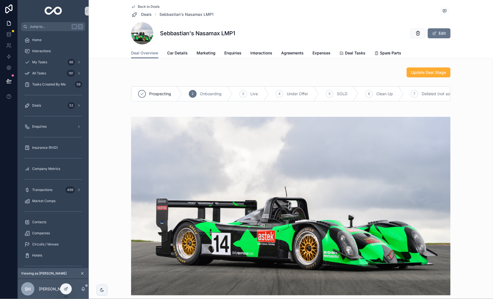
scroll to position [437, 0]
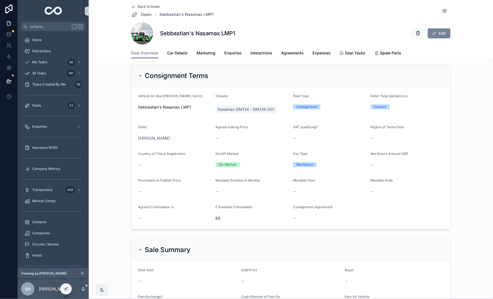
click at [436, 32] on span "scrollable content" at bounding box center [434, 33] width 4 height 4
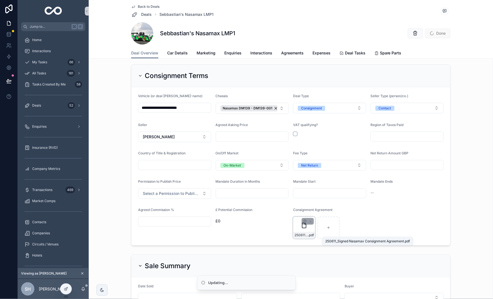
click at [309, 233] on span ".pdf" at bounding box center [311, 235] width 6 height 4
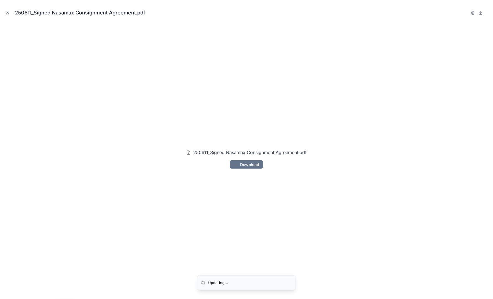
click at [6, 11] on icon "Close modal" at bounding box center [8, 13] width 4 height 4
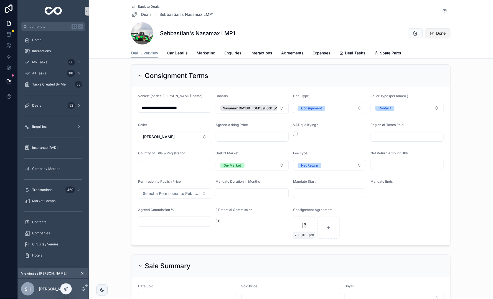
click at [322, 192] on input "scrollable content" at bounding box center [329, 193] width 73 height 8
click at [300, 203] on button "scrollable content" at bounding box center [300, 205] width 10 height 10
click at [339, 251] on button "11" at bounding box center [340, 250] width 10 height 10
type input "**********"
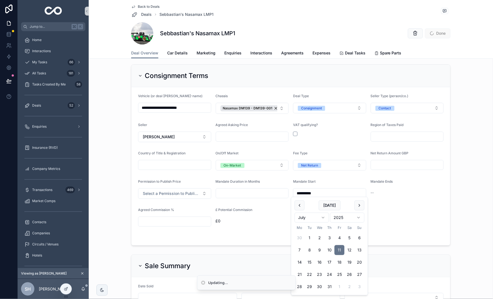
click at [471, 154] on div "**********" at bounding box center [291, 154] width 400 height 185
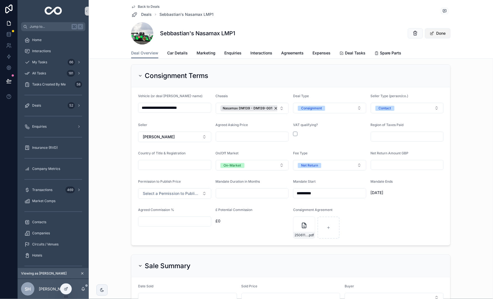
click at [266, 189] on input "scrollable content" at bounding box center [252, 193] width 73 height 8
type input "*"
click at [482, 149] on div "**********" at bounding box center [291, 154] width 400 height 185
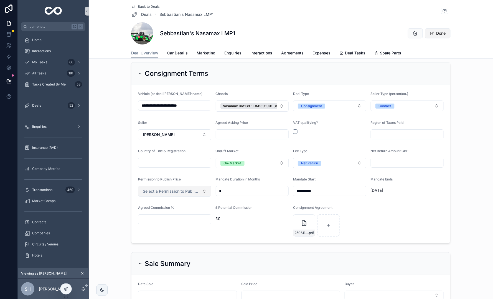
click at [194, 190] on span "Select a Permission to Publish Price" at bounding box center [171, 191] width 57 height 6
click at [196, 212] on div "Granted" at bounding box center [175, 212] width 70 height 8
click at [299, 230] on span "250611_Signed-Nasamax-Consignment-Agreement" at bounding box center [301, 232] width 14 height 4
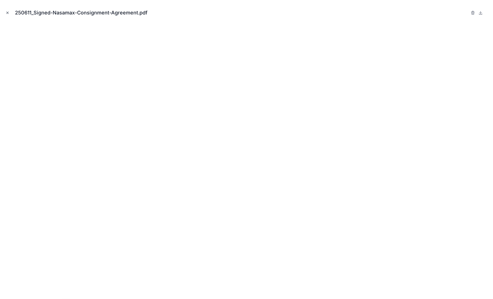
click at [9, 13] on icon "Close modal" at bounding box center [8, 13] width 4 height 4
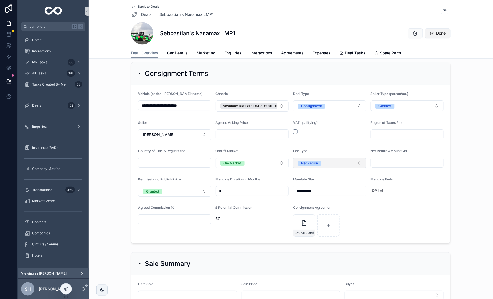
click at [319, 161] on span "Net Return" at bounding box center [310, 162] width 24 height 5
click at [342, 142] on form "**********" at bounding box center [290, 164] width 319 height 158
click at [396, 164] on input "scrollable content" at bounding box center [407, 163] width 73 height 8
type input "********"
click at [464, 101] on div "**********" at bounding box center [291, 152] width 400 height 185
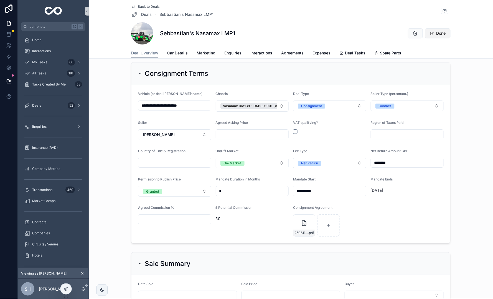
click at [404, 132] on input "scrollable content" at bounding box center [407, 134] width 73 height 8
type input "**"
click at [465, 107] on div "**********" at bounding box center [291, 152] width 400 height 185
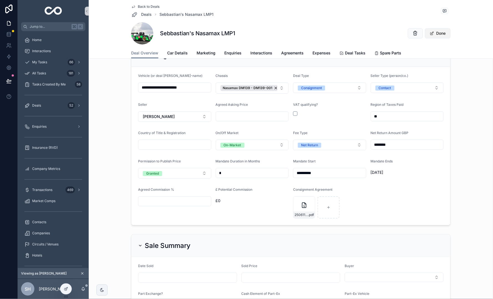
scroll to position [458, 0]
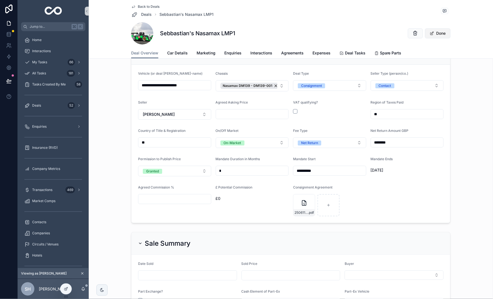
type input "**"
click at [115, 147] on div "**********" at bounding box center [291, 132] width 400 height 185
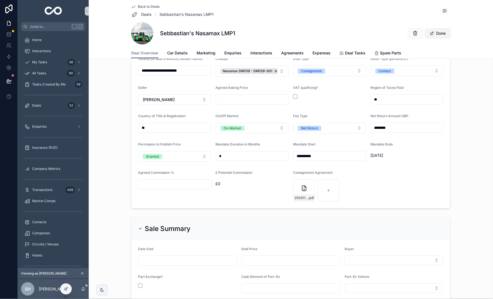
scroll to position [445, 0]
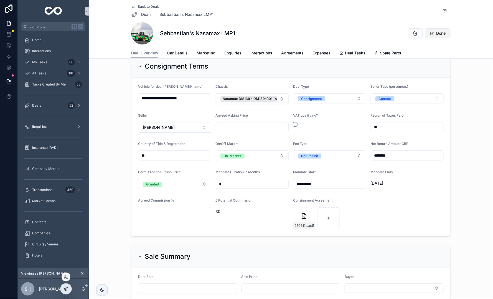
click at [67, 288] on icon at bounding box center [66, 288] width 2 height 2
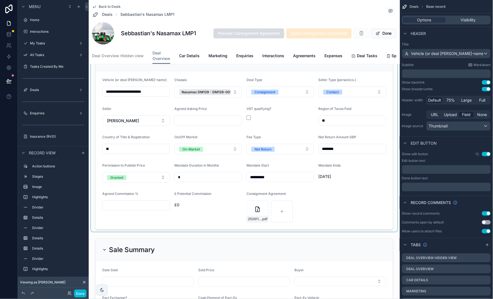
click at [158, 186] on div "scrollable content" at bounding box center [244, 138] width 307 height 185
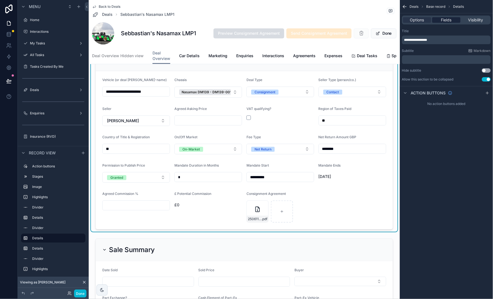
click at [452, 21] on span "Fields" at bounding box center [446, 20] width 11 height 6
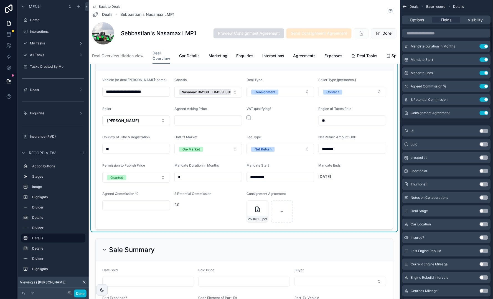
scroll to position [200, 0]
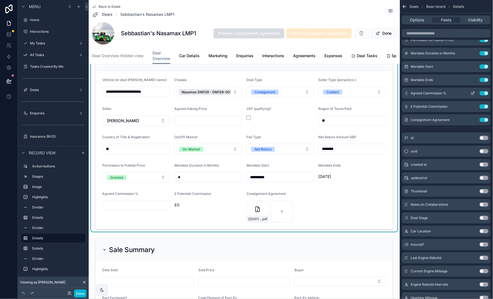
click at [474, 93] on icon "scrollable content" at bounding box center [473, 93] width 4 height 4
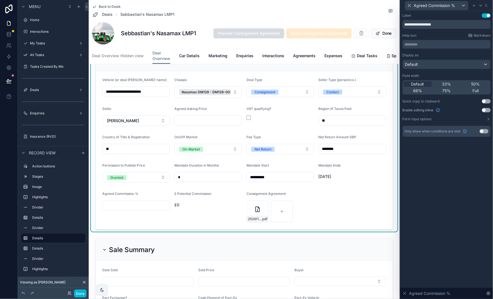
click at [483, 129] on button "Use setting" at bounding box center [484, 131] width 9 height 4
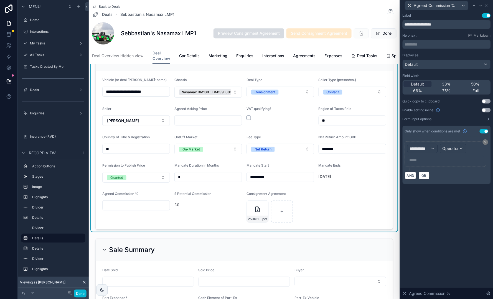
click at [424, 147] on span "**********" at bounding box center [420, 149] width 21 height 6
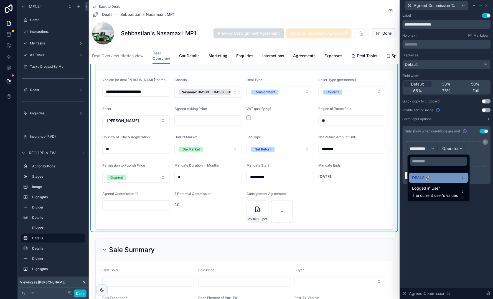
click at [439, 174] on div "DEALS 🚀" at bounding box center [438, 177] width 53 height 7
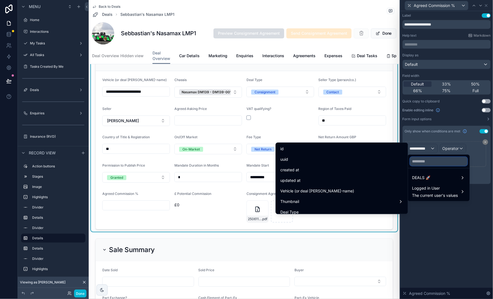
click at [440, 160] on input "text" at bounding box center [438, 161] width 57 height 9
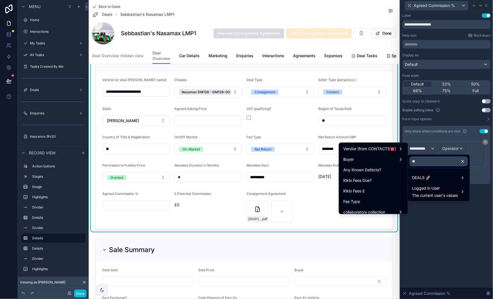
type input "***"
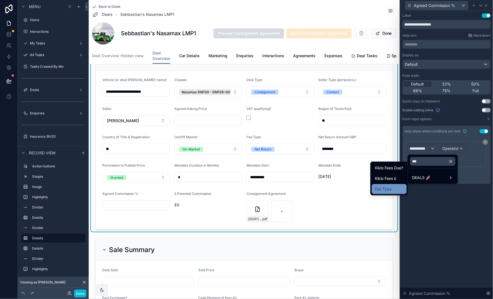
click at [389, 189] on span "Fee Type" at bounding box center [383, 188] width 17 height 7
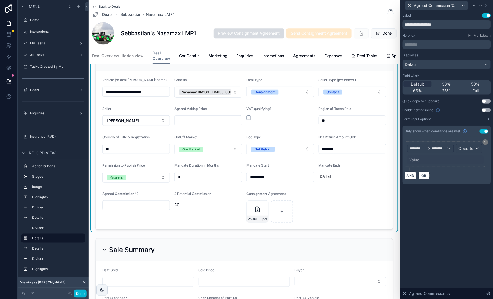
click at [463, 149] on span "Operator" at bounding box center [466, 148] width 16 height 5
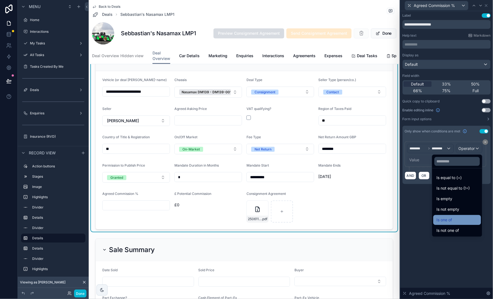
click at [437, 219] on span "Is one of" at bounding box center [445, 219] width 16 height 7
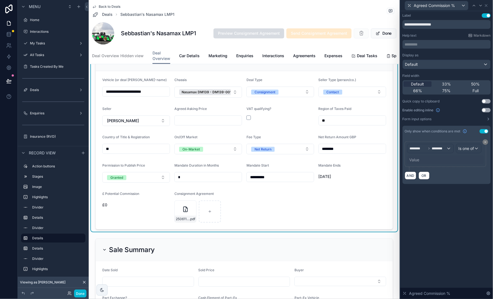
click at [473, 149] on span "Is one of" at bounding box center [466, 149] width 16 height 6
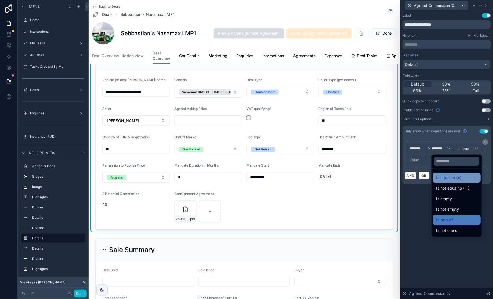
click at [443, 180] on span "Is equal to (=)" at bounding box center [448, 177] width 25 height 7
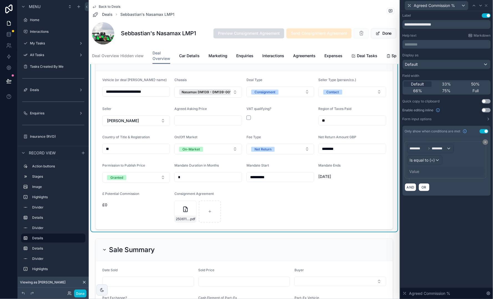
click at [414, 170] on div "Value" at bounding box center [414, 172] width 10 height 6
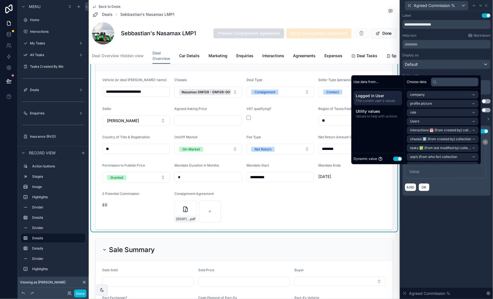
click at [393, 157] on button "Use setting" at bounding box center [397, 158] width 9 height 4
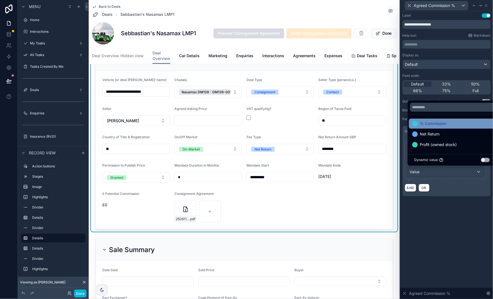
click at [441, 124] on span "% Commission" at bounding box center [433, 123] width 27 height 7
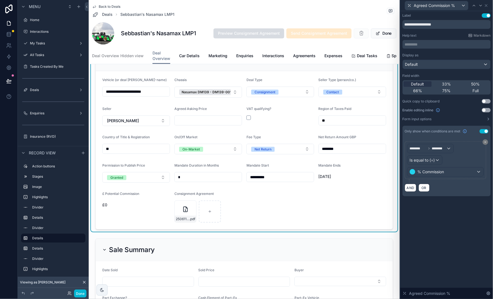
click at [446, 244] on div "**********" at bounding box center [446, 154] width 93 height 287
click at [436, 241] on div "**********" at bounding box center [446, 154] width 93 height 287
click at [136, 204] on span "£0" at bounding box center [136, 205] width 68 height 6
click at [80, 294] on button "Done" at bounding box center [80, 293] width 12 height 8
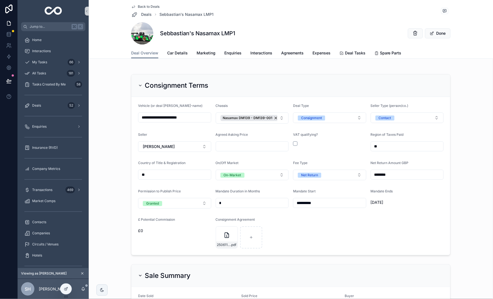
scroll to position [432, 0]
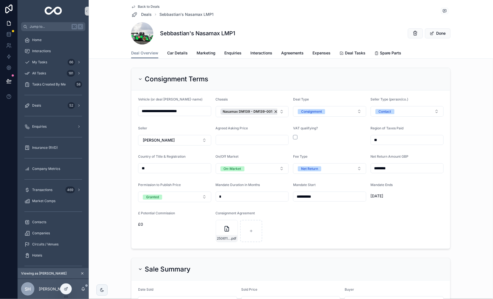
type input "********"
type input "**********"
click at [437, 34] on button "Done" at bounding box center [438, 33] width 26 height 10
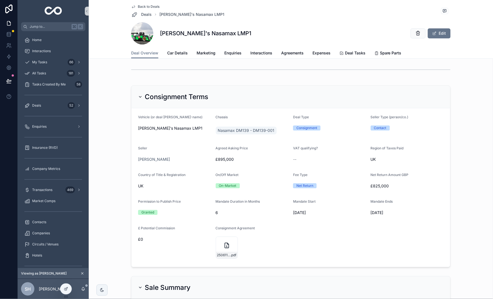
scroll to position [416, 0]
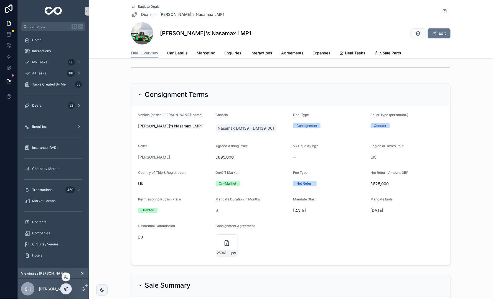
click at [65, 288] on icon at bounding box center [66, 288] width 4 height 4
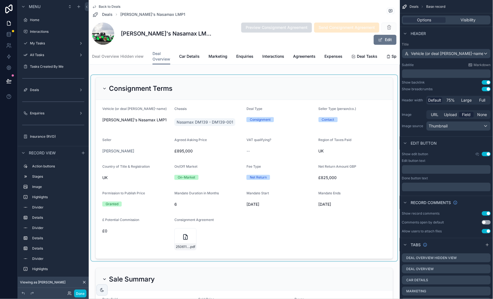
click at [246, 226] on div "scrollable content" at bounding box center [244, 168] width 307 height 186
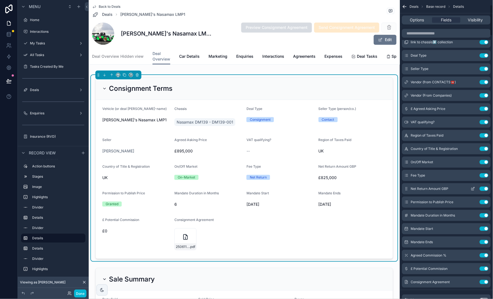
scroll to position [45, 0]
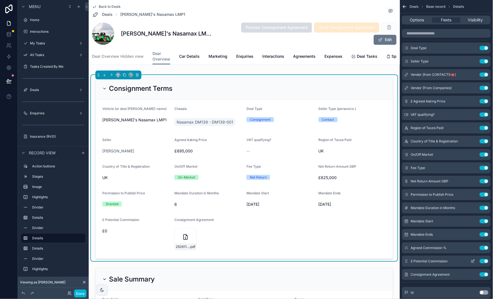
click at [484, 261] on button "Use setting" at bounding box center [484, 261] width 9 height 4
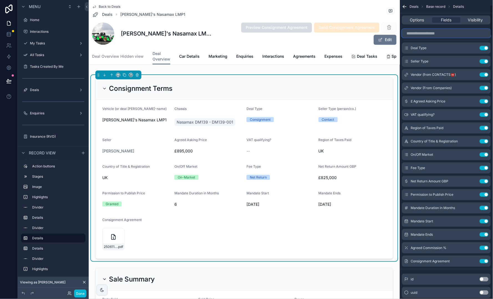
click at [445, 32] on input "scrollable content" at bounding box center [446, 33] width 89 height 9
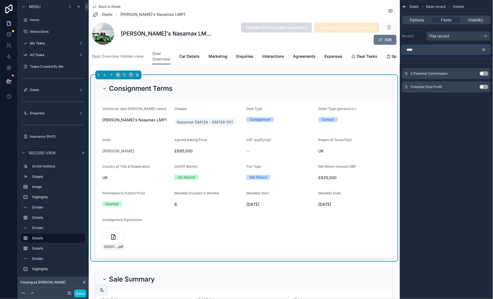
type input "****"
click at [483, 86] on button "Use setting" at bounding box center [484, 87] width 9 height 4
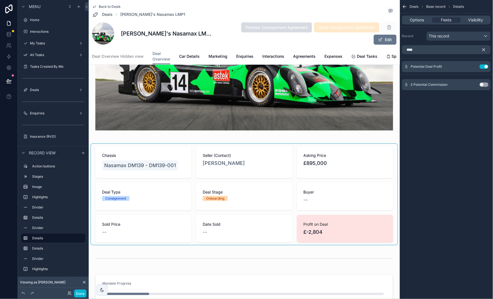
scroll to position [151, 0]
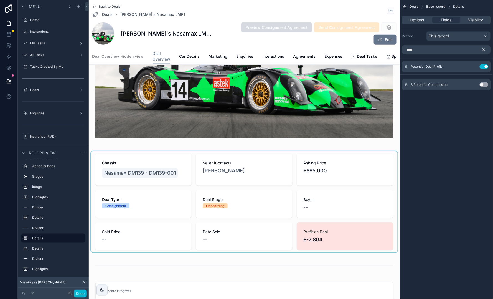
click at [169, 227] on div "scrollable content" at bounding box center [244, 201] width 307 height 101
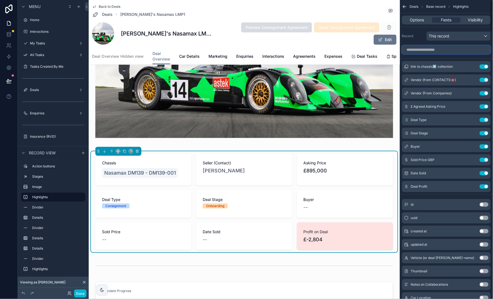
click at [449, 50] on input "scrollable content" at bounding box center [446, 49] width 89 height 9
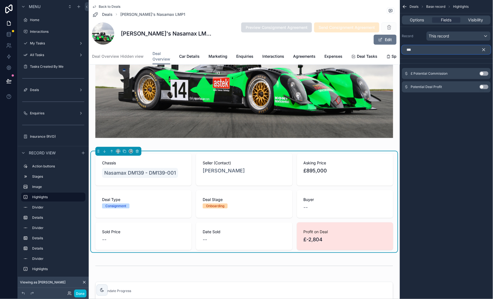
type input "***"
click at [484, 86] on button "Use setting" at bounding box center [484, 87] width 9 height 4
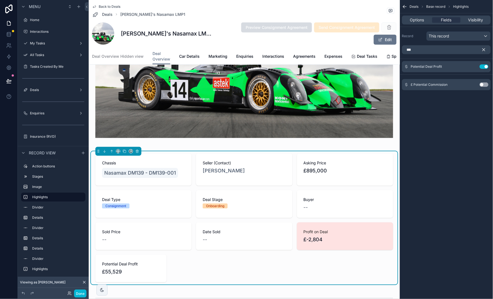
click at [473, 85] on div "£ Potential Commission Use setting" at bounding box center [446, 84] width 89 height 11
click at [458, 105] on div "Deals Base record Highlights Options Fields Visibility Record This record *** P…" at bounding box center [446, 53] width 93 height 106
click at [472, 66] on icon "scrollable content" at bounding box center [473, 66] width 4 height 4
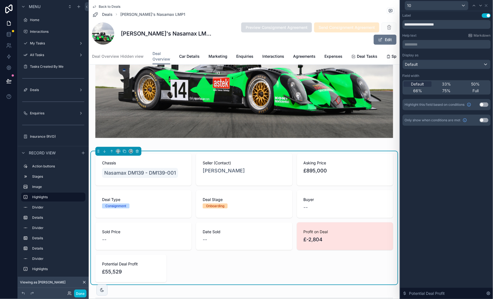
click at [444, 45] on p "********* ﻿" at bounding box center [447, 45] width 85 height 6
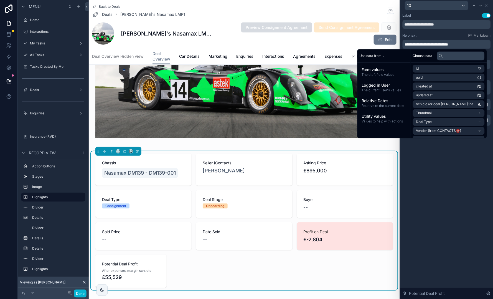
click at [448, 44] on span "**********" at bounding box center [427, 44] width 44 height 4
click at [276, 6] on div "Back to Deals Deals [PERSON_NAME]'s Nasamax LMP1" at bounding box center [244, 10] width 304 height 13
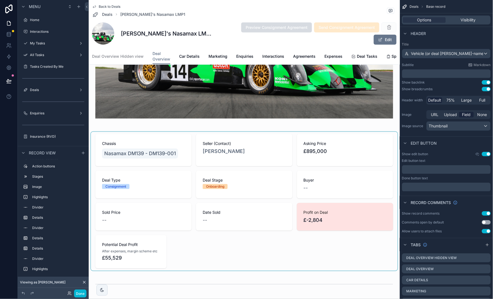
scroll to position [179, 0]
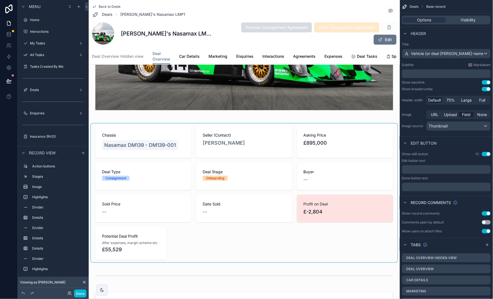
click at [151, 241] on div "scrollable content" at bounding box center [244, 192] width 307 height 139
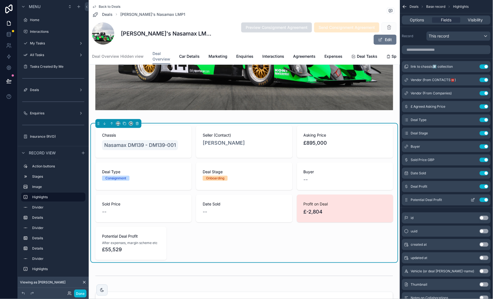
click at [473, 200] on icon "scrollable content" at bounding box center [473, 199] width 2 height 2
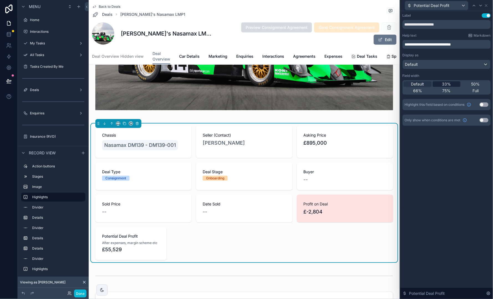
click at [447, 83] on span "33%" at bounding box center [446, 84] width 9 height 6
click at [486, 6] on icon at bounding box center [486, 5] width 4 height 4
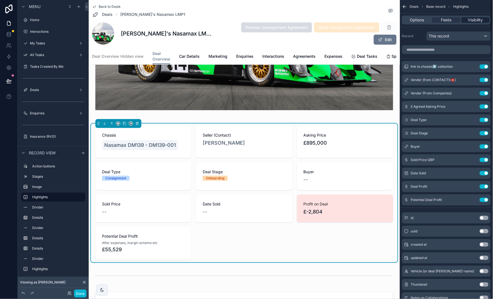
click at [479, 20] on span "Visibility" at bounding box center [475, 20] width 15 height 6
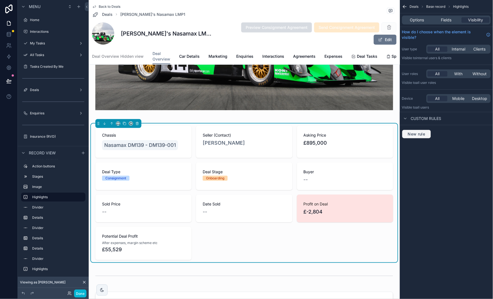
click at [420, 134] on span "New rule" at bounding box center [417, 133] width 22 height 5
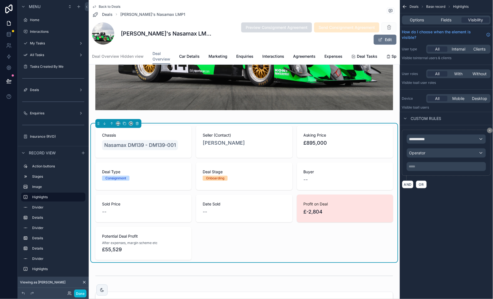
click at [432, 136] on div "**********" at bounding box center [446, 138] width 79 height 9
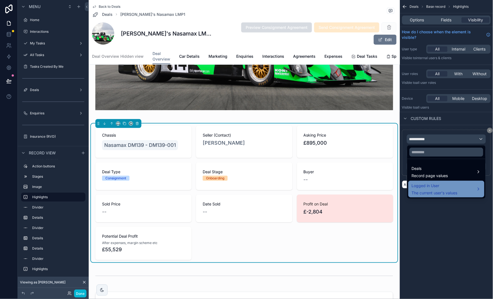
click at [444, 192] on span "The current user's values" at bounding box center [435, 193] width 46 height 6
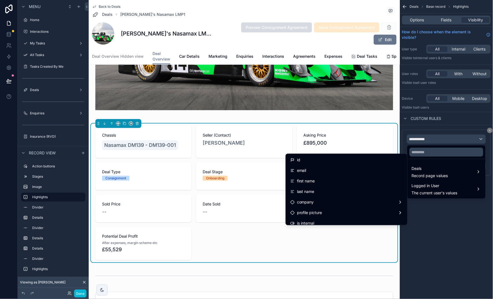
click at [450, 221] on div "scrollable content" at bounding box center [246, 149] width 493 height 299
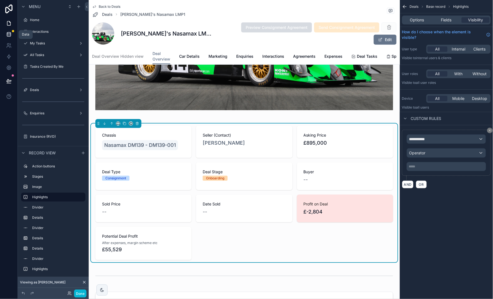
click at [10, 33] on icon at bounding box center [9, 35] width 6 height 6
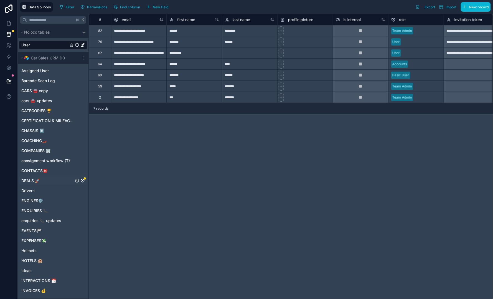
click at [83, 180] on icon "DEALS 🚀" at bounding box center [82, 180] width 4 height 4
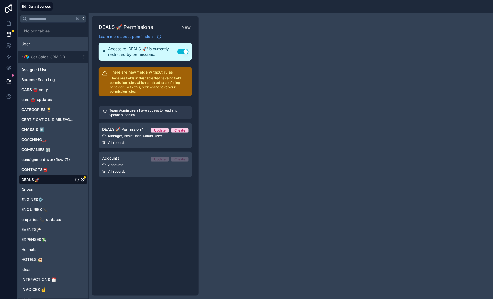
click at [136, 79] on p "There are fields in this table that have no field permission rules which can le…" at bounding box center [149, 85] width 79 height 18
click at [140, 140] on div "All records" at bounding box center [145, 142] width 86 height 4
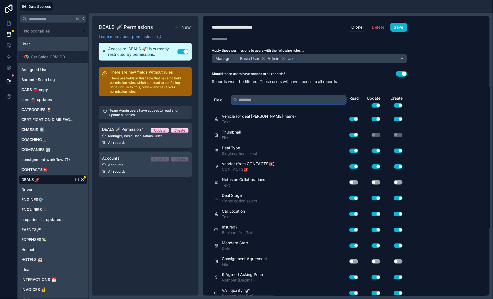
click at [265, 99] on input "text" at bounding box center [288, 99] width 114 height 9
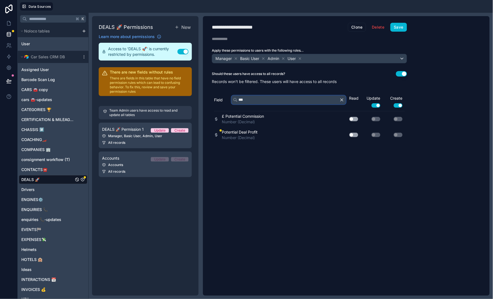
type input "***"
click at [421, 80] on div "**********" at bounding box center [346, 155] width 287 height 279
click at [10, 21] on icon at bounding box center [9, 24] width 6 height 6
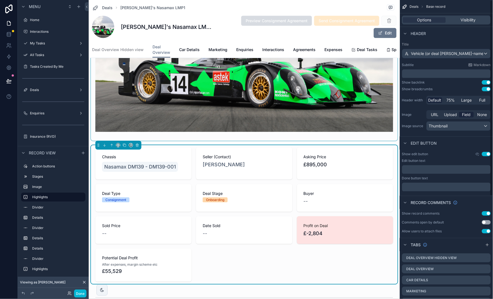
scroll to position [250, 0]
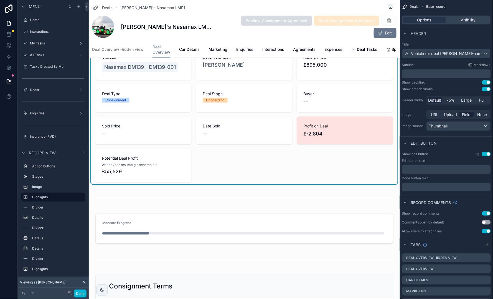
click at [161, 163] on div "After expenses, margin scheme etc" at bounding box center [143, 165] width 83 height 6
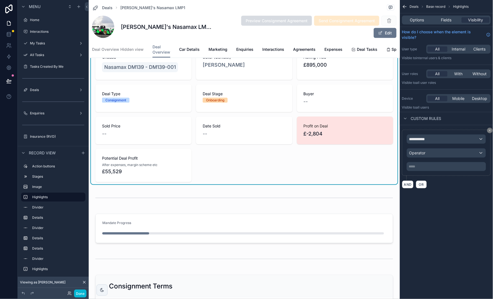
click at [454, 142] on div "**********" at bounding box center [446, 138] width 79 height 9
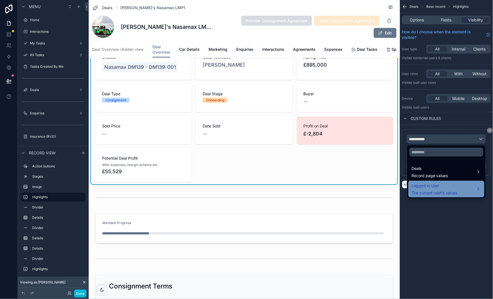
click at [460, 189] on div "Logged in User The current user's values" at bounding box center [446, 188] width 69 height 13
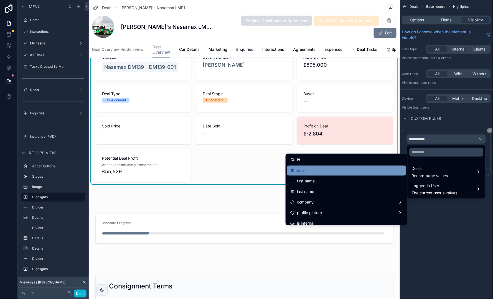
click at [369, 168] on div "email" at bounding box center [346, 170] width 113 height 7
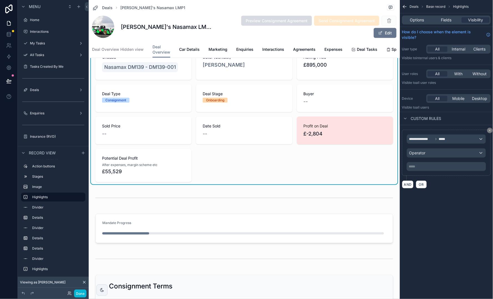
click at [442, 154] on div "Operator" at bounding box center [446, 152] width 79 height 9
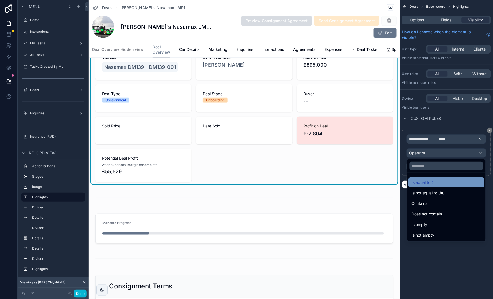
click at [447, 186] on div "Is equal to (=)" at bounding box center [446, 182] width 76 height 10
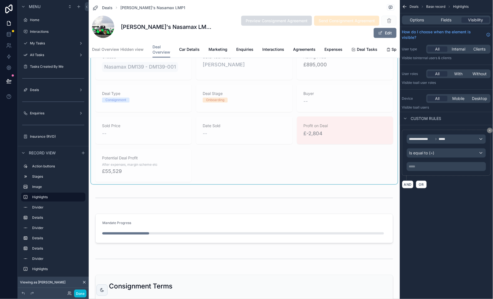
click at [459, 165] on p "***** ﻿" at bounding box center [447, 166] width 76 height 4
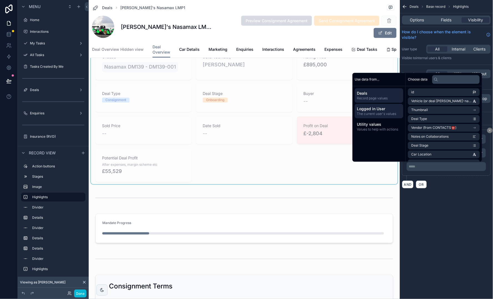
click at [388, 112] on span "The current user's values" at bounding box center [379, 114] width 44 height 4
click at [422, 100] on li "email" at bounding box center [444, 101] width 72 height 8
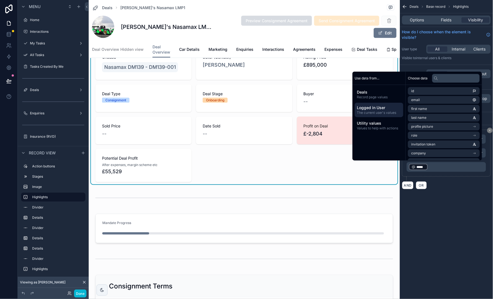
click at [456, 193] on div "**********" at bounding box center [446, 159] width 93 height 68
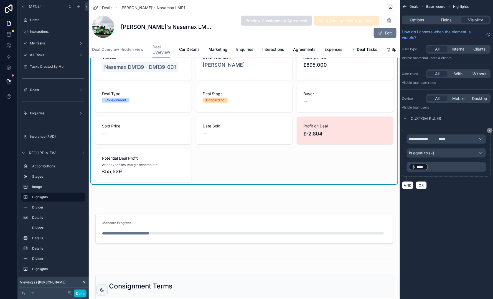
click at [448, 167] on p "﻿ ***** ﻿ ﻿" at bounding box center [447, 166] width 76 height 7
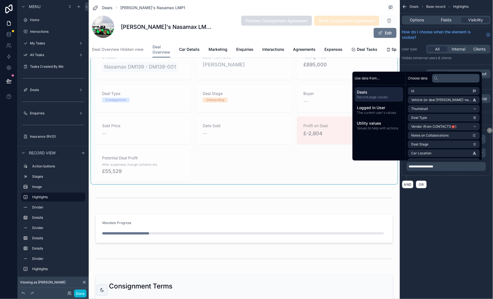
click at [454, 214] on div "**********" at bounding box center [446, 149] width 93 height 299
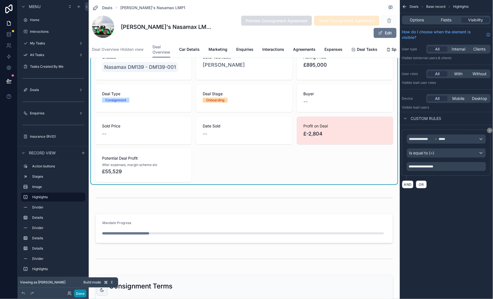
click at [79, 293] on button "Done" at bounding box center [80, 293] width 12 height 8
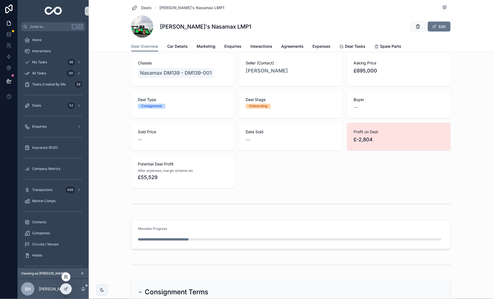
click at [65, 277] on icon at bounding box center [66, 276] width 4 height 4
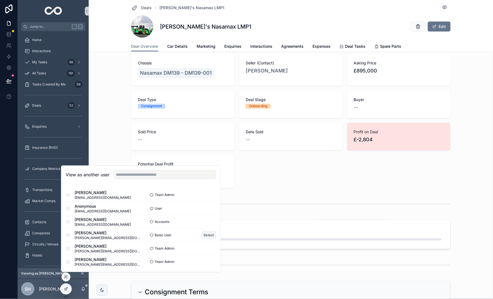
click at [210, 233] on button "Select" at bounding box center [209, 235] width 14 height 8
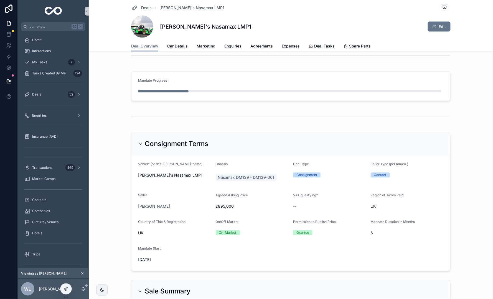
scroll to position [219, 0]
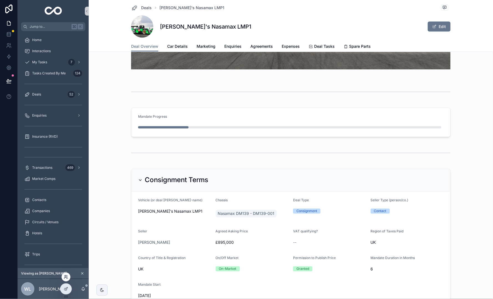
click at [66, 276] on icon at bounding box center [66, 276] width 4 height 4
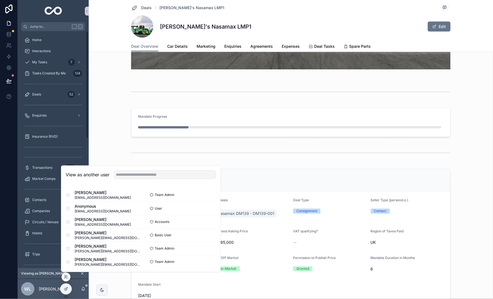
click at [103, 131] on div "Mandate Progress" at bounding box center [291, 122] width 400 height 34
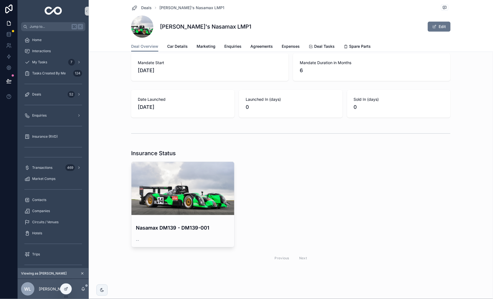
scroll to position [652, 0]
click at [65, 273] on div at bounding box center [66, 276] width 9 height 9
click at [66, 277] on icon at bounding box center [65, 277] width 2 height 1
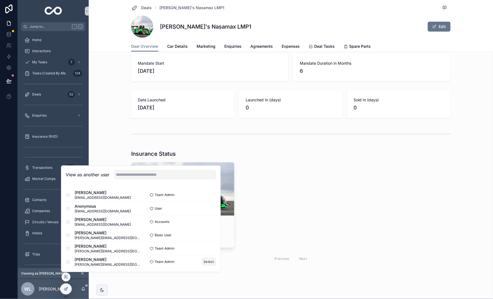
click at [206, 262] on button "Select" at bounding box center [209, 261] width 14 height 8
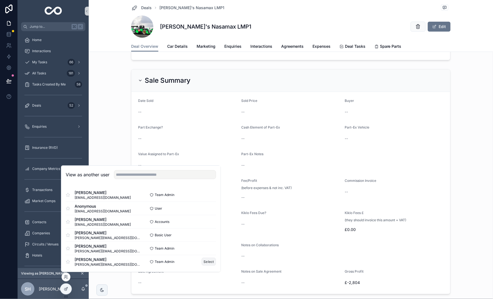
click at [119, 121] on div "Sale Summary Date Sold -- Sold Price -- Buyer -- Part Exchange? -- Cash Element…" at bounding box center [291, 181] width 400 height 229
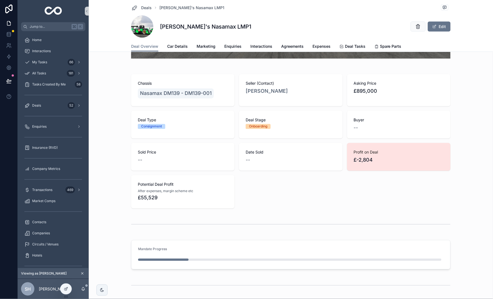
scroll to position [225, 0]
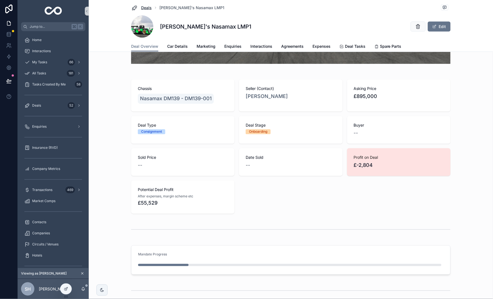
click at [147, 9] on span "Deals" at bounding box center [146, 8] width 11 height 6
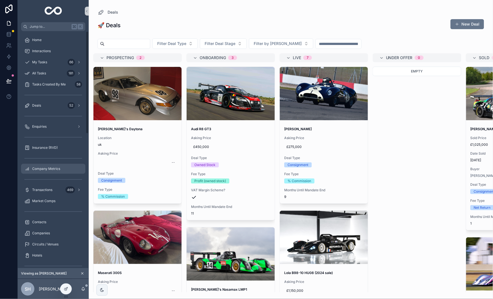
click at [53, 169] on span "Company Metrics" at bounding box center [46, 168] width 28 height 4
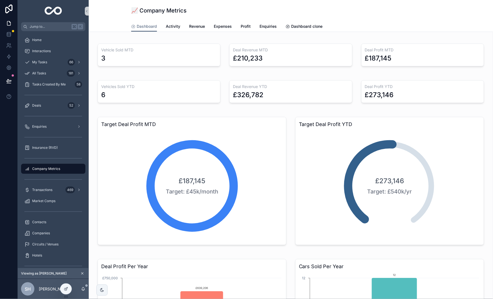
click at [65, 292] on div at bounding box center [65, 288] width 11 height 11
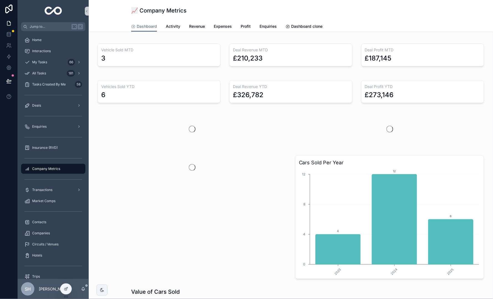
scroll to position [0, 0]
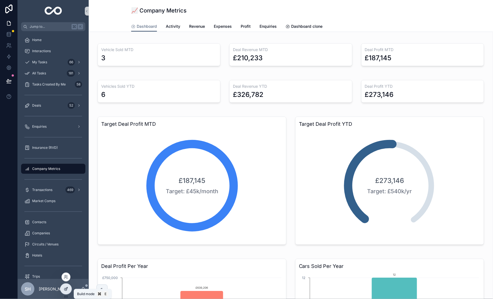
click at [64, 292] on div at bounding box center [65, 288] width 11 height 11
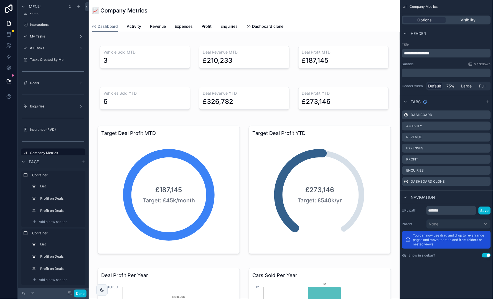
scroll to position [0, 0]
click at [85, 160] on div "scrollable content" at bounding box center [83, 161] width 7 height 7
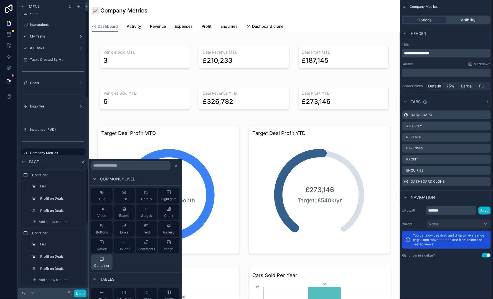
click at [108, 257] on div "Container" at bounding box center [102, 261] width 16 height 11
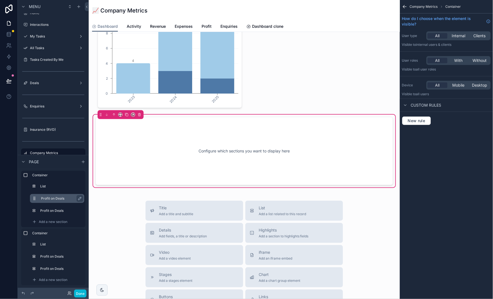
click at [56, 198] on label "Profit on Deals" at bounding box center [60, 198] width 39 height 4
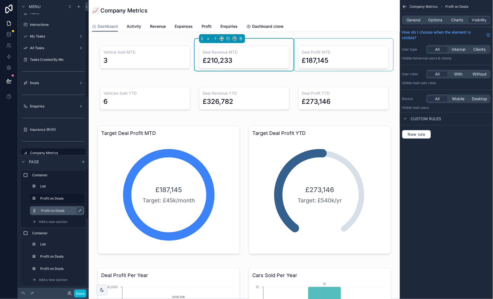
click at [47, 212] on label "Profit on Deals" at bounding box center [60, 210] width 39 height 4
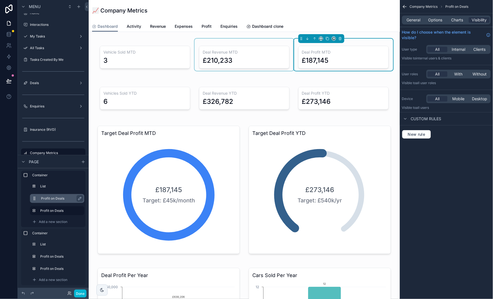
click at [48, 199] on label "Profit on Deals" at bounding box center [60, 198] width 39 height 4
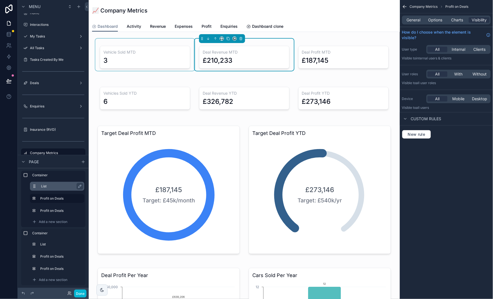
click at [47, 186] on label "List" at bounding box center [60, 186] width 39 height 4
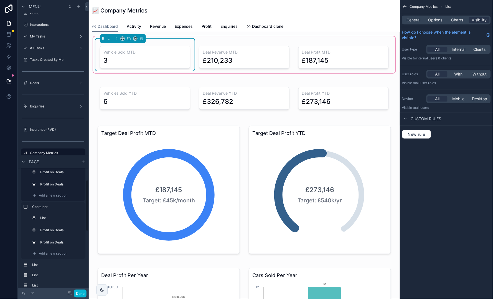
scroll to position [10, 0]
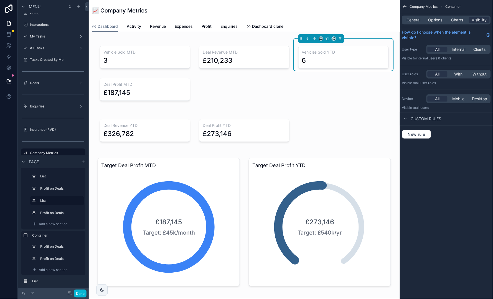
drag, startPoint x: 34, startPoint y: 213, endPoint x: 35, endPoint y: 194, distance: 19.7
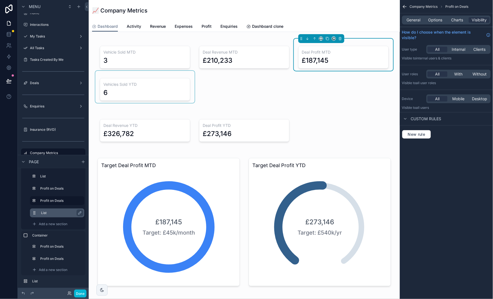
drag, startPoint x: 34, startPoint y: 247, endPoint x: 39, endPoint y: 211, distance: 36.2
drag, startPoint x: 34, startPoint y: 246, endPoint x: 43, endPoint y: 213, distance: 34.5
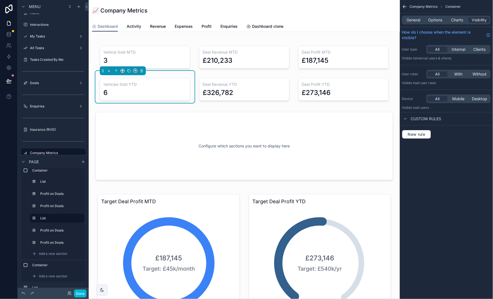
scroll to position [0, 0]
click at [235, 169] on div "scrollable content" at bounding box center [244, 145] width 302 height 73
click at [161, 151] on div "scrollable content" at bounding box center [244, 145] width 302 height 73
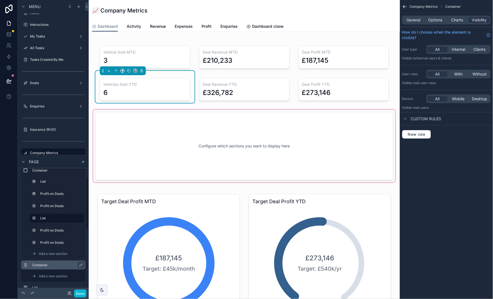
scroll to position [39, 0]
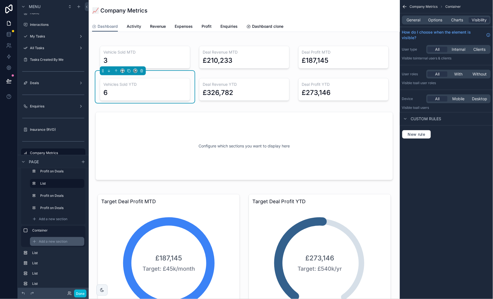
click at [62, 241] on span "Add a new section" at bounding box center [53, 241] width 29 height 4
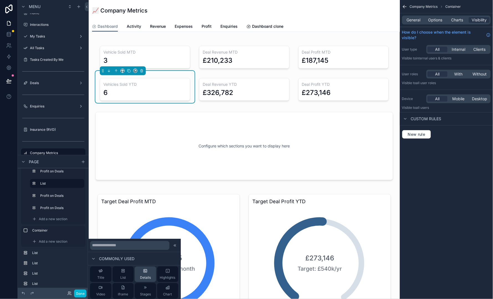
scroll to position [6, 0]
click at [171, 285] on div "Chart" at bounding box center [167, 285] width 9 height 11
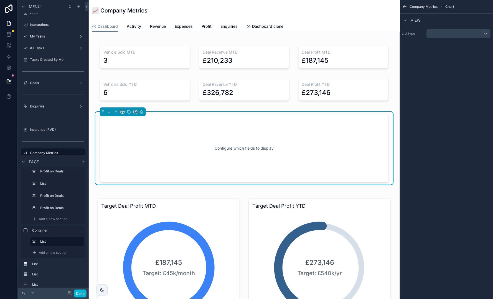
click at [453, 35] on div "scrollable content" at bounding box center [459, 33] width 64 height 9
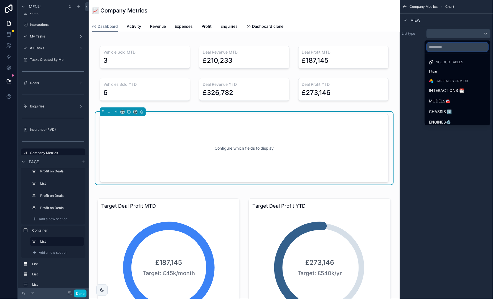
click at [452, 45] on input "text" at bounding box center [457, 47] width 61 height 9
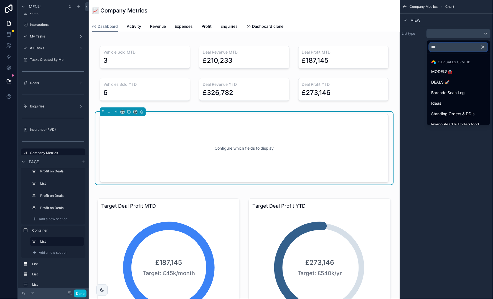
type input "****"
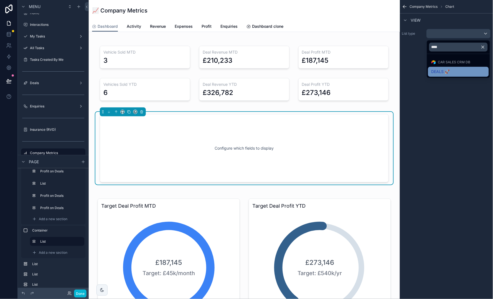
click at [452, 69] on div "DEALS 🚀" at bounding box center [458, 71] width 54 height 7
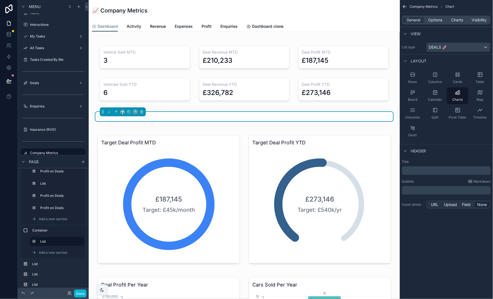
click at [446, 171] on p "﻿" at bounding box center [446, 171] width 85 height 6
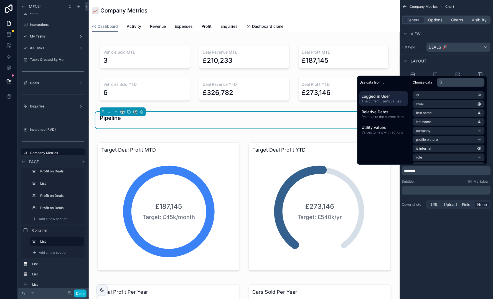
click at [473, 32] on div "View" at bounding box center [446, 33] width 93 height 13
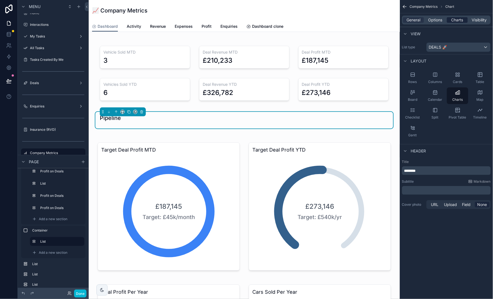
click at [461, 18] on span "Charts" at bounding box center [457, 20] width 12 height 6
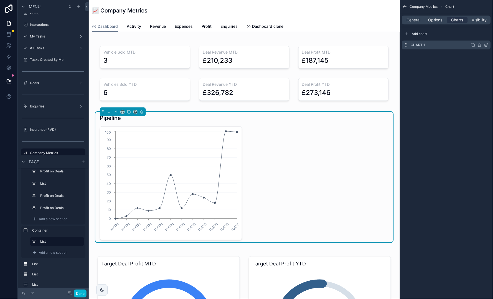
click at [488, 45] on icon "scrollable content" at bounding box center [486, 45] width 4 height 4
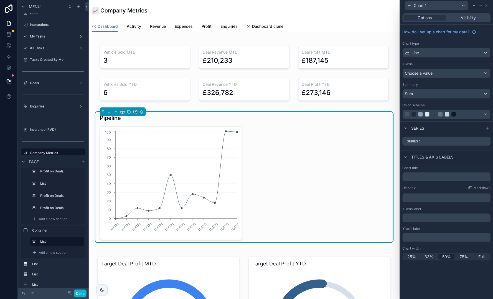
click at [468, 54] on div "Line" at bounding box center [447, 52] width 88 height 9
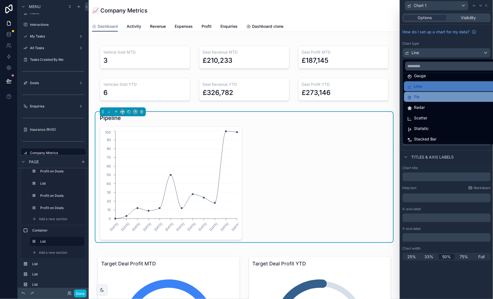
scroll to position [38, 0]
click at [429, 98] on div "Pie" at bounding box center [452, 97] width 91 height 7
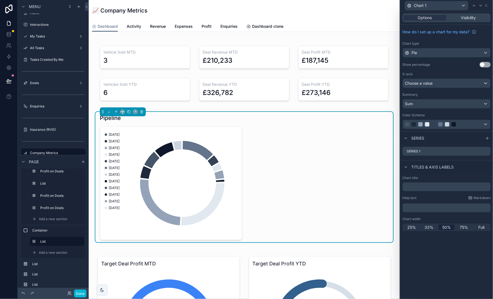
click at [471, 124] on div at bounding box center [440, 124] width 71 height 4
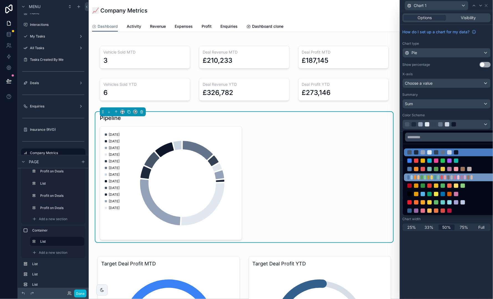
click at [463, 176] on div at bounding box center [462, 177] width 2 height 4
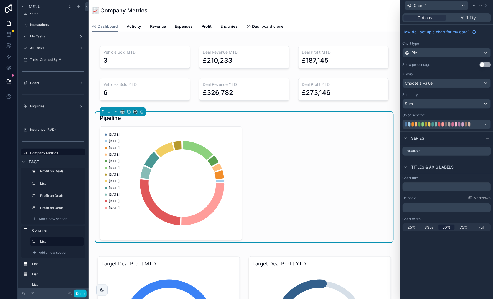
click at [476, 121] on div at bounding box center [447, 124] width 88 height 9
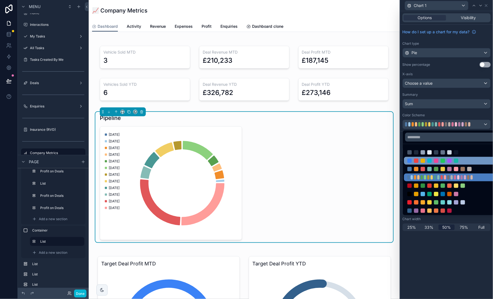
click at [472, 164] on div at bounding box center [453, 161] width 98 height 8
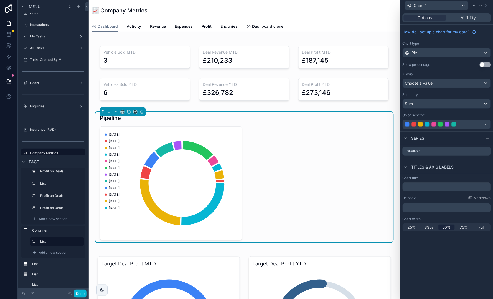
click at [472, 124] on div at bounding box center [440, 124] width 71 height 4
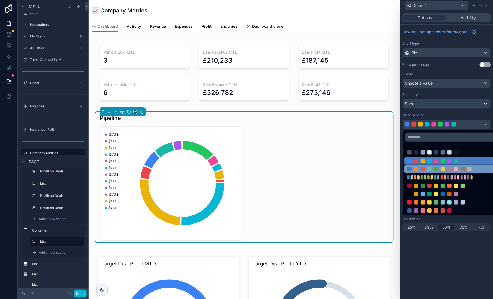
click at [474, 166] on div at bounding box center [453, 169] width 98 height 8
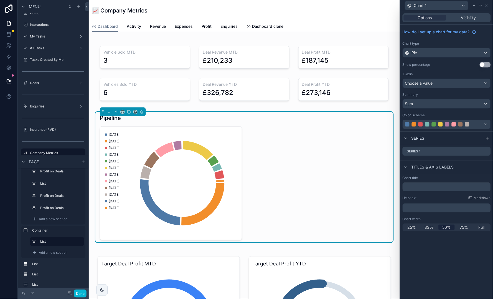
click at [471, 123] on div at bounding box center [440, 124] width 71 height 4
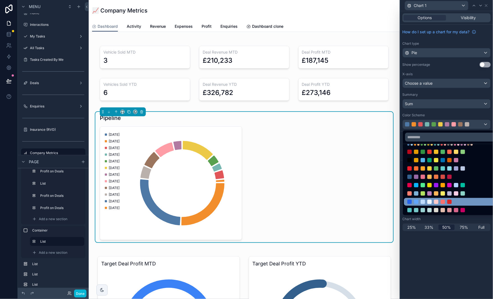
scroll to position [34, 0]
click at [471, 206] on div at bounding box center [453, 210] width 98 height 8
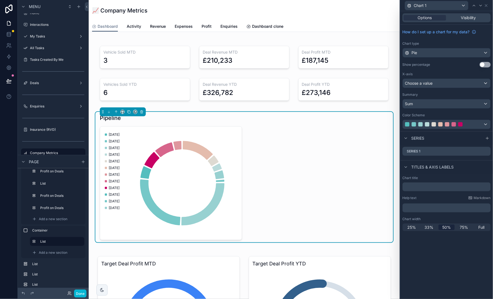
click at [465, 123] on div at bounding box center [440, 124] width 71 height 4
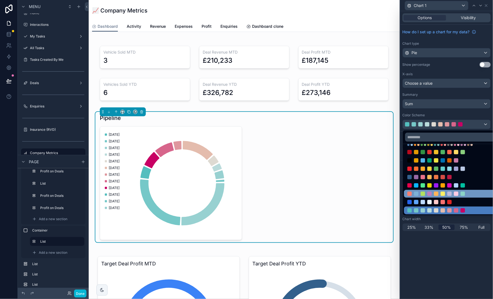
click at [462, 195] on div at bounding box center [463, 193] width 4 height 4
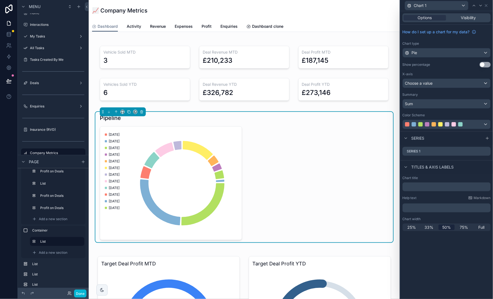
click at [474, 124] on div at bounding box center [440, 124] width 71 height 4
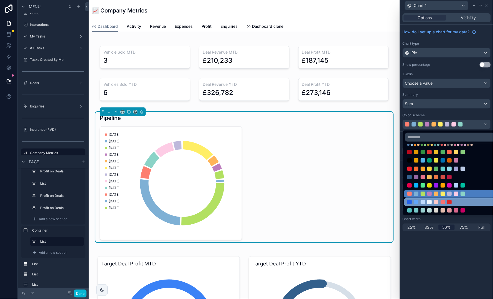
click at [455, 201] on div at bounding box center [442, 202] width 71 height 4
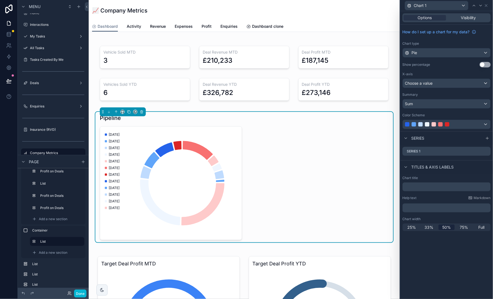
click at [455, 123] on div at bounding box center [440, 124] width 71 height 4
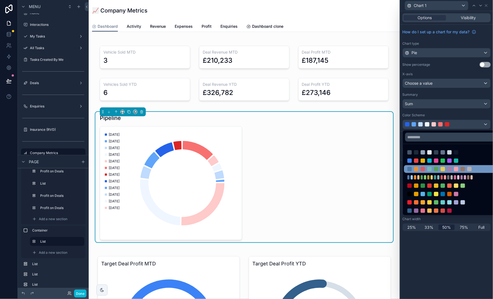
click at [461, 172] on div at bounding box center [453, 169] width 98 height 8
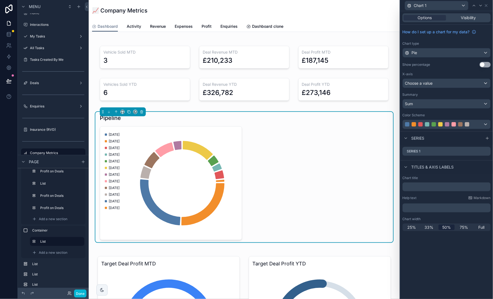
click at [455, 125] on div at bounding box center [454, 124] width 4 height 4
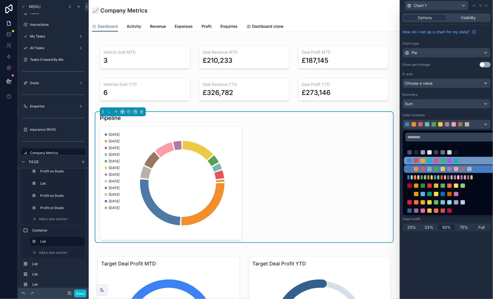
click at [456, 158] on div at bounding box center [456, 160] width 4 height 4
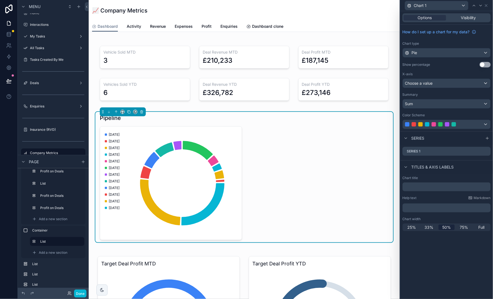
click at [454, 125] on div at bounding box center [454, 124] width 4 height 4
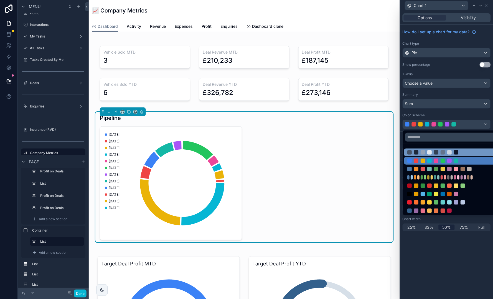
click at [453, 152] on div at bounding box center [442, 152] width 71 height 4
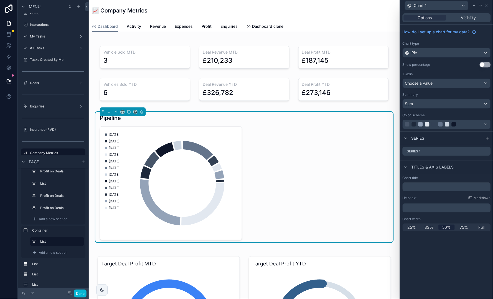
click at [452, 123] on div at bounding box center [454, 124] width 4 height 4
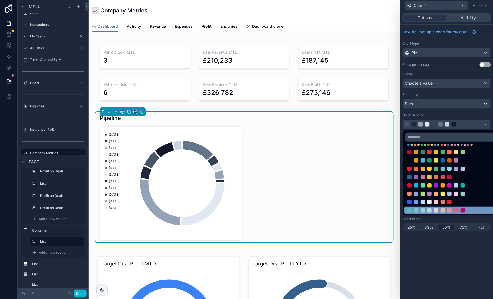
click at [453, 208] on div at bounding box center [442, 210] width 71 height 4
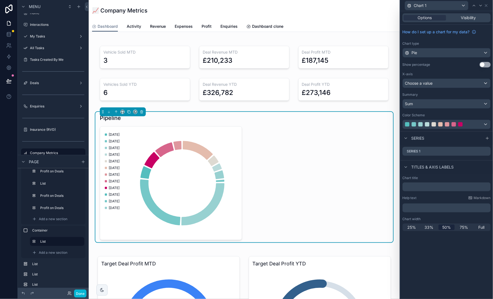
click at [447, 81] on div "Choose a value" at bounding box center [447, 83] width 88 height 9
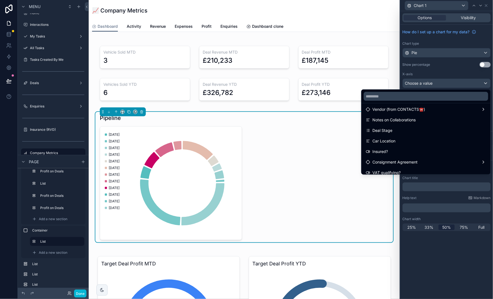
scroll to position [46, 0]
click at [437, 130] on div "Deal Stage" at bounding box center [426, 129] width 120 height 7
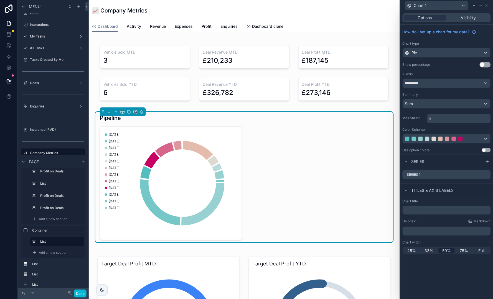
click at [454, 83] on div "**********" at bounding box center [447, 83] width 88 height 9
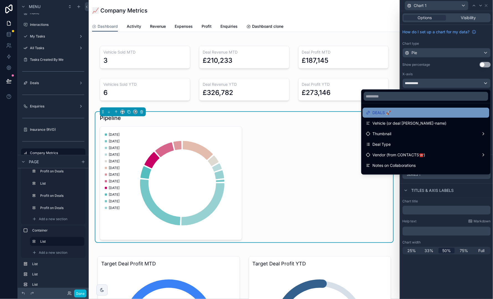
click at [450, 116] on div "DEALS 🚀" at bounding box center [426, 113] width 127 height 10
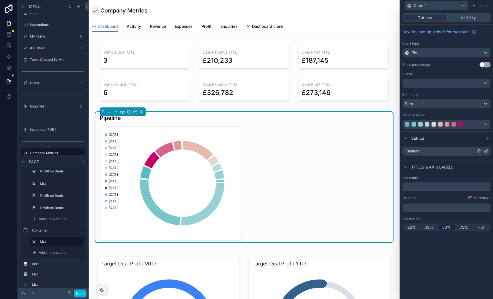
click at [486, 151] on icon at bounding box center [486, 151] width 4 height 4
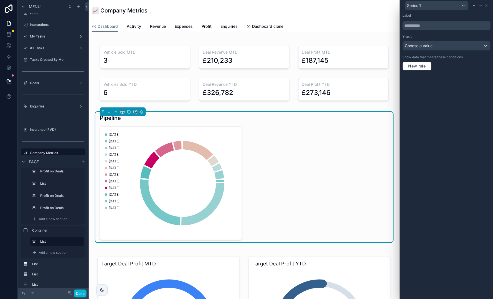
click at [453, 43] on div "Choose a value" at bounding box center [447, 45] width 88 height 9
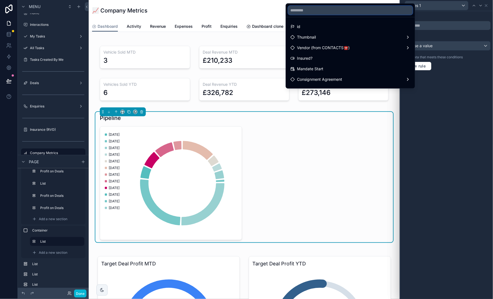
click at [359, 9] on input "text" at bounding box center [350, 10] width 124 height 9
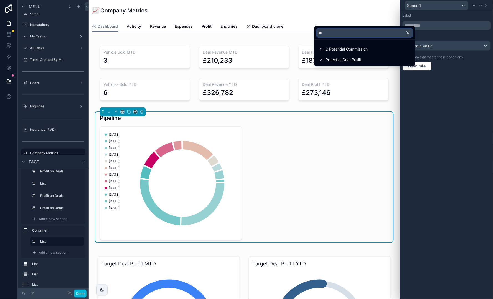
type input "***"
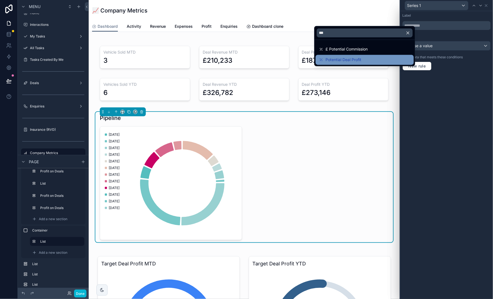
click at [357, 60] on span "Potential Deal Profit" at bounding box center [344, 60] width 36 height 7
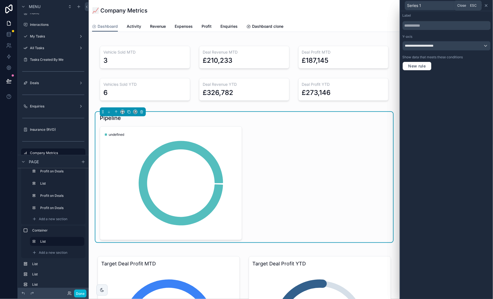
click at [487, 4] on icon at bounding box center [486, 5] width 4 height 4
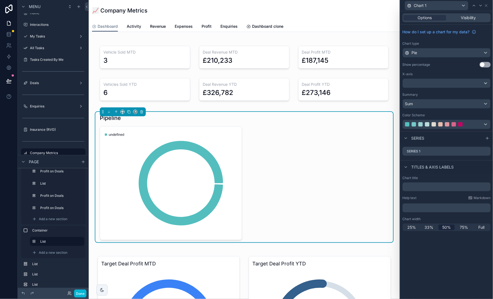
click at [474, 82] on div at bounding box center [447, 83] width 88 height 9
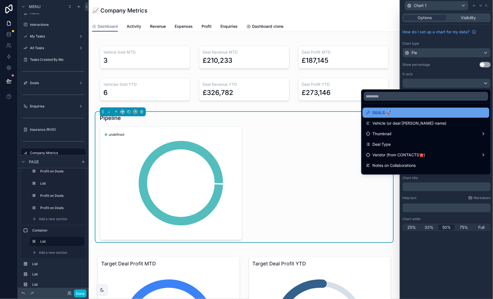
click at [452, 115] on div "DEALS 🚀" at bounding box center [426, 112] width 120 height 7
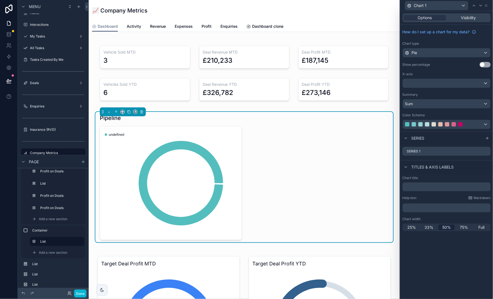
click at [451, 84] on div at bounding box center [447, 83] width 88 height 9
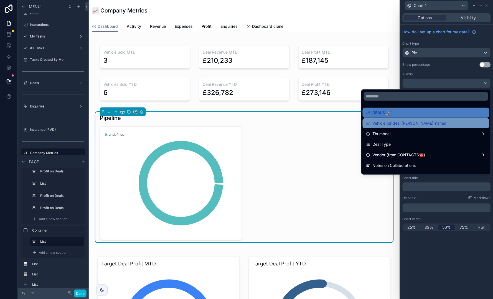
click at [449, 123] on div "Vehicle (or deal [PERSON_NAME]-name)" at bounding box center [426, 123] width 120 height 7
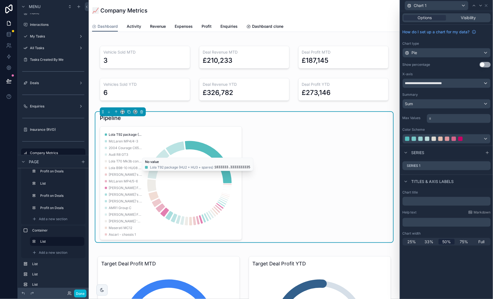
click at [483, 64] on button "Use setting" at bounding box center [485, 65] width 11 height 6
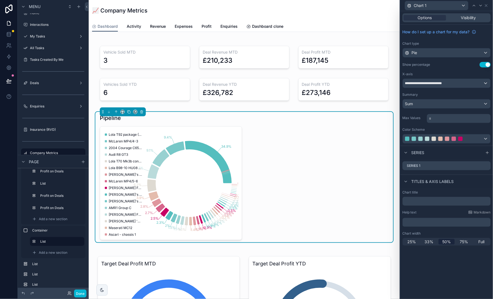
click at [485, 64] on button "Use setting" at bounding box center [485, 65] width 11 height 6
click at [487, 166] on icon at bounding box center [486, 166] width 2 height 2
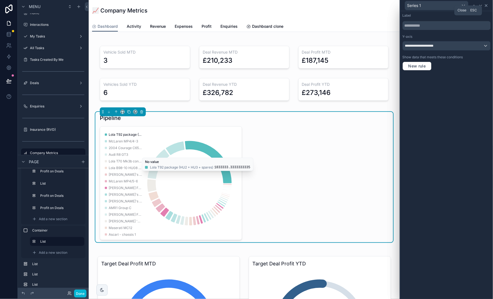
click at [486, 6] on icon at bounding box center [486, 5] width 4 height 4
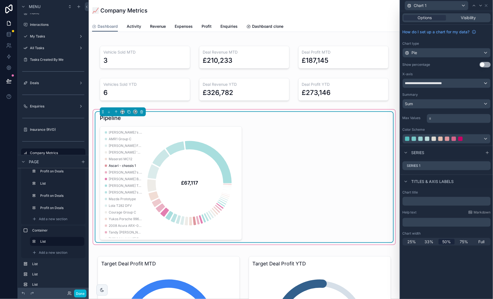
scroll to position [70, 0]
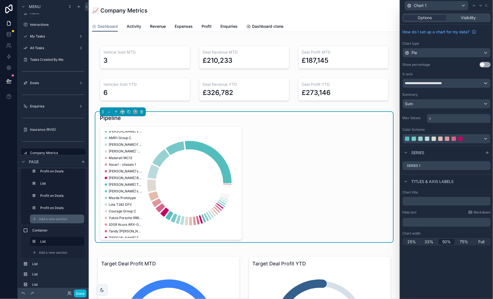
click at [52, 218] on span "Add a new section" at bounding box center [53, 218] width 29 height 4
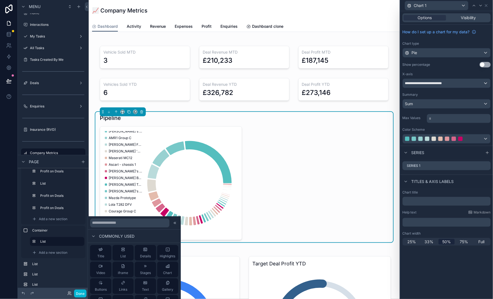
click at [440, 102] on div "Sum" at bounding box center [447, 103] width 88 height 9
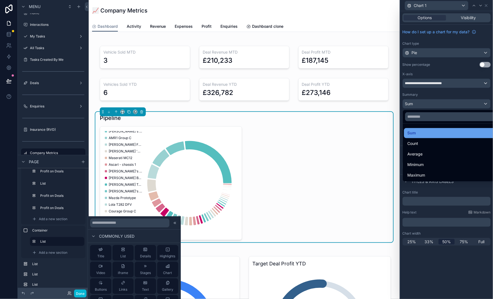
click at [434, 133] on div "Sum" at bounding box center [452, 133] width 91 height 7
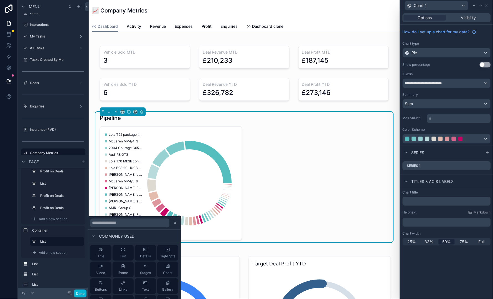
click at [435, 118] on p "* ﻿" at bounding box center [459, 119] width 60 height 6
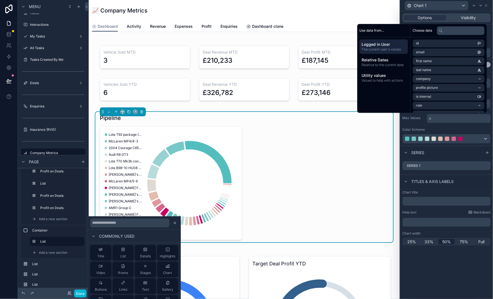
click at [439, 130] on div "Color Scheme" at bounding box center [446, 129] width 88 height 4
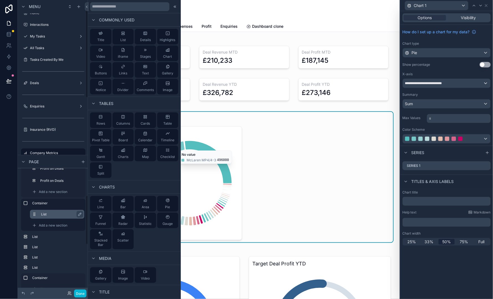
scroll to position [67, 0]
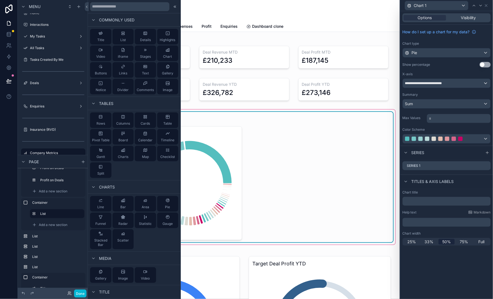
click at [215, 165] on icon "chart" at bounding box center [170, 183] width 135 height 106
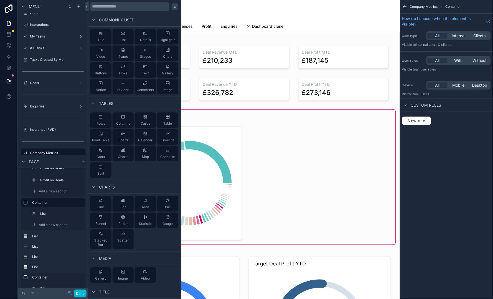
click at [172, 7] on div at bounding box center [175, 6] width 7 height 7
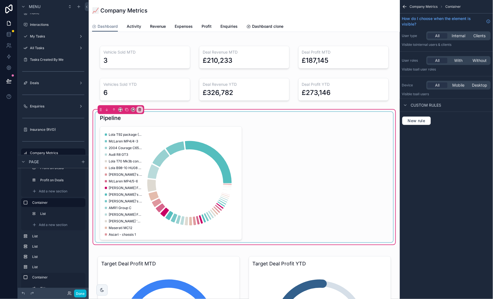
click at [115, 145] on div "scrollable content" at bounding box center [244, 177] width 298 height 130
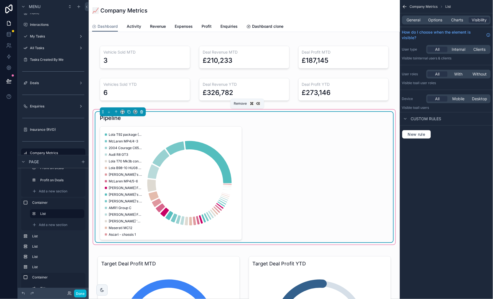
click at [141, 112] on icon "scrollable content" at bounding box center [142, 112] width 4 height 4
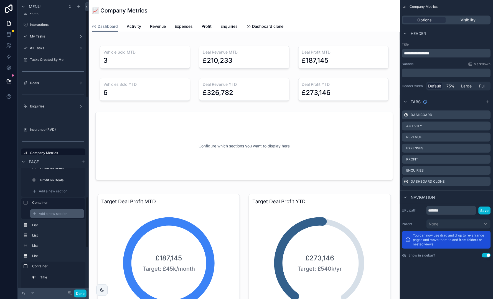
click at [60, 212] on span "Add a new section" at bounding box center [53, 213] width 29 height 4
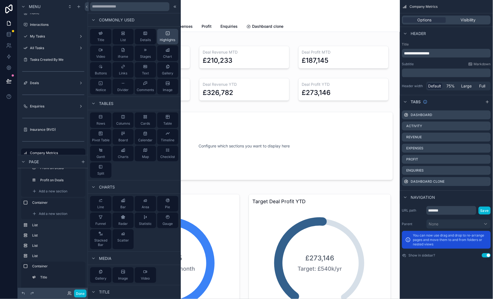
click at [161, 37] on div "Highlights" at bounding box center [168, 36] width 16 height 11
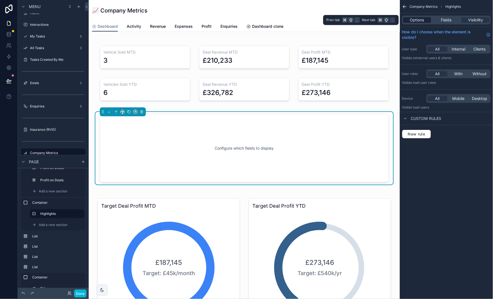
click at [418, 20] on span "Options" at bounding box center [417, 20] width 14 height 6
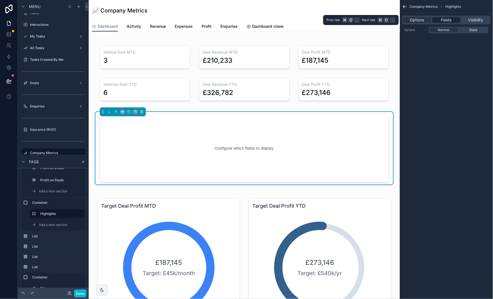
click at [445, 20] on span "Fields" at bounding box center [446, 20] width 11 height 6
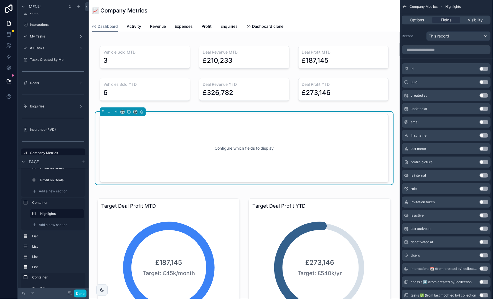
click at [446, 35] on span "This record" at bounding box center [439, 36] width 21 height 6
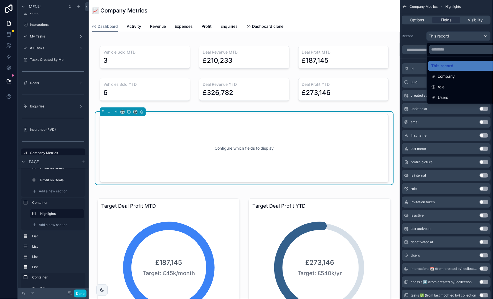
click at [446, 35] on div "scrollable content" at bounding box center [246, 149] width 493 height 299
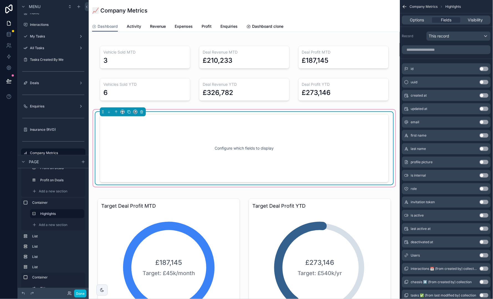
click at [157, 147] on div "Configure which fields to display" at bounding box center [244, 148] width 271 height 50
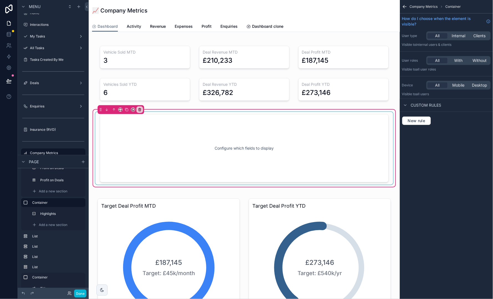
click at [130, 138] on div "scrollable content" at bounding box center [244, 148] width 298 height 73
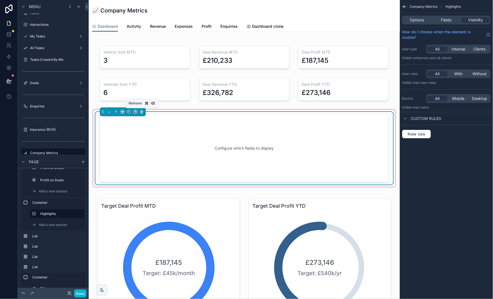
click at [141, 111] on icon "scrollable content" at bounding box center [142, 112] width 4 height 4
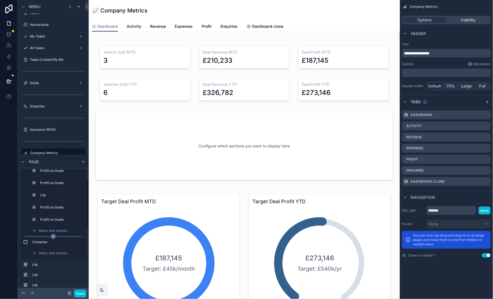
scroll to position [24, 0]
click at [55, 230] on div "Add a new section" at bounding box center [57, 233] width 54 height 9
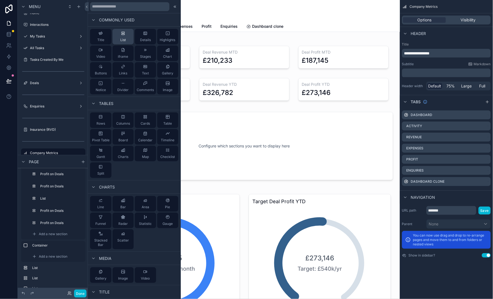
click at [116, 38] on button "List" at bounding box center [123, 37] width 21 height 16
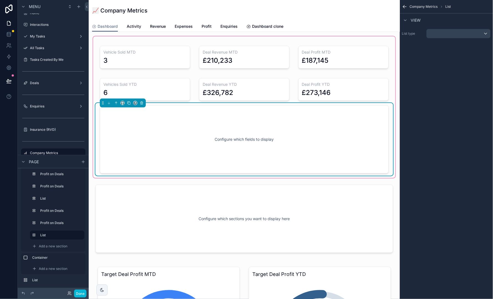
click at [187, 123] on div "Configure which fields to display" at bounding box center [244, 139] width 271 height 50
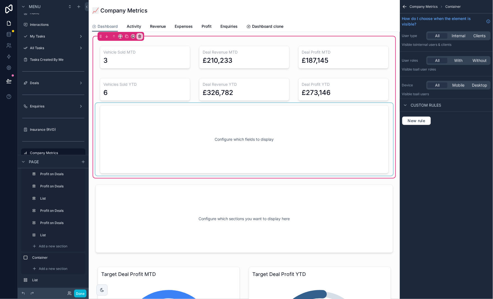
click at [207, 141] on div "scrollable content" at bounding box center [244, 139] width 298 height 73
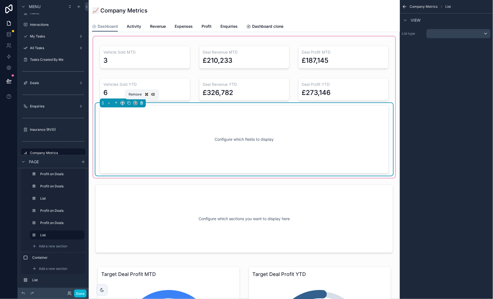
click at [144, 105] on button "scrollable content" at bounding box center [142, 103] width 6 height 6
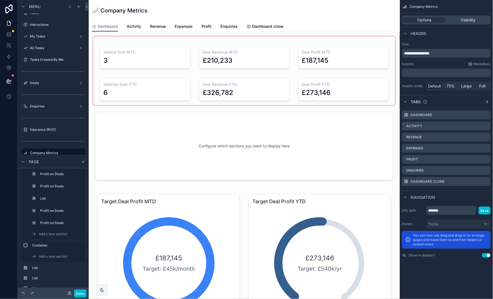
click at [336, 93] on div "scrollable content" at bounding box center [244, 70] width 302 height 69
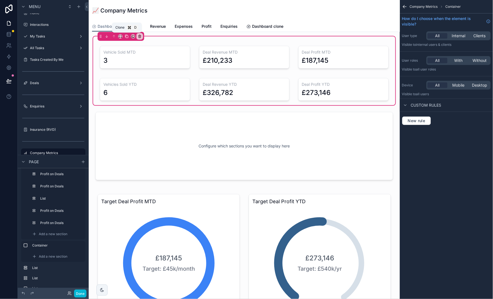
click at [126, 37] on icon "scrollable content" at bounding box center [127, 36] width 4 height 4
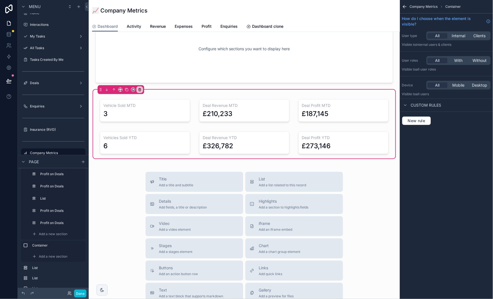
scroll to position [794, 0]
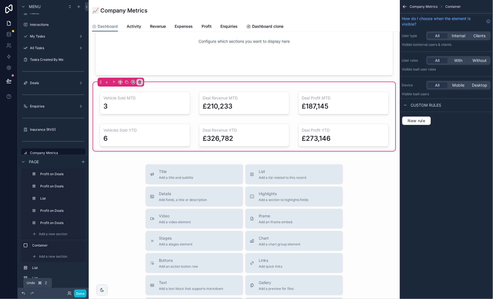
click at [24, 293] on icon at bounding box center [23, 293] width 2 height 2
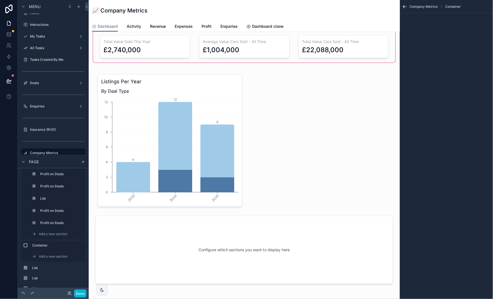
scroll to position [594, 0]
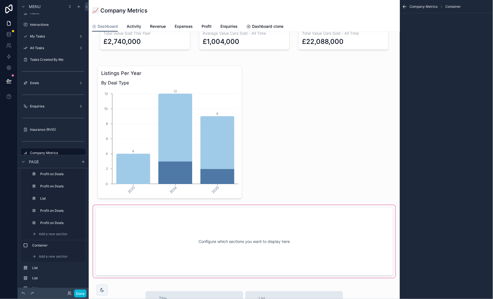
click at [148, 229] on div "scrollable content" at bounding box center [244, 241] width 302 height 73
click at [112, 212] on div "scrollable content" at bounding box center [244, 241] width 302 height 73
click at [118, 219] on div "scrollable content" at bounding box center [244, 241] width 302 height 73
click at [294, 225] on div "scrollable content" at bounding box center [244, 241] width 302 height 73
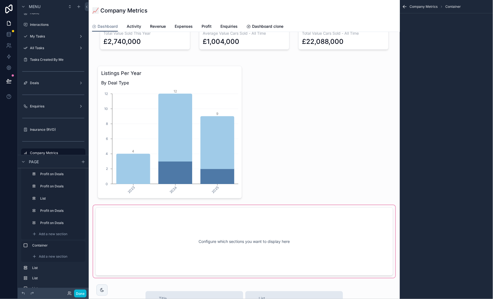
click at [264, 254] on div "scrollable content" at bounding box center [244, 241] width 302 height 73
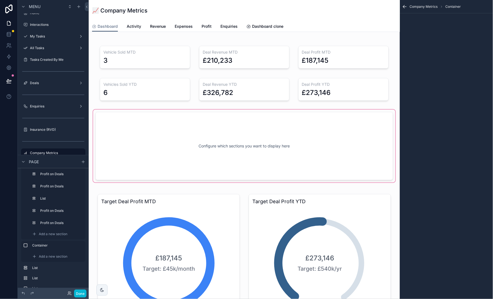
scroll to position [0, 0]
click at [200, 80] on div "scrollable content" at bounding box center [244, 70] width 302 height 69
click at [347, 91] on div "scrollable content" at bounding box center [244, 70] width 302 height 69
click at [84, 291] on button "Done" at bounding box center [80, 293] width 12 height 8
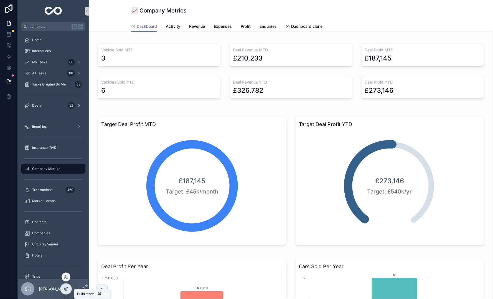
click at [65, 289] on icon at bounding box center [66, 288] width 4 height 4
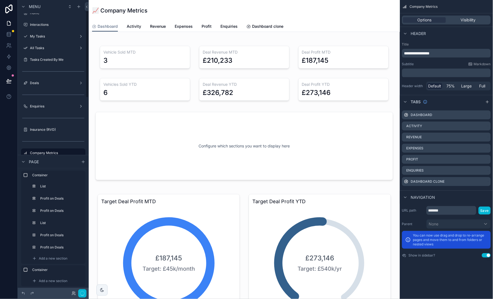
scroll to position [7, 0]
click at [365, 91] on div "scrollable content" at bounding box center [244, 70] width 302 height 69
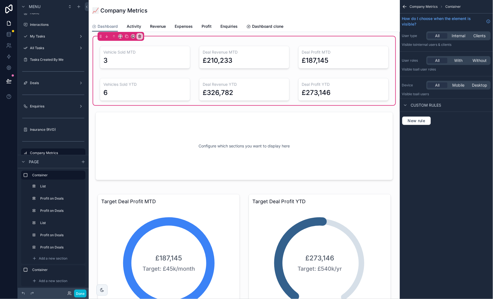
click at [365, 91] on div "scrollable content" at bounding box center [343, 87] width 99 height 32
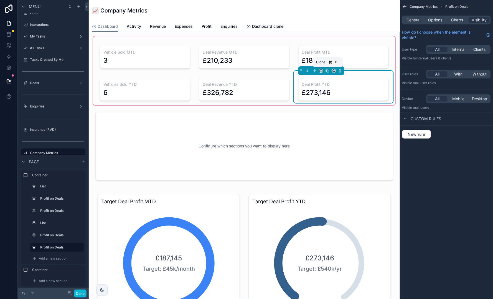
click at [327, 72] on button "scrollable content" at bounding box center [327, 71] width 6 height 6
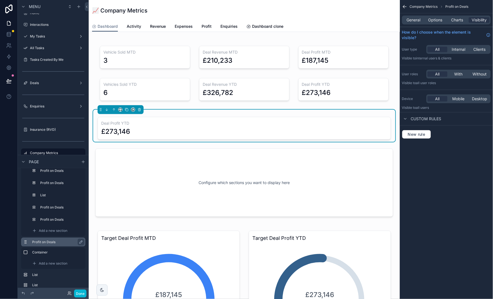
scroll to position [28, 0]
click at [158, 119] on div "Deal Profit YTD £273,146" at bounding box center [244, 128] width 293 height 23
drag, startPoint x: 25, startPoint y: 240, endPoint x: 50, endPoint y: 211, distance: 38.1
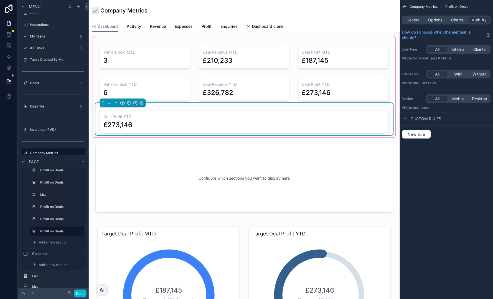
click at [249, 126] on div "£273,146" at bounding box center [244, 124] width 282 height 9
click at [438, 21] on span "Options" at bounding box center [435, 20] width 14 height 6
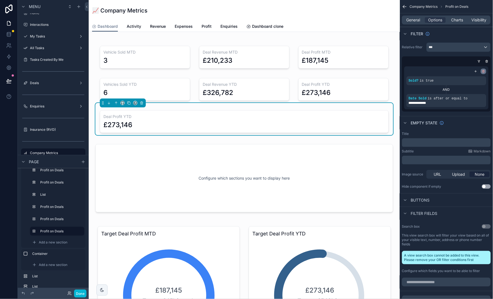
click at [483, 70] on icon "scrollable content" at bounding box center [483, 71] width 3 height 3
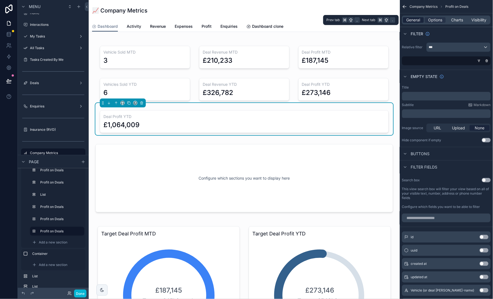
click at [406, 19] on div "General" at bounding box center [413, 20] width 21 height 6
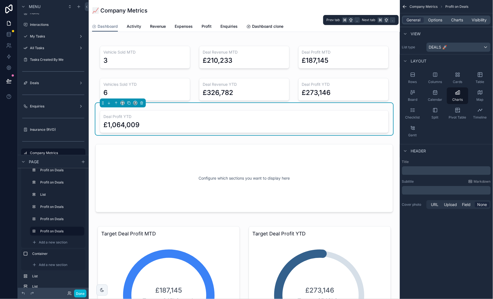
click at [452, 24] on div "General Options Charts Visibility" at bounding box center [446, 20] width 89 height 9
click at [453, 23] on div "General Options Charts Visibility" at bounding box center [446, 20] width 89 height 9
click at [455, 21] on span "Charts" at bounding box center [457, 20] width 12 height 6
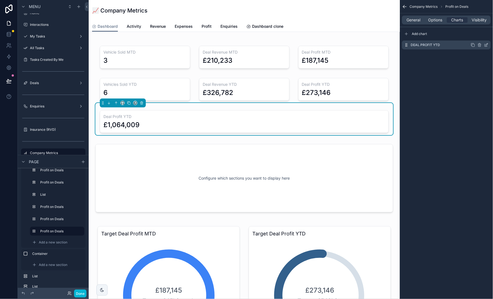
click at [486, 43] on icon "scrollable content" at bounding box center [486, 45] width 4 height 4
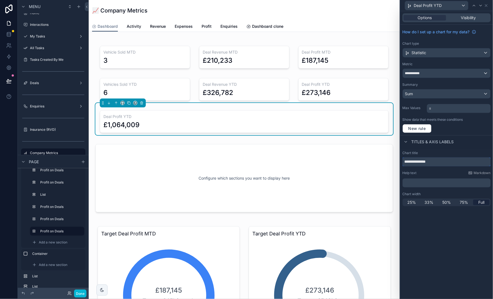
click at [435, 160] on input "**********" at bounding box center [446, 161] width 88 height 9
type input "**********"
click at [460, 71] on div "**********" at bounding box center [447, 73] width 88 height 9
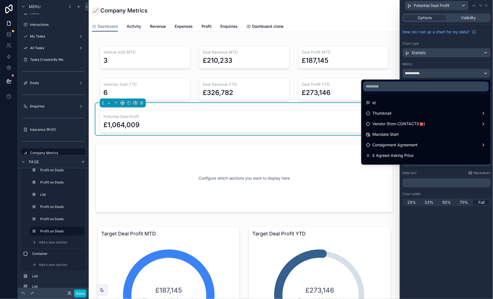
click at [448, 90] on input "text" at bounding box center [426, 86] width 124 height 9
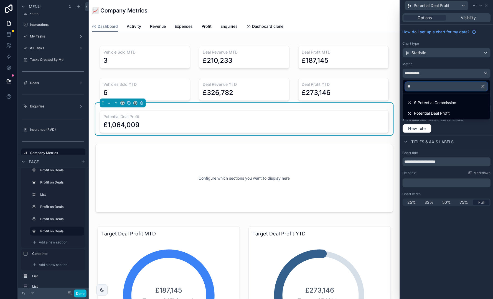
type input "***"
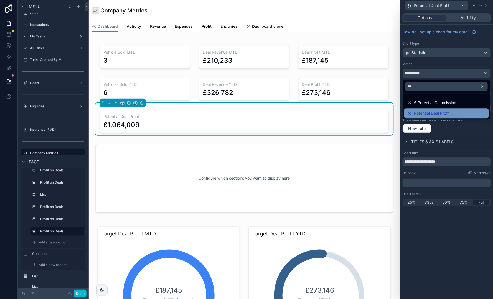
click at [449, 113] on span "Potential Deal Profit" at bounding box center [432, 113] width 36 height 7
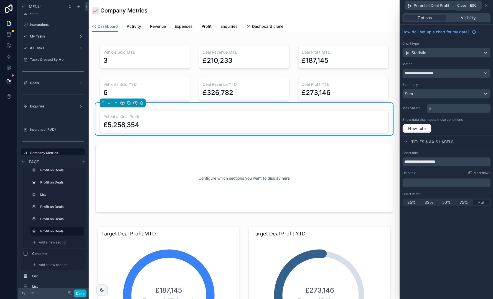
click at [488, 7] on icon at bounding box center [486, 5] width 4 height 4
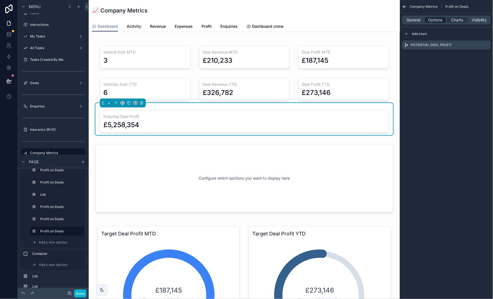
click at [436, 21] on span "Options" at bounding box center [435, 20] width 14 height 6
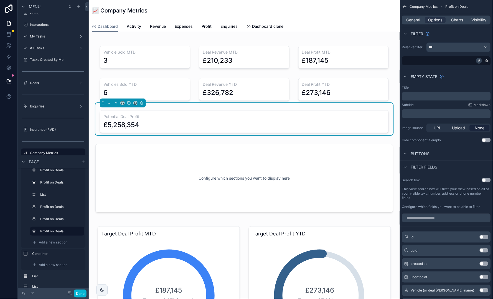
click at [480, 60] on icon "scrollable content" at bounding box center [480, 60] width 1 height 1
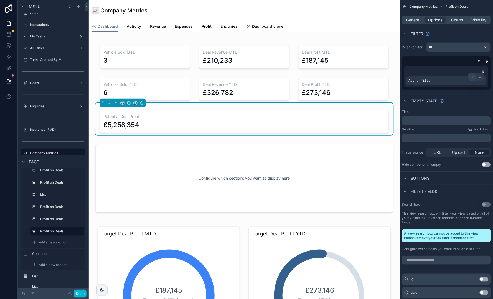
click at [472, 77] on icon "scrollable content" at bounding box center [472, 76] width 3 height 3
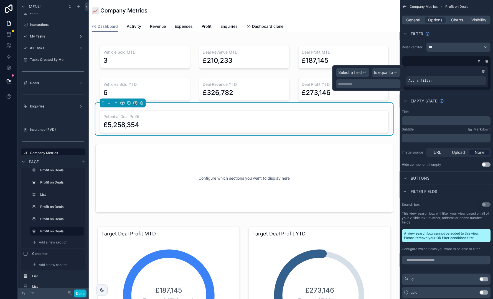
click at [363, 72] on div "Select a field" at bounding box center [352, 72] width 33 height 9
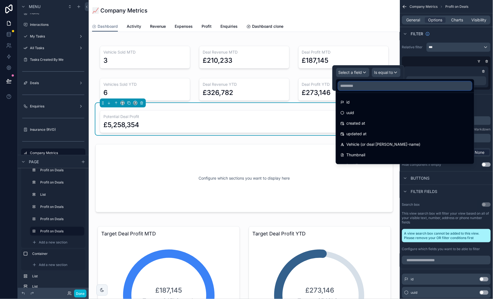
click at [363, 84] on input "text" at bounding box center [405, 85] width 134 height 9
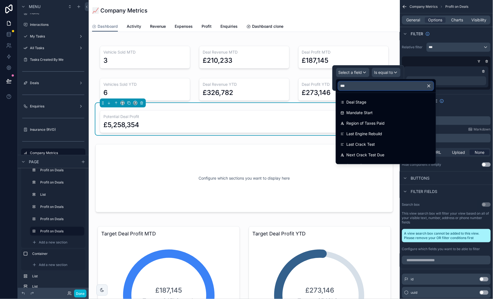
type input "****"
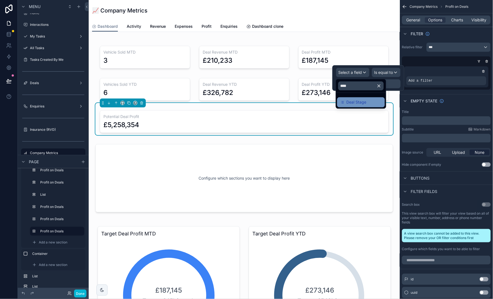
click at [373, 103] on div "Deal Stage" at bounding box center [360, 102] width 41 height 7
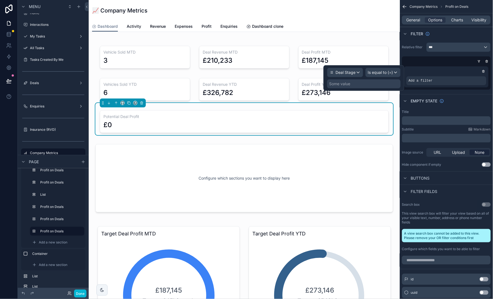
click at [386, 70] on span "Is equal to (=)" at bounding box center [380, 73] width 25 height 6
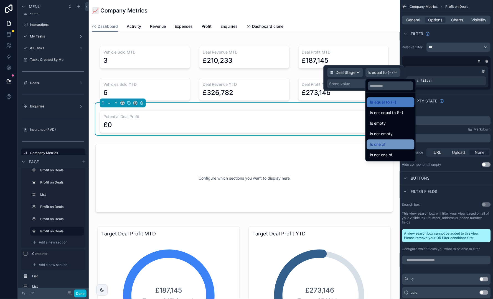
click at [390, 143] on div "Is one of" at bounding box center [390, 144] width 41 height 7
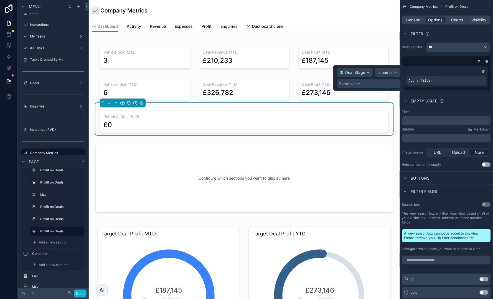
click at [369, 86] on div "Some value" at bounding box center [369, 83] width 64 height 9
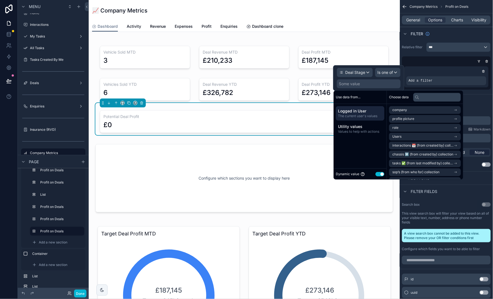
click at [379, 174] on button "Use setting" at bounding box center [380, 174] width 9 height 4
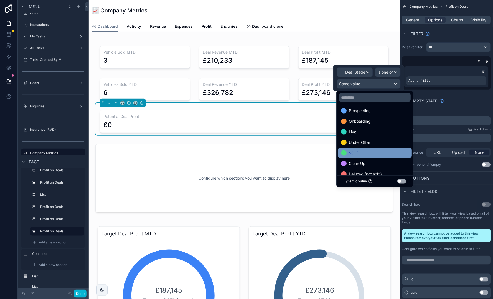
scroll to position [0, 0]
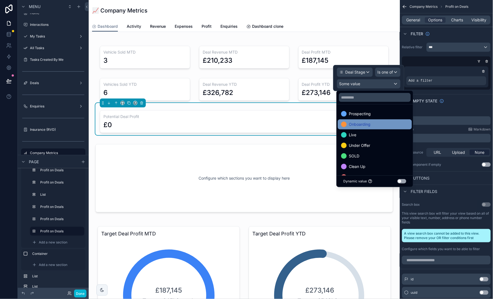
click at [379, 123] on div "Onboarding" at bounding box center [374, 124] width 67 height 7
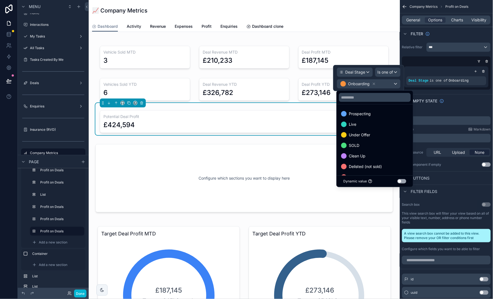
click at [379, 123] on div "Live" at bounding box center [374, 124] width 67 height 7
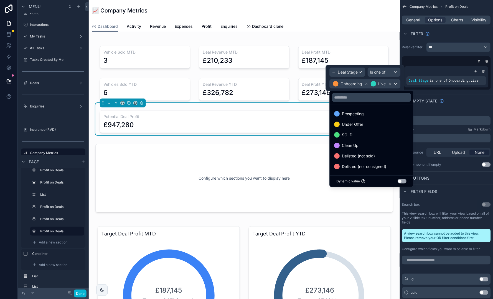
click at [396, 9] on div "📈 Company Metrics" at bounding box center [244, 11] width 304 height 8
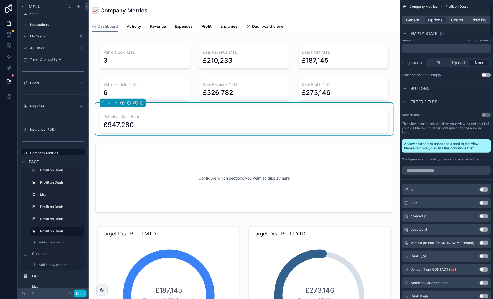
scroll to position [92, 0]
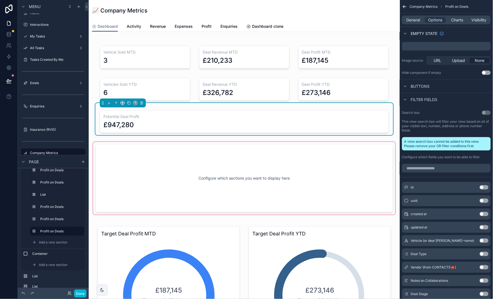
click at [159, 192] on div "scrollable content" at bounding box center [244, 178] width 302 height 73
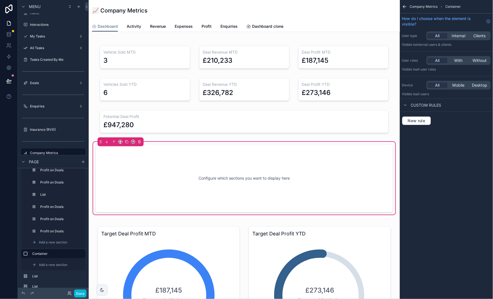
scroll to position [0, 0]
click at [142, 141] on button "scrollable content" at bounding box center [139, 142] width 6 height 6
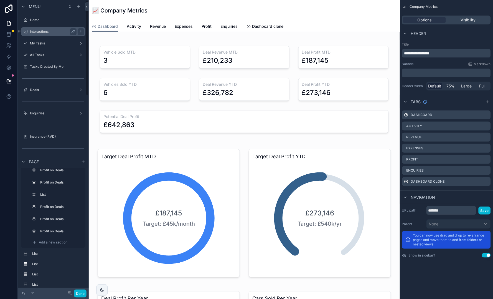
click at [57, 35] on div "Interactions" at bounding box center [53, 31] width 62 height 9
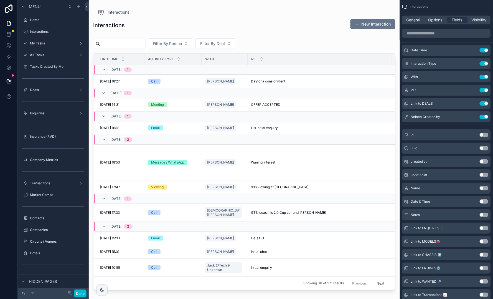
click at [204, 45] on div "scrollable content" at bounding box center [244, 146] width 311 height 292
click at [81, 293] on button "Done" at bounding box center [80, 293] width 12 height 8
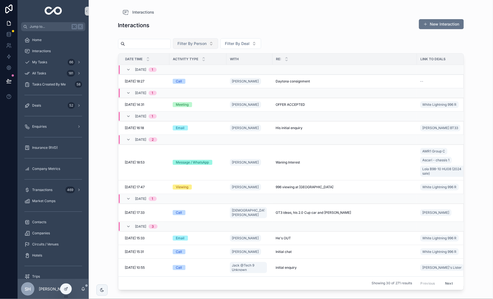
click at [218, 45] on button "Filter By Person" at bounding box center [195, 43] width 45 height 11
type input "*"
type input "*****"
click at [197, 66] on span "Kristoffer Cartenian" at bounding box center [196, 66] width 32 height 6
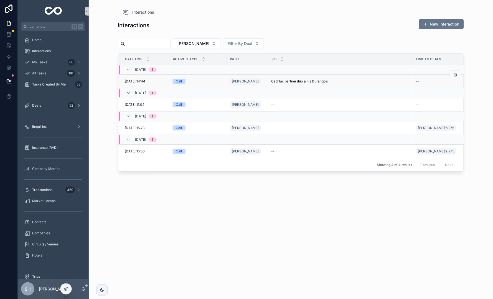
click at [306, 83] on span "Cadillac partnership & his Durango’s" at bounding box center [299, 81] width 57 height 4
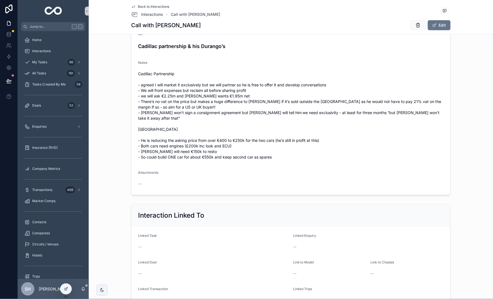
scroll to position [63, 0]
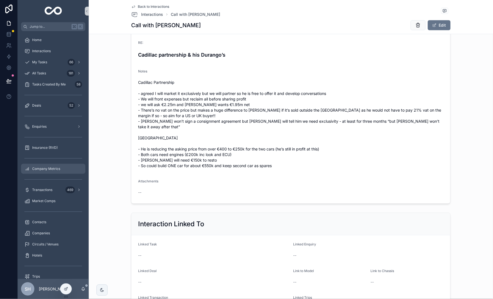
click at [44, 166] on span "Company Metrics" at bounding box center [46, 168] width 28 height 4
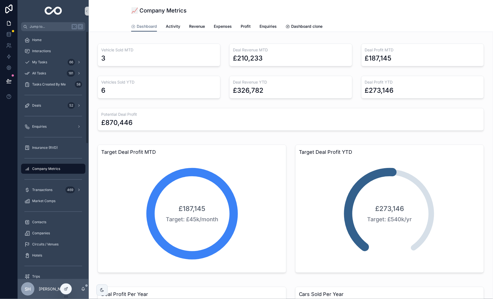
click at [150, 109] on div "Potential Deal Profit £870,446" at bounding box center [291, 119] width 386 height 23
click at [65, 289] on icon at bounding box center [66, 288] width 4 height 4
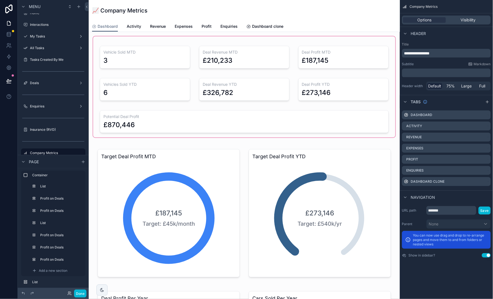
click at [205, 119] on div "scrollable content" at bounding box center [244, 86] width 302 height 101
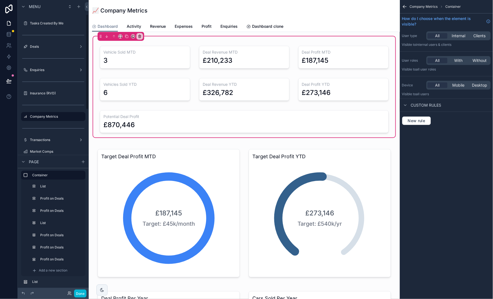
scroll to position [44, 0]
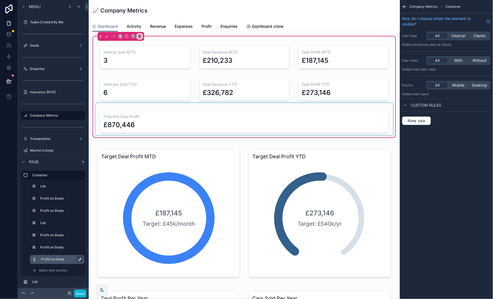
click at [81, 258] on icon "scrollable content" at bounding box center [80, 259] width 4 height 4
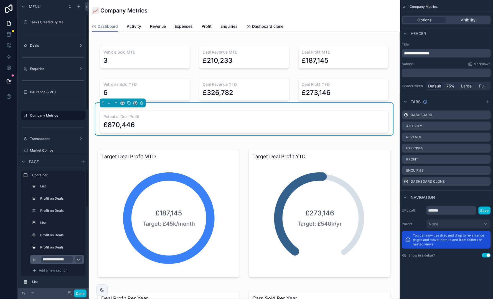
click at [58, 262] on input "**********" at bounding box center [57, 259] width 32 height 7
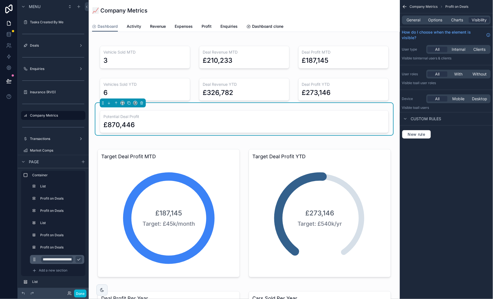
type input "**********"
click at [78, 260] on icon "scrollable content" at bounding box center [79, 259] width 4 height 4
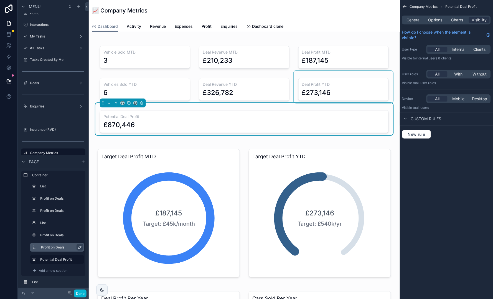
click at [81, 245] on icon "scrollable content" at bounding box center [80, 247] width 4 height 4
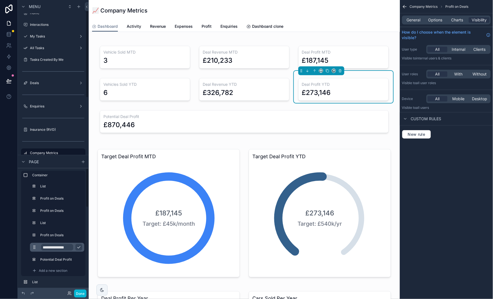
click at [64, 246] on input "**********" at bounding box center [57, 247] width 32 height 7
type input "**********"
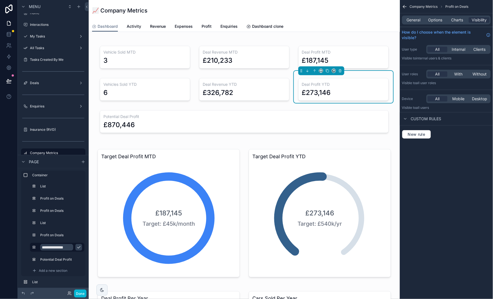
click at [80, 246] on icon "scrollable content" at bounding box center [78, 247] width 3 height 2
click at [81, 235] on icon "scrollable content" at bounding box center [80, 235] width 4 height 4
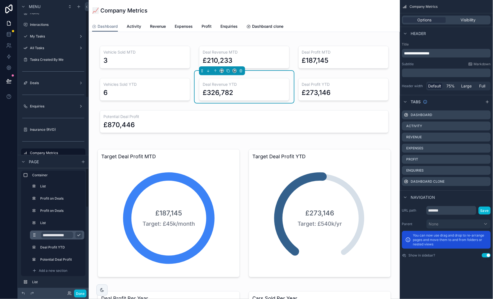
click at [70, 233] on input "**********" at bounding box center [57, 234] width 32 height 7
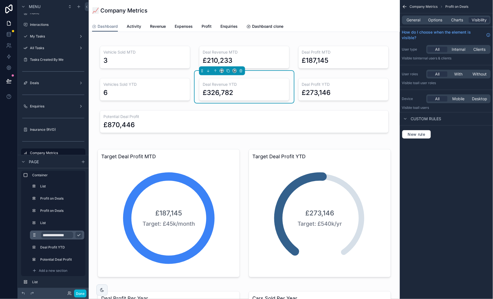
click at [70, 233] on input "**********" at bounding box center [57, 234] width 32 height 7
type input "**********"
click at [79, 234] on icon "scrollable content" at bounding box center [79, 235] width 4 height 4
click at [80, 221] on icon "scrollable content" at bounding box center [80, 222] width 4 height 4
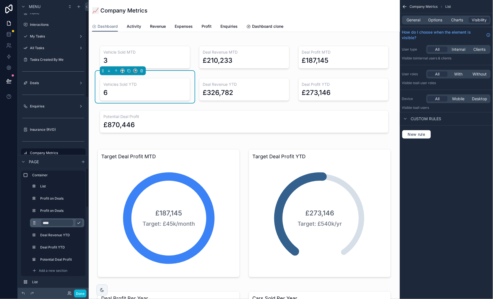
click at [63, 221] on input "****" at bounding box center [57, 222] width 32 height 7
type input "**********"
click at [82, 223] on button "scrollable content" at bounding box center [78, 222] width 7 height 7
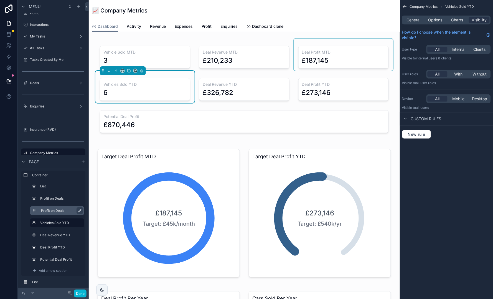
click at [81, 210] on icon "scrollable content" at bounding box center [80, 210] width 4 height 4
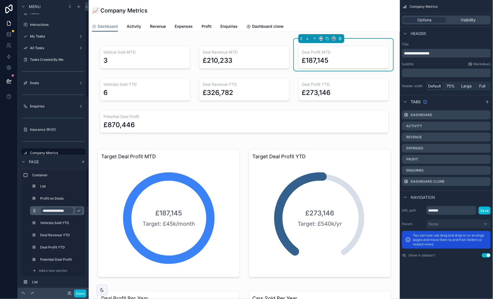
click at [69, 210] on input "**********" at bounding box center [57, 210] width 32 height 7
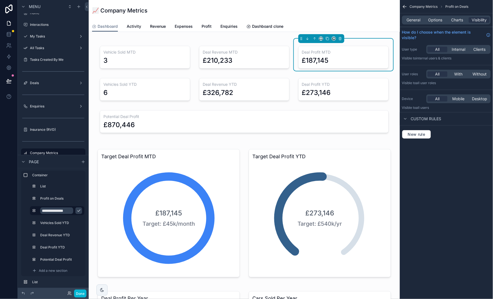
type input "**********"
click at [79, 209] on icon "scrollable content" at bounding box center [79, 210] width 4 height 4
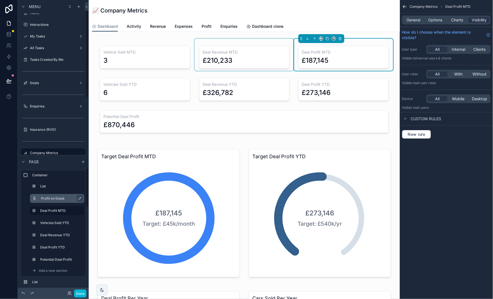
click at [73, 199] on label "Profit on Deals" at bounding box center [60, 198] width 39 height 4
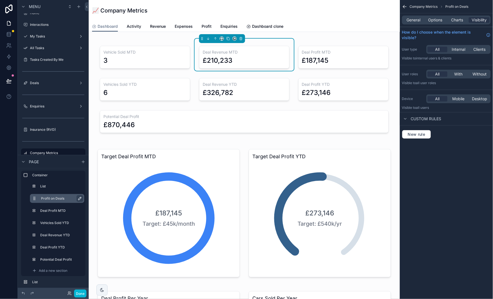
click at [79, 199] on icon "scrollable content" at bounding box center [79, 198] width 3 height 3
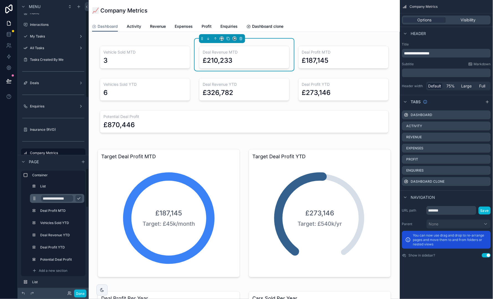
click at [71, 198] on input "**********" at bounding box center [57, 198] width 32 height 7
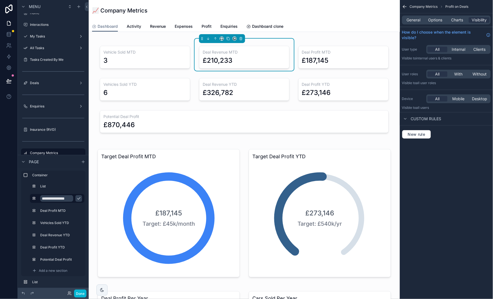
type input "**********"
click at [78, 200] on icon "scrollable content" at bounding box center [79, 198] width 4 height 4
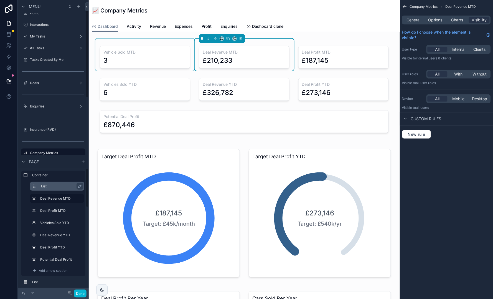
click at [66, 187] on label "List" at bounding box center [60, 186] width 39 height 4
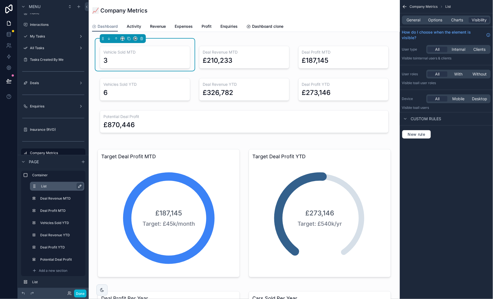
click at [80, 186] on icon "scrollable content" at bounding box center [79, 186] width 3 height 3
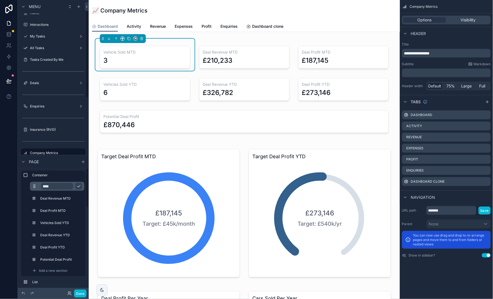
click at [68, 185] on input "****" at bounding box center [57, 186] width 32 height 7
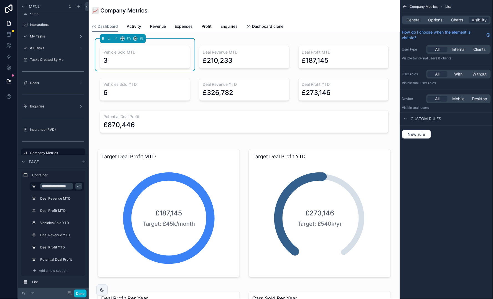
type input "**********"
click at [78, 185] on icon "scrollable content" at bounding box center [79, 186] width 4 height 4
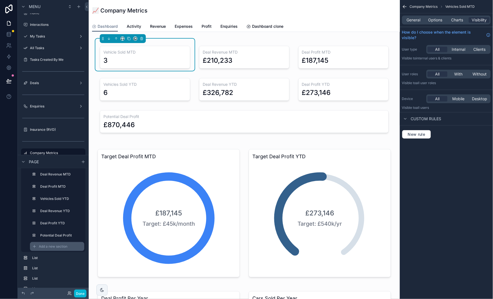
click at [58, 243] on div "Add a new section" at bounding box center [57, 246] width 54 height 9
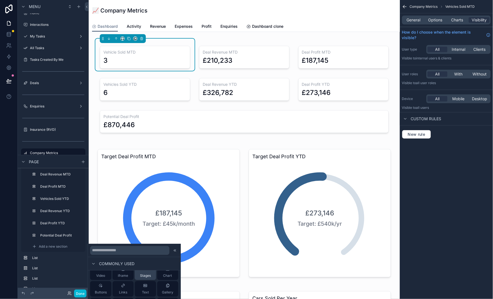
scroll to position [12, 0]
click at [163, 280] on button "Chart" at bounding box center [167, 285] width 21 height 16
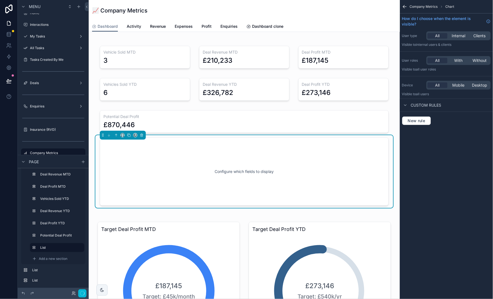
scroll to position [22, 0]
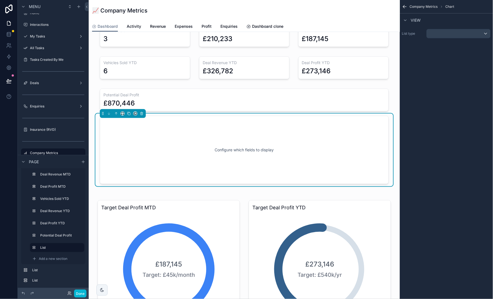
click at [453, 31] on div "scrollable content" at bounding box center [459, 33] width 64 height 9
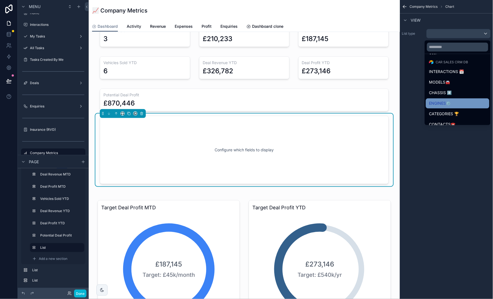
scroll to position [46, 0]
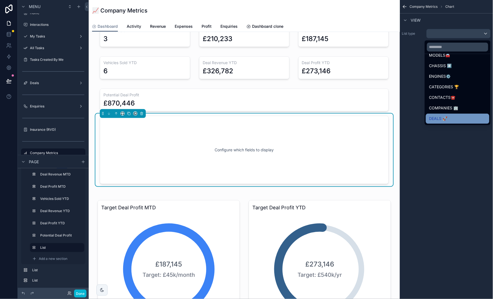
click at [440, 115] on span "DEALS 🚀" at bounding box center [438, 118] width 18 height 7
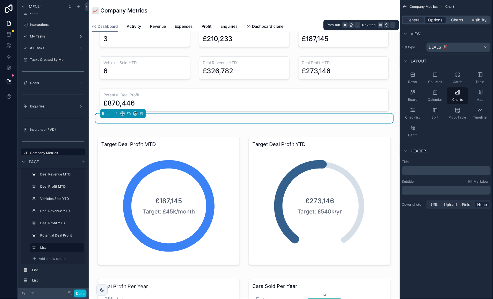
click at [436, 18] on span "Options" at bounding box center [435, 20] width 14 height 6
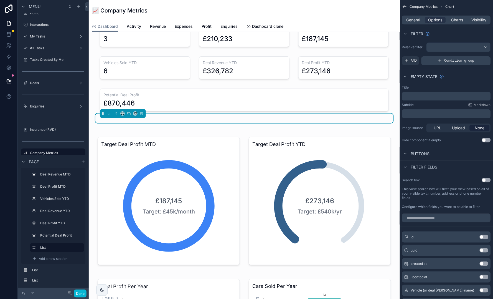
click at [434, 58] on div "Condition group" at bounding box center [455, 60] width 69 height 9
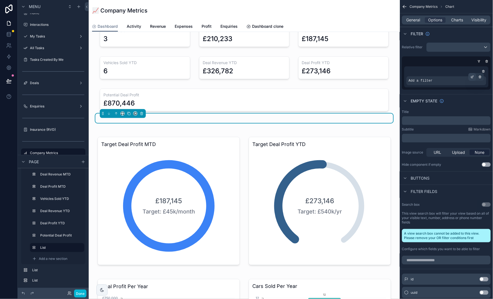
click at [473, 76] on icon "scrollable content" at bounding box center [472, 76] width 3 height 3
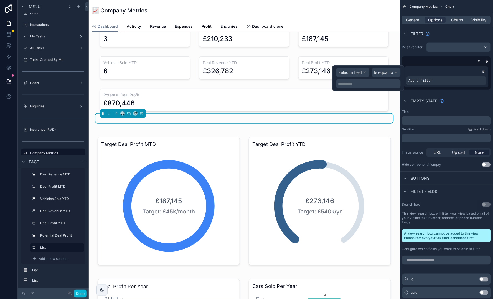
click at [358, 75] on span "Select a field" at bounding box center [350, 72] width 24 height 5
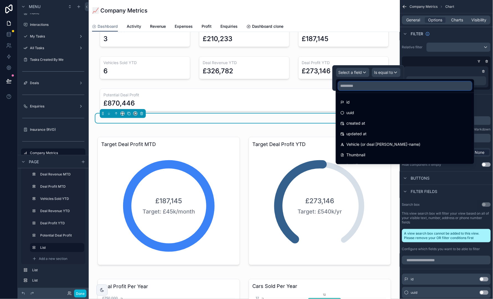
click at [366, 83] on input "text" at bounding box center [405, 85] width 134 height 9
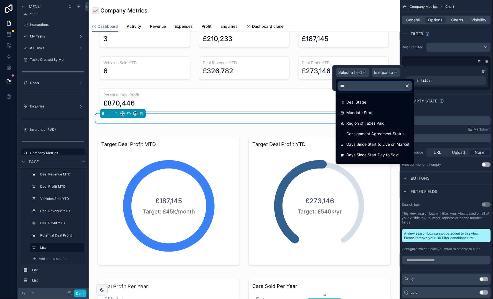
type input "****"
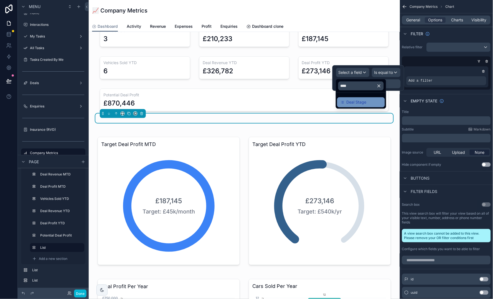
click at [369, 100] on div "Deal Stage" at bounding box center [360, 102] width 41 height 7
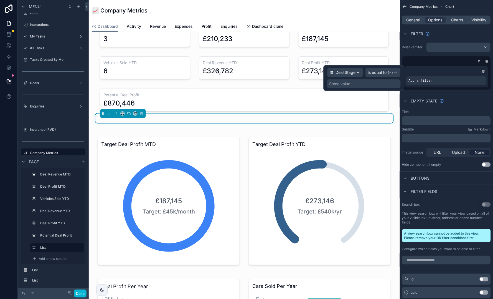
click at [388, 71] on span "Is equal to (=)" at bounding box center [380, 73] width 25 height 6
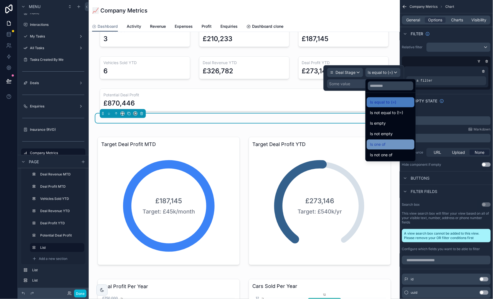
click at [387, 143] on div "Is one of" at bounding box center [390, 144] width 41 height 7
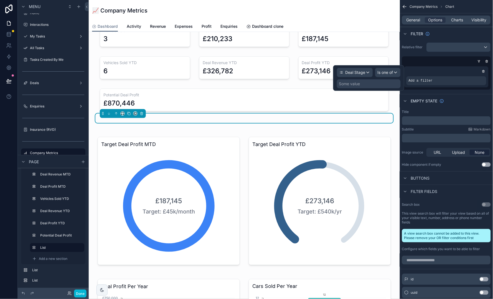
click at [371, 83] on div "Some value" at bounding box center [369, 83] width 64 height 9
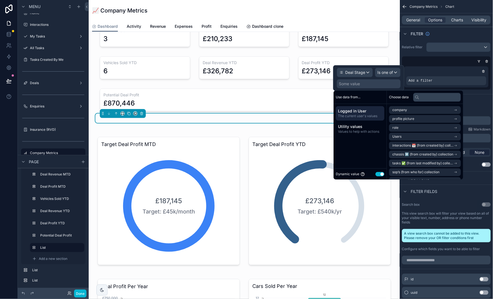
click at [381, 175] on button "Use setting" at bounding box center [380, 174] width 9 height 4
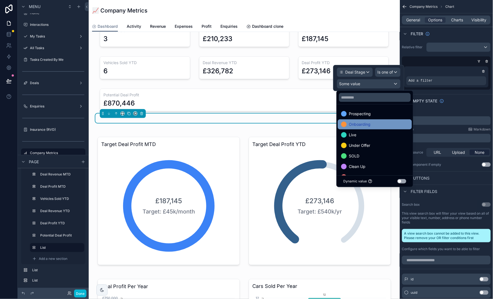
click at [381, 124] on div "Onboarding" at bounding box center [374, 124] width 67 height 7
click at [384, 127] on div "Live" at bounding box center [375, 124] width 74 height 10
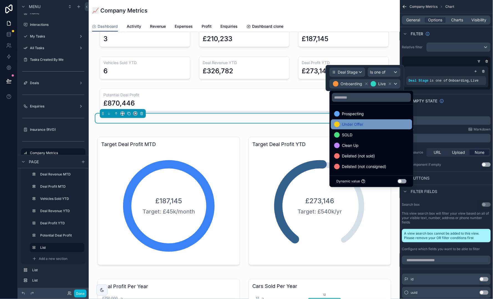
click at [363, 124] on span "Under Offer" at bounding box center [352, 124] width 21 height 7
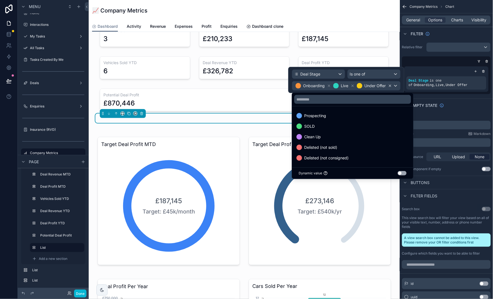
click at [390, 86] on icon at bounding box center [390, 86] width 2 height 2
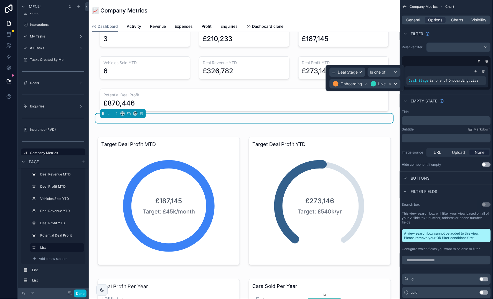
click at [461, 106] on div "Empty state" at bounding box center [446, 100] width 93 height 13
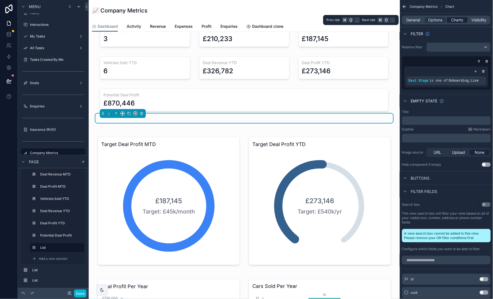
click at [458, 19] on span "Charts" at bounding box center [457, 20] width 12 height 6
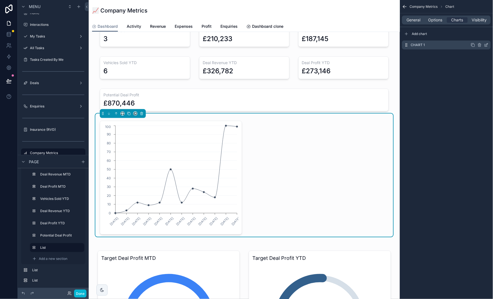
click at [486, 45] on icon "scrollable content" at bounding box center [487, 44] width 2 height 2
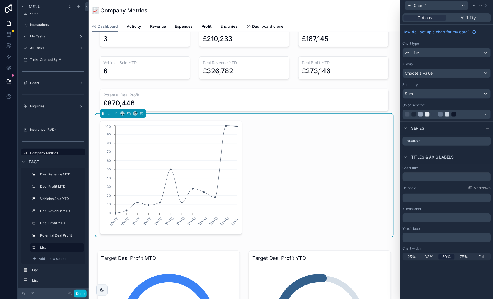
click at [467, 53] on div "Line" at bounding box center [447, 52] width 88 height 9
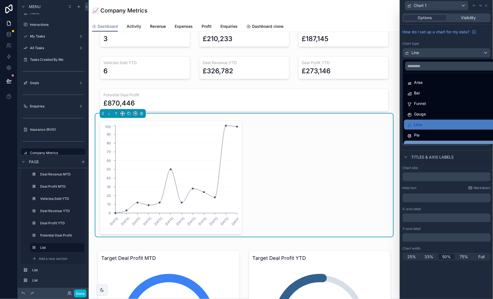
scroll to position [0, 0]
click at [487, 5] on div at bounding box center [446, 149] width 93 height 299
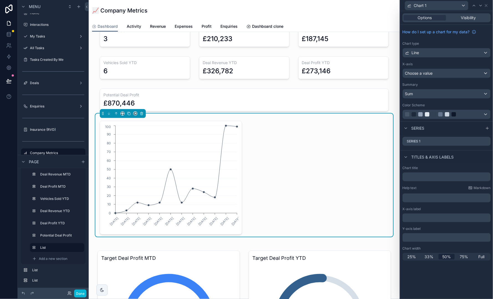
click at [487, 5] on icon at bounding box center [486, 5] width 4 height 4
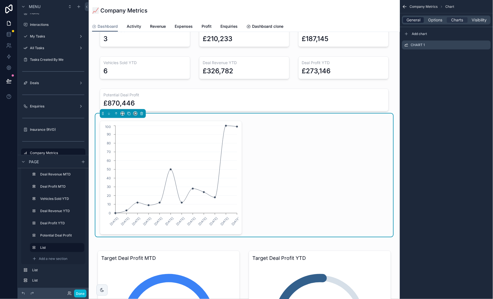
click at [418, 18] on span "General" at bounding box center [414, 20] width 14 height 6
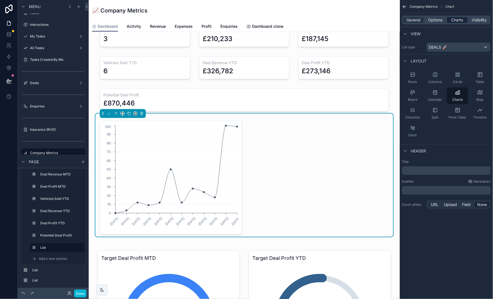
click at [457, 18] on span "Charts" at bounding box center [457, 20] width 12 height 6
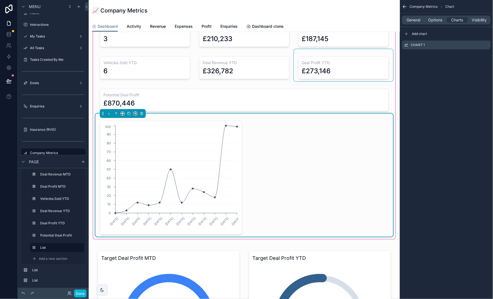
click at [345, 72] on div "scrollable content" at bounding box center [343, 65] width 99 height 32
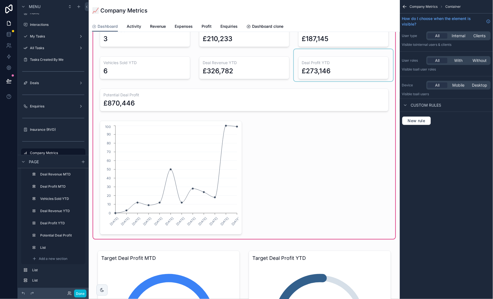
click at [355, 70] on div "scrollable content" at bounding box center [343, 65] width 99 height 32
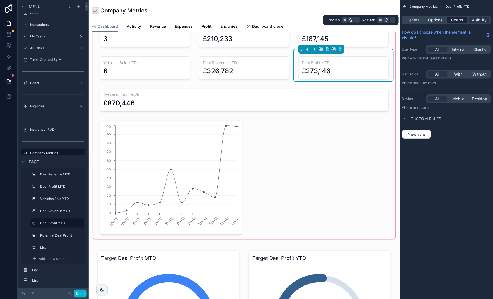
click at [458, 21] on span "Charts" at bounding box center [457, 20] width 12 height 6
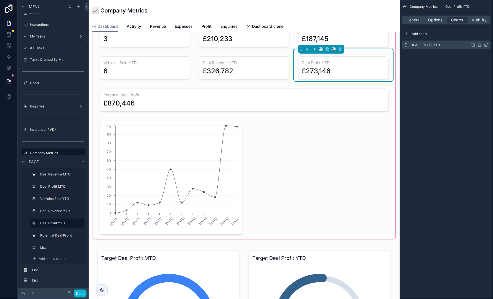
click at [485, 45] on icon "scrollable content" at bounding box center [486, 45] width 4 height 4
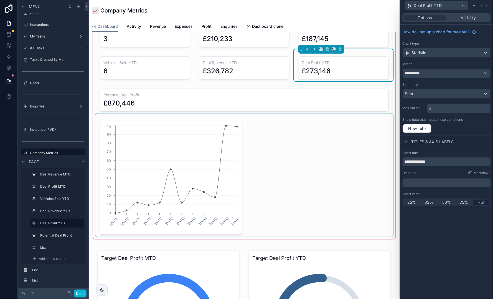
click at [154, 154] on div "scrollable content" at bounding box center [244, 174] width 298 height 123
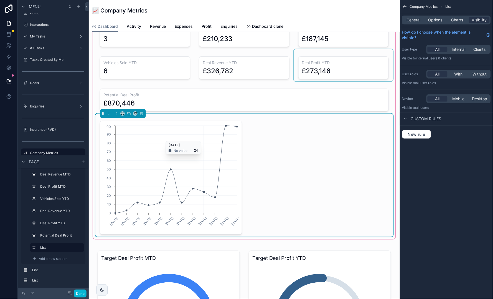
click at [190, 146] on icon "06/01/2025 10/02/2025 10/03/2025 07/04/2025 05/05/2025 09/06/2025 07/07/2025 04…" at bounding box center [170, 177] width 135 height 106
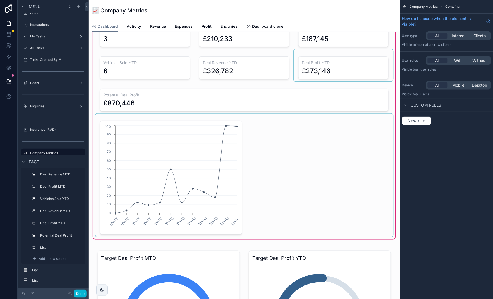
click at [190, 146] on div "scrollable content" at bounding box center [244, 174] width 298 height 123
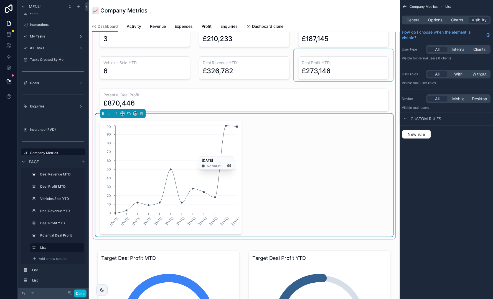
click at [235, 153] on icon "06/01/2025 10/02/2025 10/03/2025 07/04/2025 05/05/2025 09/06/2025 07/07/2025 04…" at bounding box center [170, 177] width 135 height 106
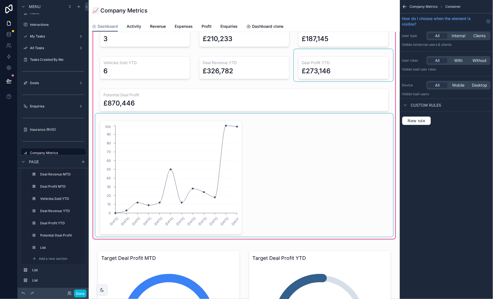
click at [256, 152] on div "scrollable content" at bounding box center [244, 174] width 298 height 123
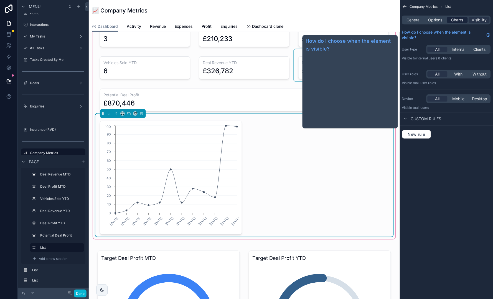
click at [459, 19] on span "Charts" at bounding box center [457, 20] width 12 height 6
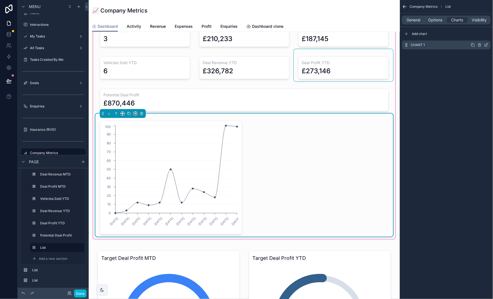
click at [486, 47] on icon "scrollable content" at bounding box center [486, 45] width 4 height 4
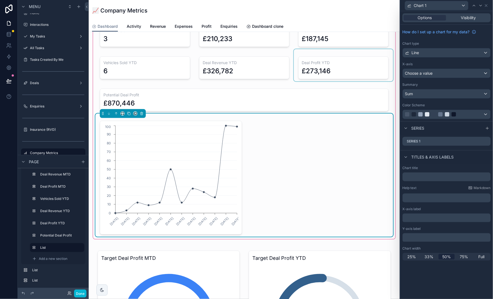
click at [436, 53] on div "Line" at bounding box center [447, 52] width 88 height 9
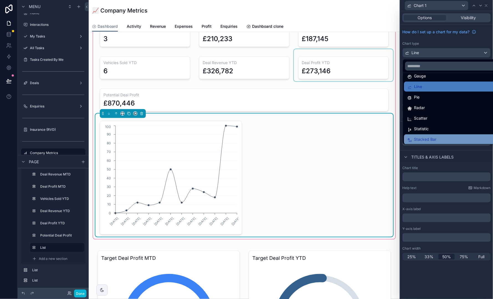
scroll to position [38, 0]
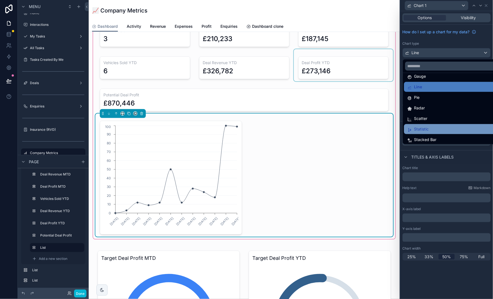
click at [422, 128] on span "Statistic" at bounding box center [421, 129] width 15 height 7
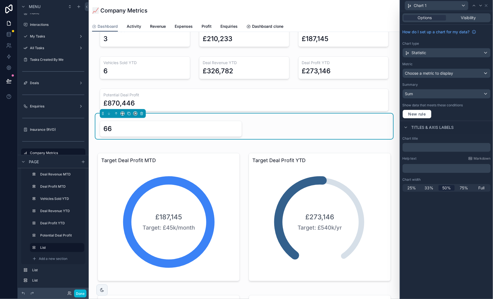
click at [441, 72] on span "Choose a metric to display" at bounding box center [429, 73] width 48 height 5
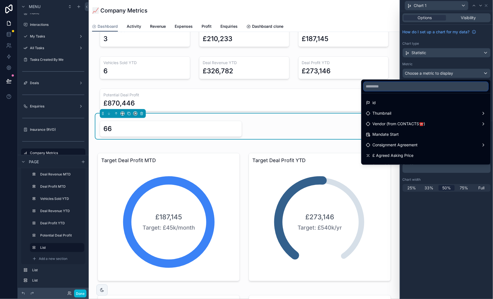
click at [428, 91] on input "text" at bounding box center [426, 86] width 124 height 9
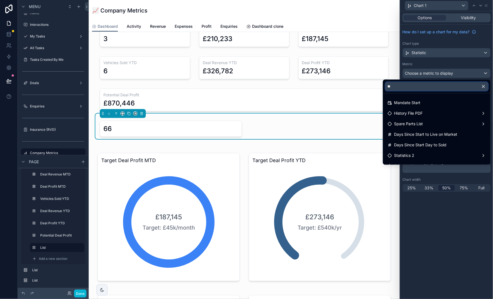
type input "*"
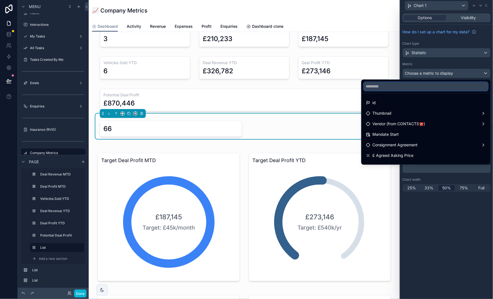
type input "*"
click at [455, 63] on div at bounding box center [446, 149] width 93 height 299
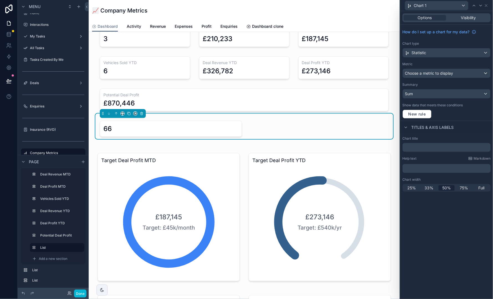
click at [453, 94] on div "Sum" at bounding box center [447, 93] width 88 height 9
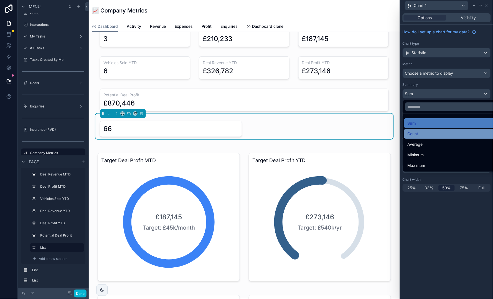
click at [448, 129] on div "Count" at bounding box center [453, 134] width 98 height 10
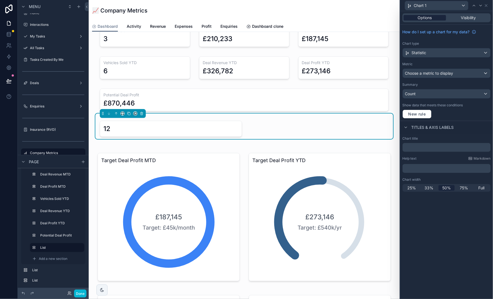
click at [434, 19] on div "Options" at bounding box center [425, 18] width 42 height 6
click at [486, 5] on icon at bounding box center [486, 5] width 4 height 4
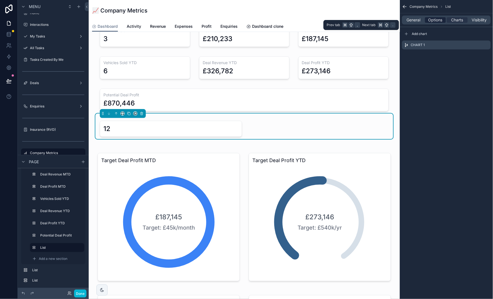
click at [435, 17] on span "Options" at bounding box center [435, 20] width 14 height 6
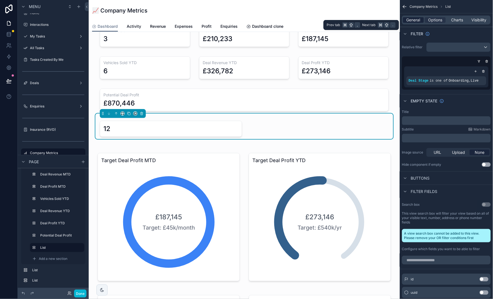
click at [413, 20] on span "General" at bounding box center [414, 20] width 14 height 6
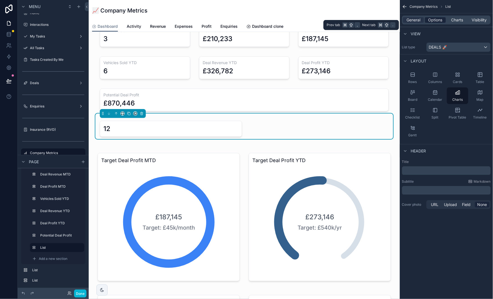
click at [437, 19] on span "Options" at bounding box center [435, 20] width 14 height 6
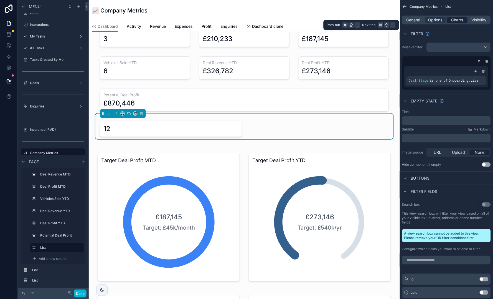
click at [455, 19] on span "Charts" at bounding box center [457, 20] width 12 height 6
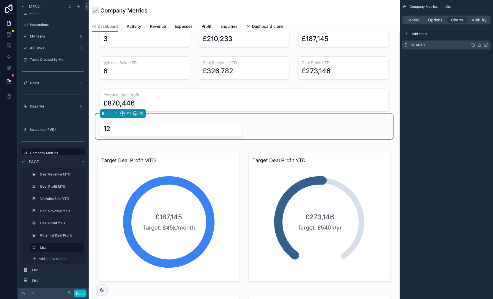
click at [485, 45] on icon "scrollable content" at bounding box center [486, 45] width 4 height 4
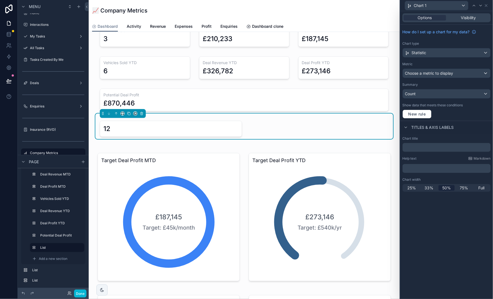
click at [444, 72] on span "Choose a metric to display" at bounding box center [429, 73] width 48 height 5
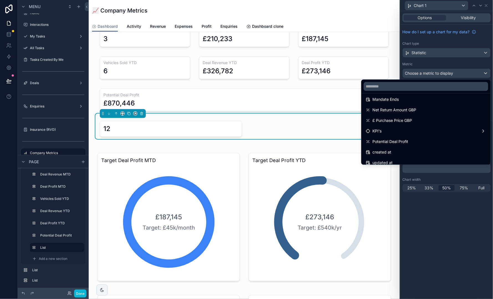
scroll to position [581, 0]
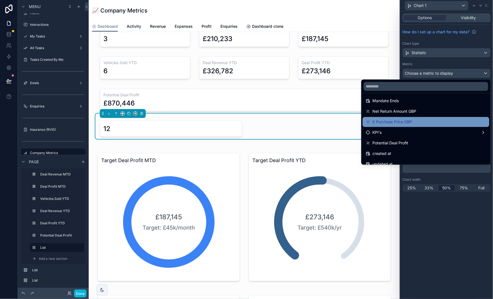
click at [441, 119] on div "£ Purchase Price GBP" at bounding box center [426, 122] width 120 height 7
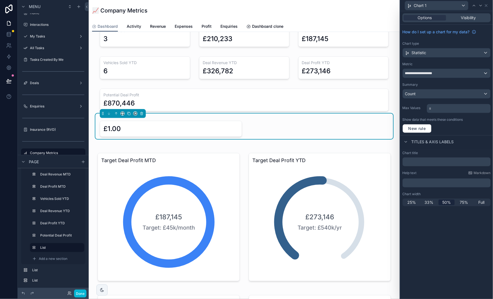
click at [485, 75] on div "**********" at bounding box center [447, 73] width 88 height 9
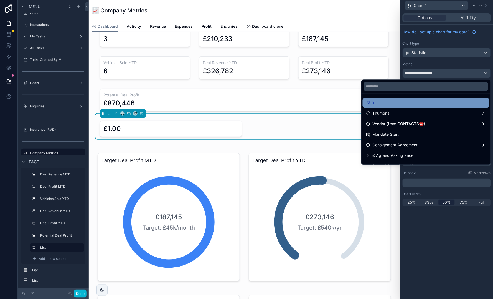
click at [433, 102] on div "id" at bounding box center [426, 103] width 120 height 7
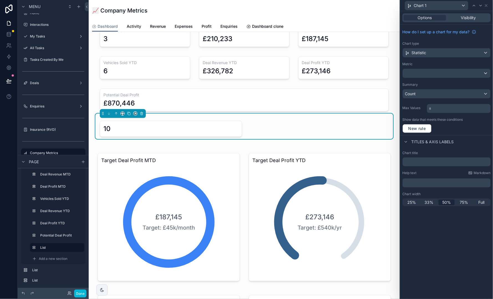
click at [444, 74] on div at bounding box center [447, 73] width 88 height 9
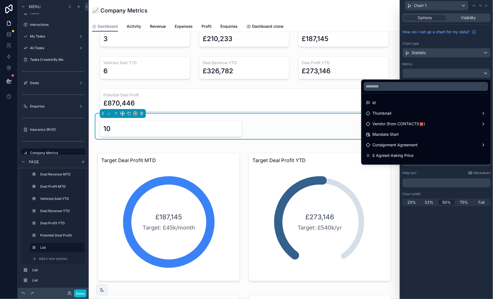
click at [444, 74] on div at bounding box center [446, 149] width 93 height 299
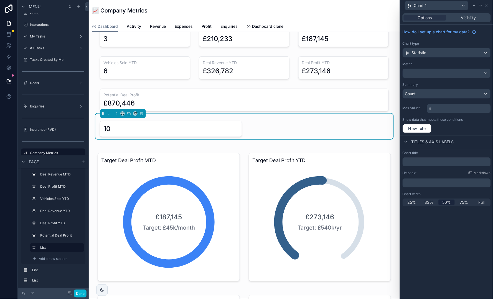
click at [444, 74] on div at bounding box center [447, 73] width 88 height 9
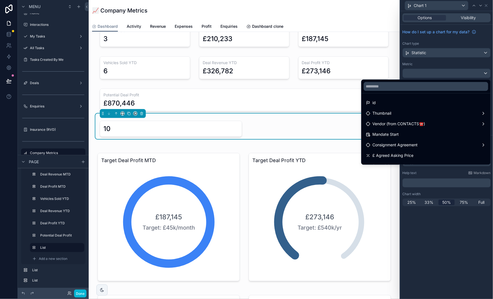
click at [444, 74] on div at bounding box center [446, 149] width 93 height 299
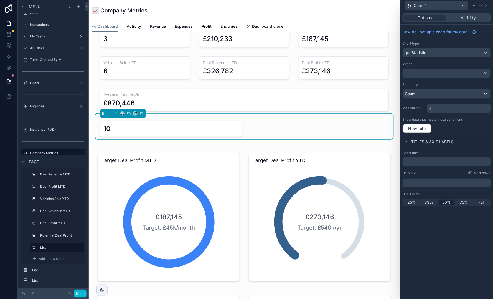
click at [444, 74] on div at bounding box center [447, 73] width 88 height 9
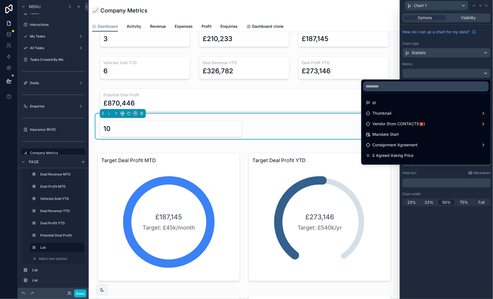
click at [431, 90] on input "text" at bounding box center [426, 86] width 124 height 9
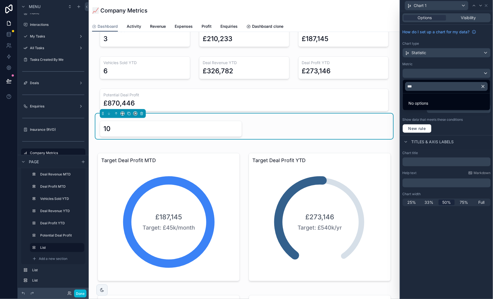
click at [416, 103] on span "No options" at bounding box center [419, 103] width 20 height 5
click at [438, 84] on input "***" at bounding box center [446, 86] width 83 height 9
type input "*"
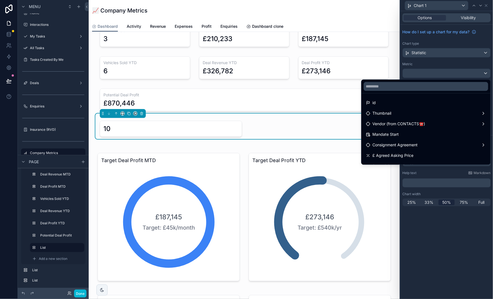
click at [454, 65] on div at bounding box center [446, 149] width 93 height 299
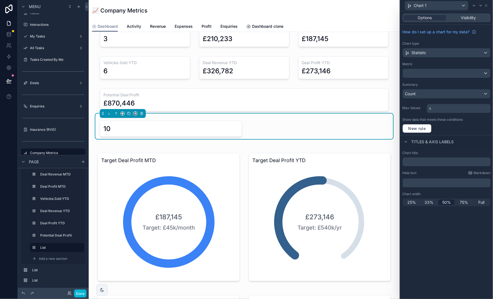
click at [457, 85] on div "Summary" at bounding box center [446, 84] width 88 height 4
click at [446, 162] on input "text" at bounding box center [446, 161] width 88 height 9
type input "*"
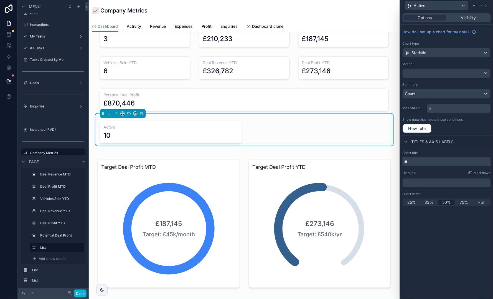
type input "*"
click at [443, 184] on p "﻿" at bounding box center [447, 183] width 85 height 6
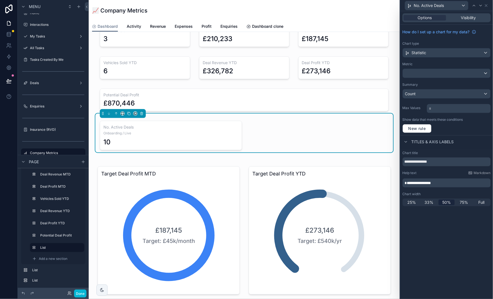
click at [454, 188] on div "**********" at bounding box center [446, 178] width 93 height 60
click at [453, 182] on p "**********" at bounding box center [447, 183] width 85 height 6
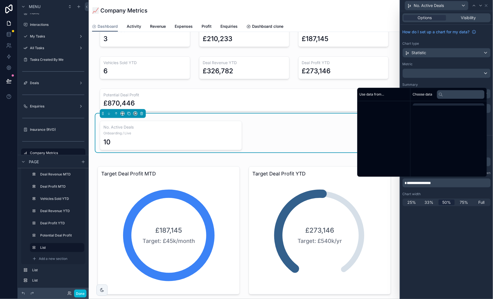
click at [453, 182] on p "**********" at bounding box center [447, 183] width 85 height 6
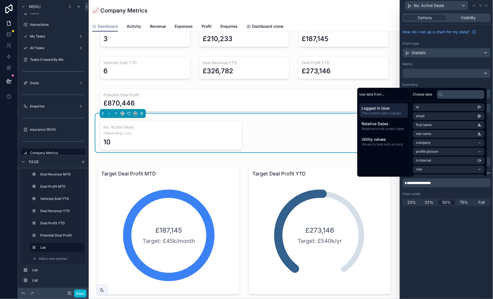
click at [453, 182] on p "**********" at bounding box center [447, 183] width 85 height 6
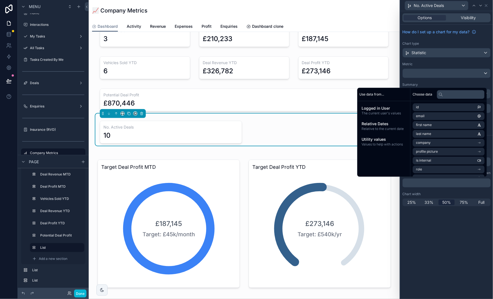
click at [458, 187] on div "**********" at bounding box center [446, 178] width 93 height 60
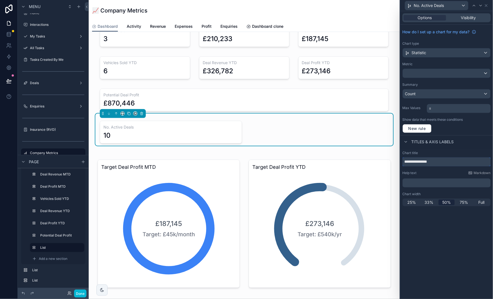
click at [447, 160] on input "**********" at bounding box center [446, 161] width 88 height 9
click at [477, 133] on div "How do I set up a chart for my data? Chart type Statistic Metric Summary Count …" at bounding box center [446, 80] width 93 height 110
click at [449, 160] on input "**********" at bounding box center [446, 161] width 88 height 9
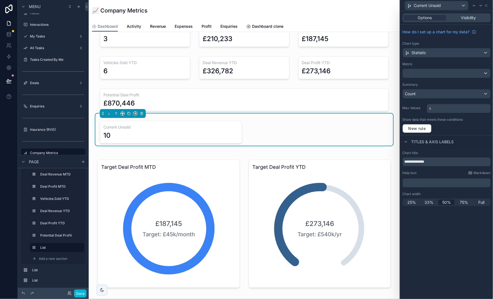
click at [468, 140] on div "Titles & Axis labels" at bounding box center [446, 141] width 93 height 13
click at [411, 162] on input "**********" at bounding box center [446, 161] width 88 height 9
click at [430, 160] on input "**********" at bounding box center [446, 161] width 88 height 9
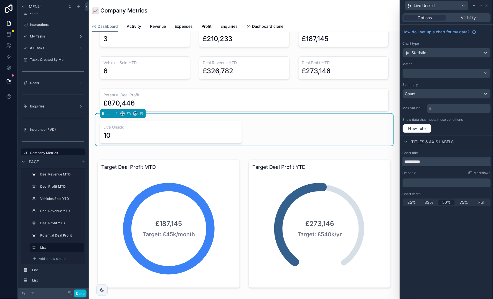
click at [430, 160] on input "**********" at bounding box center [446, 161] width 88 height 9
type input "**********"
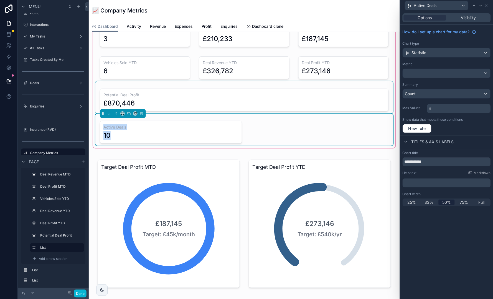
drag, startPoint x: 103, startPoint y: 114, endPoint x: 109, endPoint y: 86, distance: 28.4
drag, startPoint x: 103, startPoint y: 113, endPoint x: 115, endPoint y: 87, distance: 28.5
click at [103, 112] on icon "scrollable content" at bounding box center [103, 113] width 4 height 4
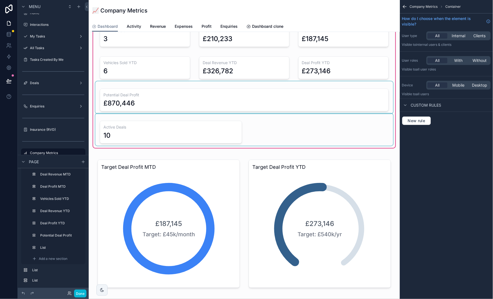
click at [187, 99] on div "scrollable content" at bounding box center [244, 97] width 298 height 32
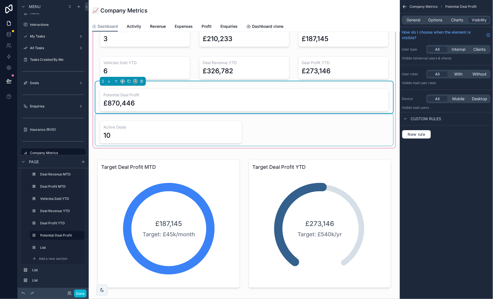
click at [187, 99] on div "£870,446" at bounding box center [244, 103] width 282 height 9
click at [453, 22] on span "Charts" at bounding box center [457, 20] width 12 height 6
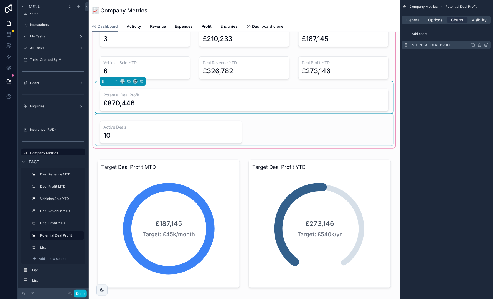
click at [486, 45] on icon "scrollable content" at bounding box center [487, 44] width 2 height 2
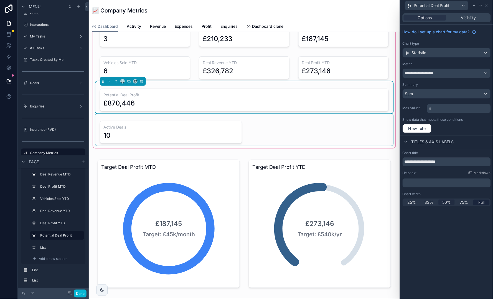
click at [445, 200] on span "50%" at bounding box center [446, 202] width 9 height 6
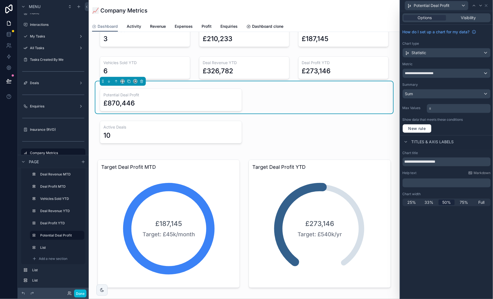
click at [481, 198] on div "25% 33% 50% 75% Full" at bounding box center [446, 202] width 88 height 8
click at [481, 199] on span "Full" at bounding box center [481, 202] width 6 height 6
click at [123, 80] on icon "scrollable content" at bounding box center [123, 81] width 4 height 4
click at [131, 121] on span "50%" at bounding box center [129, 122] width 9 height 7
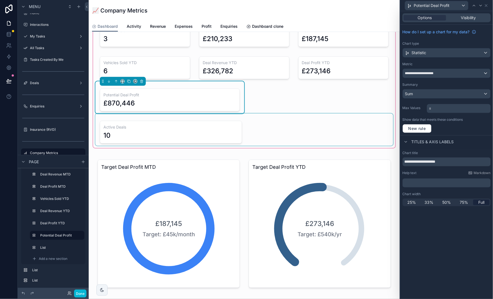
click at [273, 121] on div "scrollable content" at bounding box center [244, 129] width 298 height 32
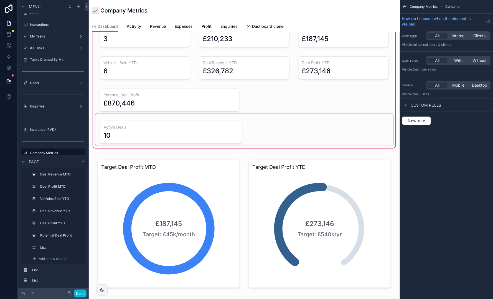
click at [157, 119] on div "scrollable content" at bounding box center [244, 129] width 298 height 32
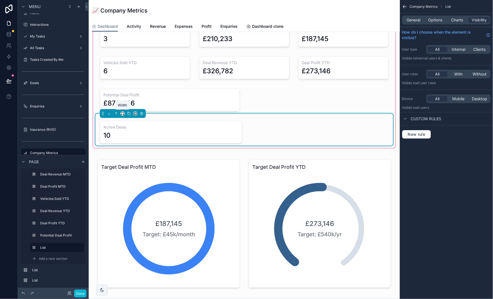
click at [124, 113] on icon "scrollable content" at bounding box center [123, 113] width 4 height 4
click at [137, 151] on div "50%" at bounding box center [133, 154] width 17 height 7
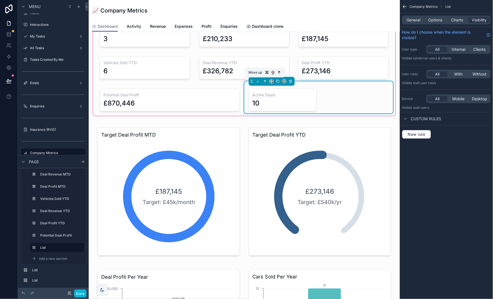
click at [264, 81] on icon "scrollable content" at bounding box center [265, 81] width 4 height 4
click at [341, 96] on div "Active Deals 10" at bounding box center [319, 99] width 140 height 23
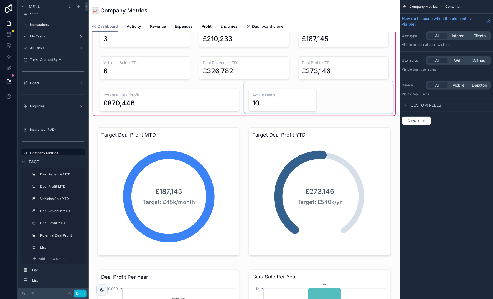
click at [358, 105] on div "scrollable content" at bounding box center [318, 97] width 149 height 32
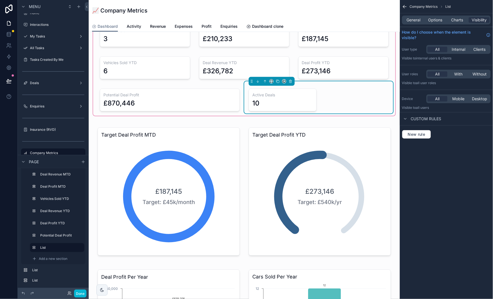
click at [358, 105] on div "Active Deals 10" at bounding box center [319, 99] width 140 height 23
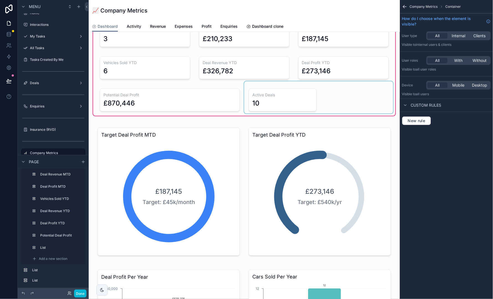
click at [379, 84] on div "scrollable content" at bounding box center [318, 97] width 149 height 32
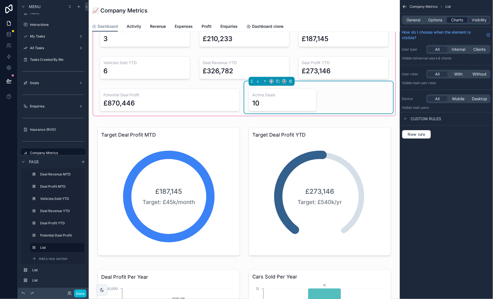
click at [459, 20] on span "Charts" at bounding box center [457, 20] width 12 height 6
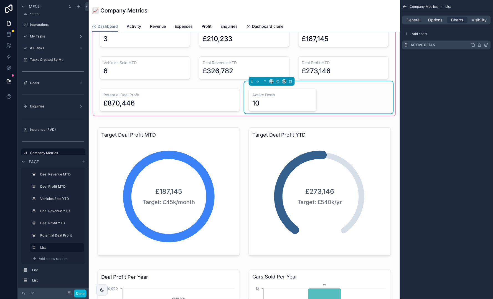
click at [488, 46] on icon "scrollable content" at bounding box center [486, 45] width 4 height 4
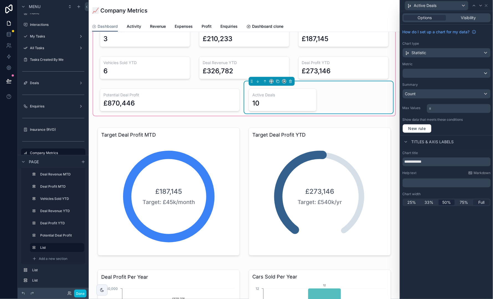
click at [483, 202] on span "Full" at bounding box center [481, 202] width 6 height 6
drag, startPoint x: 251, startPoint y: 81, endPoint x: 124, endPoint y: 93, distance: 127.2
click at [208, 96] on div "scrollable content" at bounding box center [169, 97] width 149 height 32
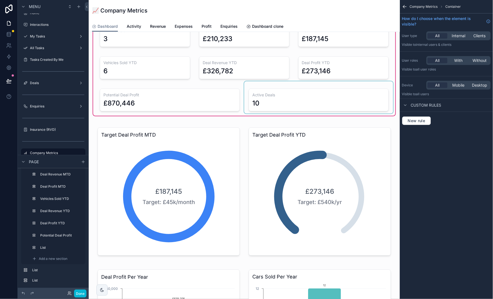
click at [248, 83] on div "scrollable content" at bounding box center [318, 97] width 149 height 32
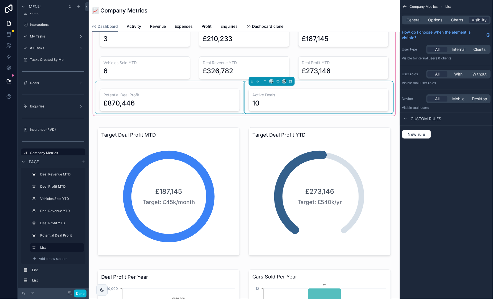
drag, startPoint x: 253, startPoint y: 80, endPoint x: 190, endPoint y: 102, distance: 66.8
click at [230, 101] on div "scrollable content" at bounding box center [169, 97] width 149 height 32
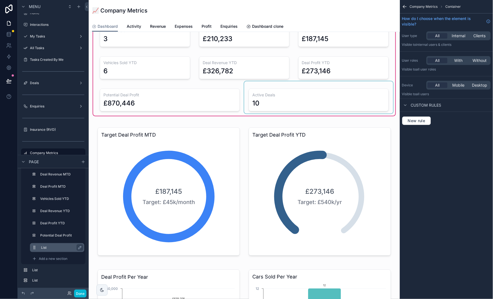
click at [60, 243] on div "List" at bounding box center [57, 247] width 54 height 9
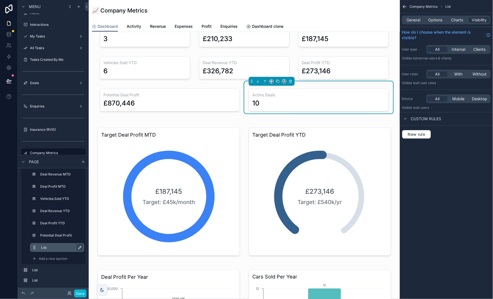
click at [82, 245] on icon "scrollable content" at bounding box center [80, 247] width 4 height 4
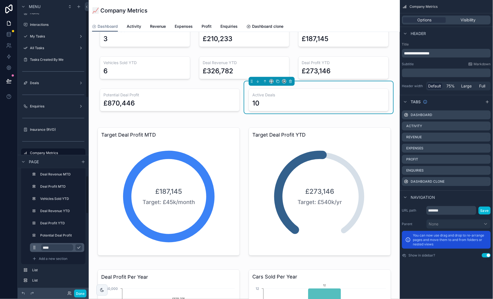
click at [61, 250] on input "****" at bounding box center [57, 247] width 32 height 7
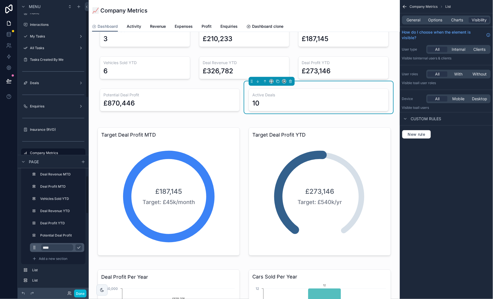
click at [61, 250] on input "****" at bounding box center [57, 247] width 32 height 7
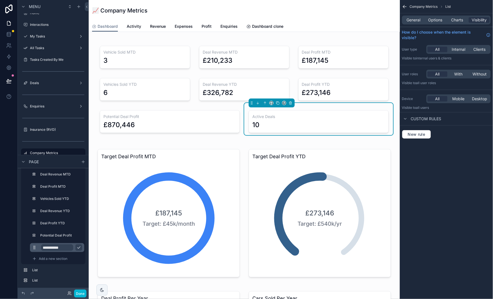
type input "**********"
click at [80, 247] on icon "scrollable content" at bounding box center [79, 247] width 4 height 4
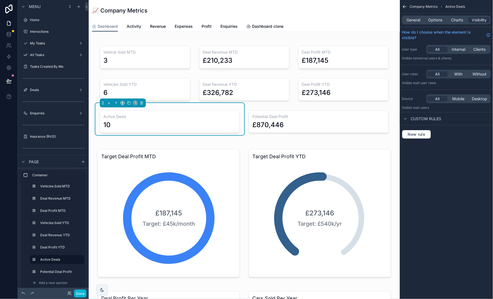
scroll to position [24, 0]
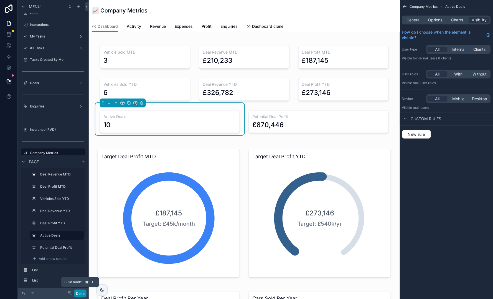
click at [80, 291] on button "Done" at bounding box center [80, 293] width 12 height 8
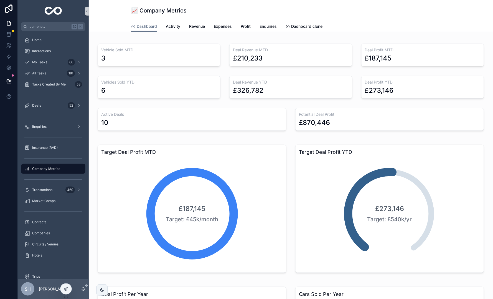
scroll to position [0, 0]
click at [68, 289] on div at bounding box center [65, 288] width 11 height 11
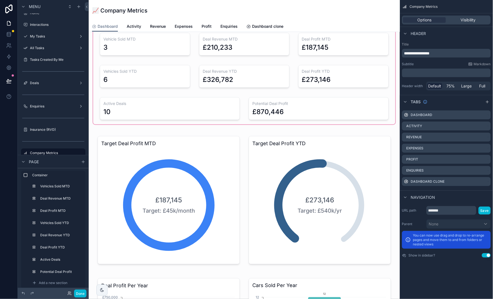
scroll to position [3, 0]
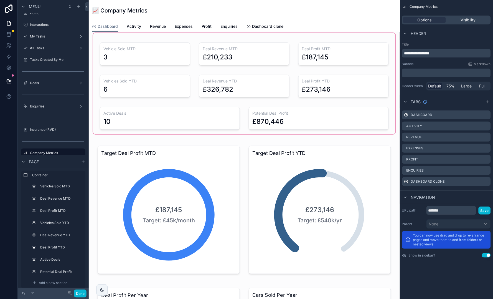
click at [118, 52] on div "scrollable content" at bounding box center [244, 83] width 302 height 101
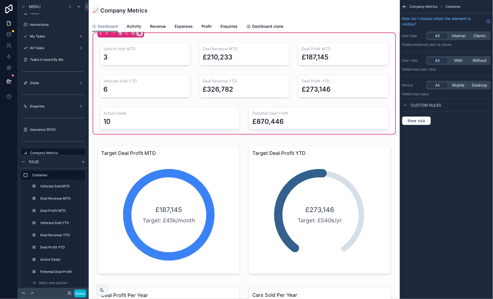
click at [118, 52] on div "scrollable content" at bounding box center [144, 51] width 99 height 32
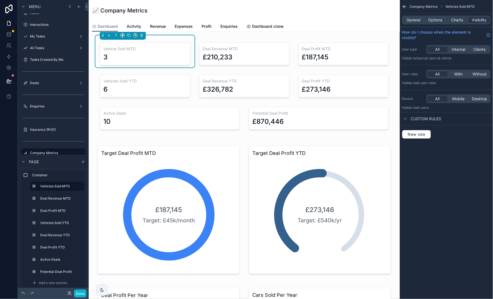
click at [118, 53] on div "3" at bounding box center [144, 57] width 83 height 9
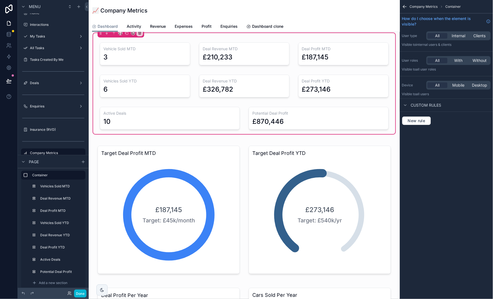
click at [118, 52] on div "scrollable content" at bounding box center [144, 51] width 99 height 32
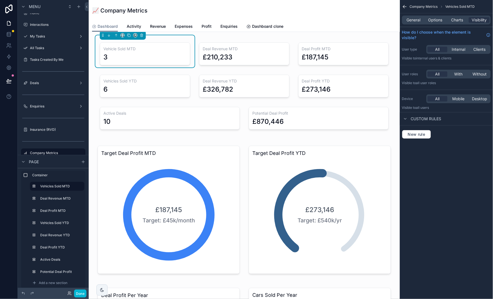
click at [118, 53] on div "3" at bounding box center [144, 57] width 83 height 9
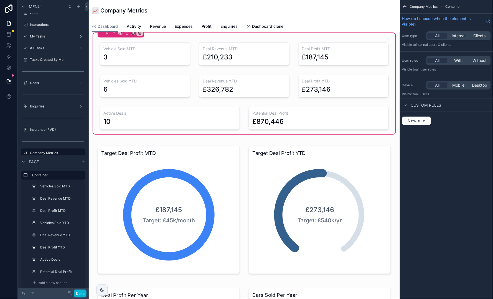
click at [118, 52] on div "scrollable content" at bounding box center [144, 51] width 99 height 32
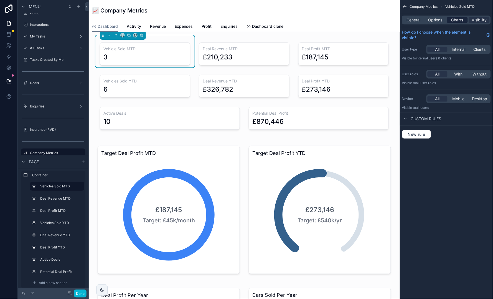
click at [459, 19] on span "Charts" at bounding box center [457, 20] width 12 height 6
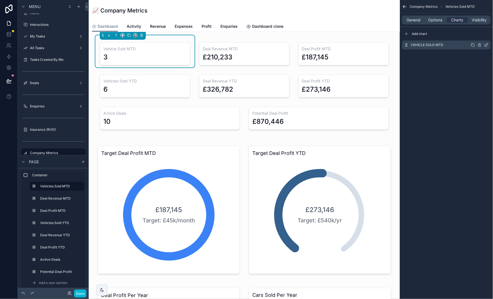
click at [486, 45] on icon "scrollable content" at bounding box center [487, 44] width 2 height 2
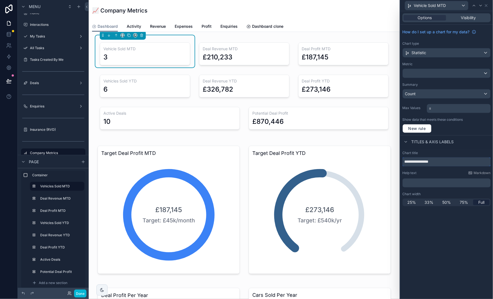
click at [419, 162] on input "**********" at bounding box center [446, 161] width 88 height 9
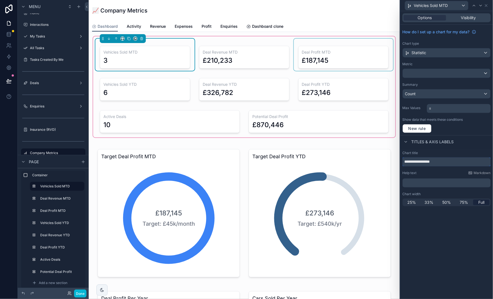
scroll to position [0, 0]
type input "**********"
click at [337, 25] on div "Dashboard Activity Revenue Expenses Profit Enquiries Dashboard clone" at bounding box center [244, 26] width 304 height 11
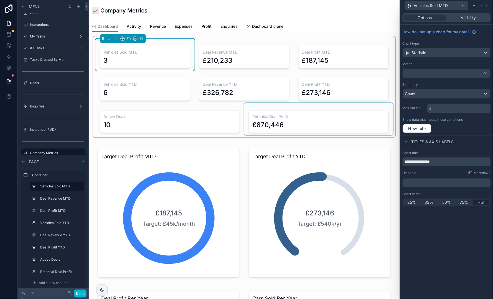
click at [297, 117] on div "scrollable content" at bounding box center [318, 119] width 149 height 32
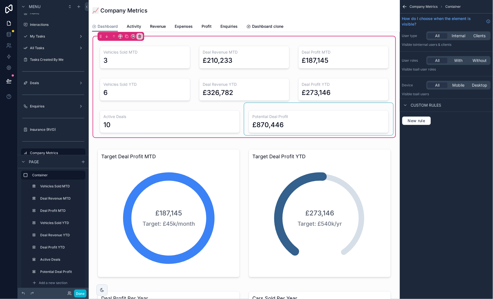
click at [297, 117] on div "scrollable content" at bounding box center [318, 119] width 149 height 32
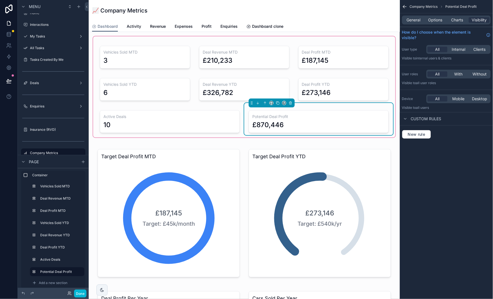
click at [297, 117] on h3 "Potential Deal Profit" at bounding box center [318, 117] width 133 height 6
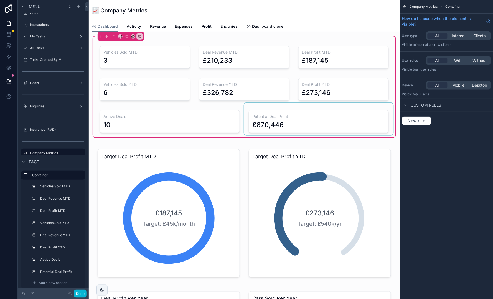
click at [297, 117] on div "scrollable content" at bounding box center [318, 119] width 149 height 32
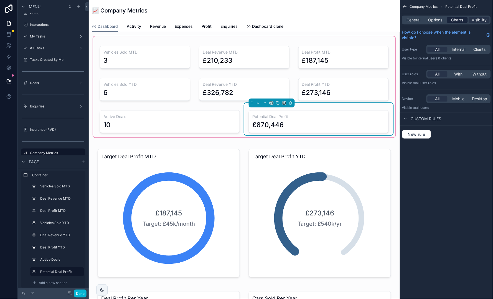
click at [454, 20] on span "Charts" at bounding box center [457, 20] width 12 height 6
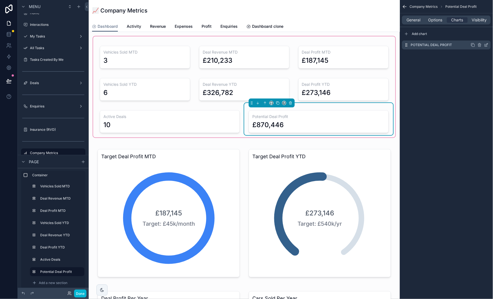
click at [485, 46] on icon "scrollable content" at bounding box center [486, 45] width 2 height 2
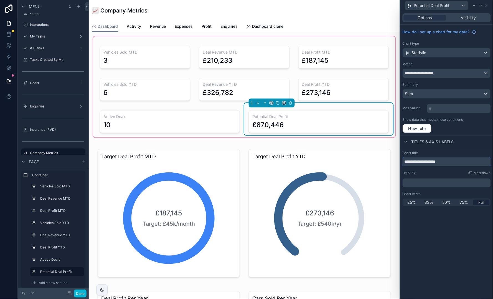
click at [450, 160] on input "**********" at bounding box center [446, 161] width 88 height 9
type input "**********"
click at [170, 116] on div "scrollable content" at bounding box center [169, 119] width 149 height 32
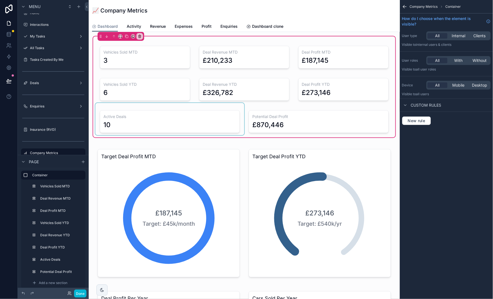
click at [123, 124] on div "scrollable content" at bounding box center [169, 119] width 149 height 32
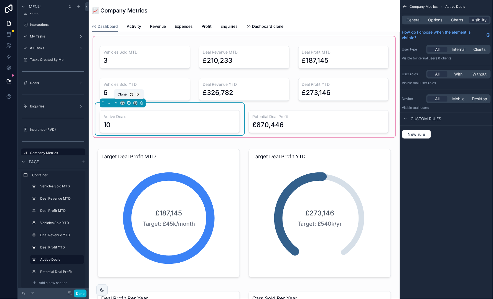
click at [128, 103] on icon "scrollable content" at bounding box center [129, 103] width 4 height 4
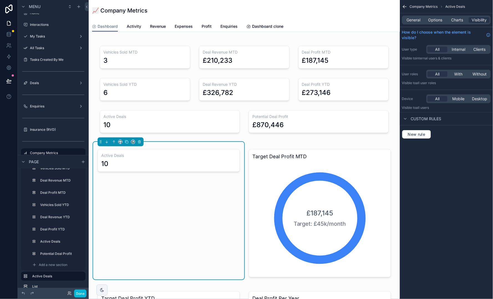
click at [172, 155] on h3 "Active Deals" at bounding box center [168, 155] width 135 height 6
click at [173, 155] on h3 "Active Deals" at bounding box center [168, 155] width 135 height 6
click at [457, 23] on div "General Options Charts Visibility" at bounding box center [446, 20] width 89 height 9
click at [460, 21] on span "Charts" at bounding box center [457, 20] width 12 height 6
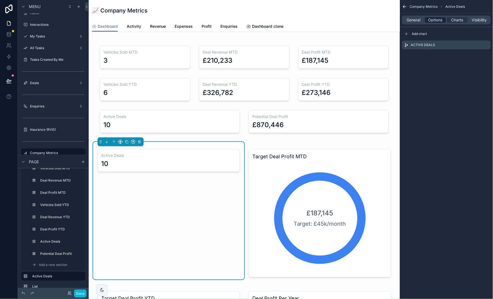
click at [432, 19] on span "Options" at bounding box center [435, 20] width 14 height 6
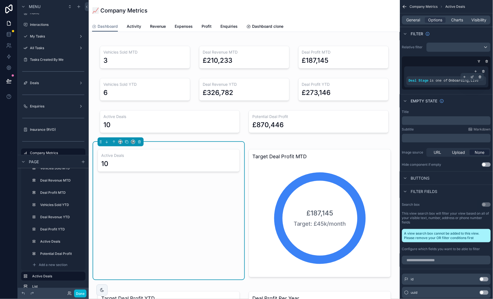
click at [470, 83] on div "Deal Stage is one of Onboarding , Live" at bounding box center [446, 80] width 80 height 9
click at [472, 77] on icon "scrollable content" at bounding box center [472, 76] width 3 height 3
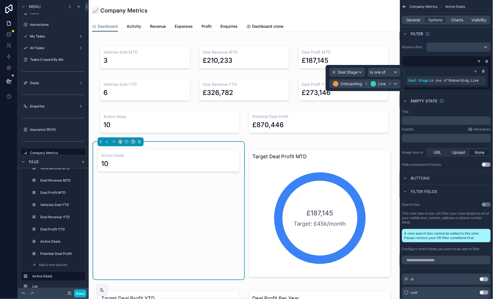
click at [397, 84] on div "Onboarding Live" at bounding box center [365, 83] width 71 height 9
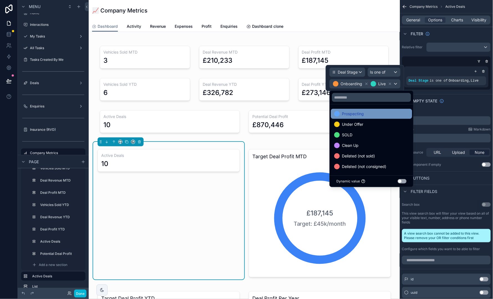
click at [375, 113] on div "Prospecting" at bounding box center [371, 113] width 75 height 7
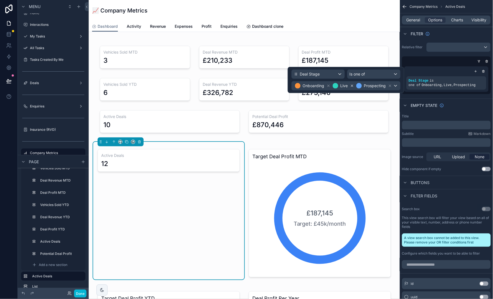
click at [352, 86] on icon at bounding box center [352, 86] width 4 height 4
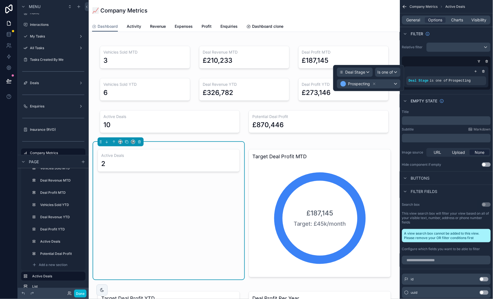
click at [335, 9] on div "📈 Company Metrics" at bounding box center [244, 11] width 304 height 8
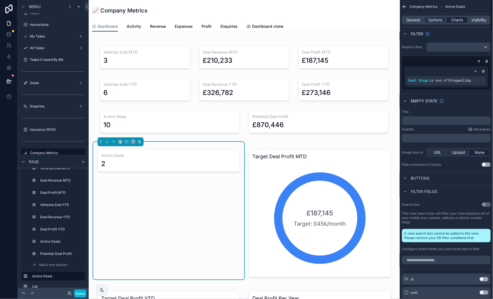
click at [460, 19] on span "Charts" at bounding box center [457, 20] width 12 height 6
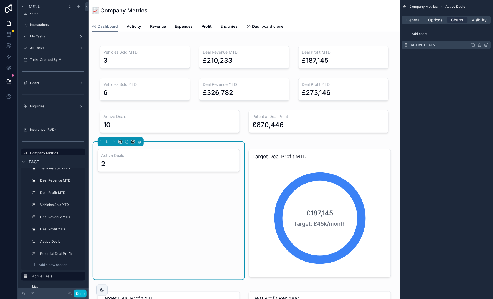
click at [485, 45] on icon "scrollable content" at bounding box center [486, 45] width 2 height 2
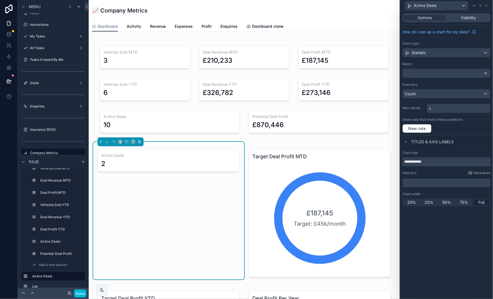
click at [421, 161] on input "**********" at bounding box center [446, 161] width 88 height 9
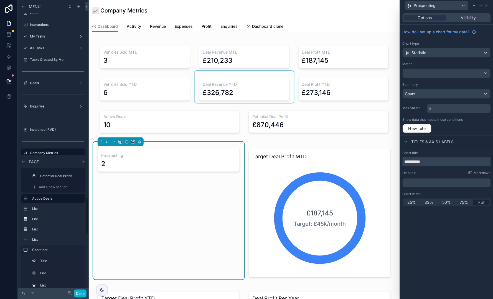
scroll to position [97, 0]
type input "**********"
click at [176, 160] on div "2" at bounding box center [168, 163] width 135 height 9
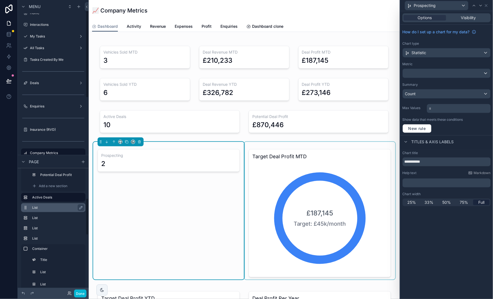
click at [64, 207] on label "List" at bounding box center [56, 207] width 49 height 4
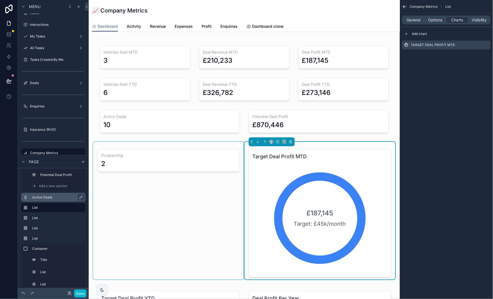
click at [65, 196] on label "Active Deals" at bounding box center [56, 197] width 49 height 4
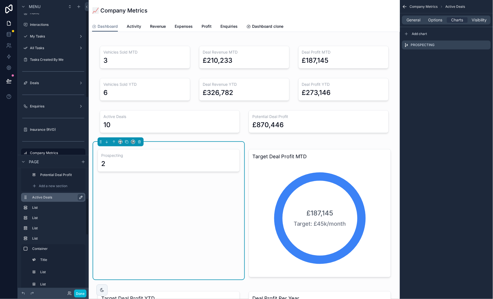
click at [83, 197] on button "scrollable content" at bounding box center [81, 197] width 7 height 7
click at [73, 196] on input "**********" at bounding box center [53, 197] width 42 height 7
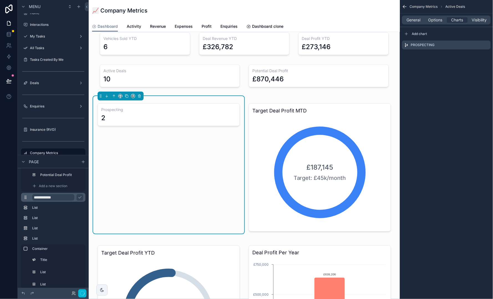
scroll to position [60, 0]
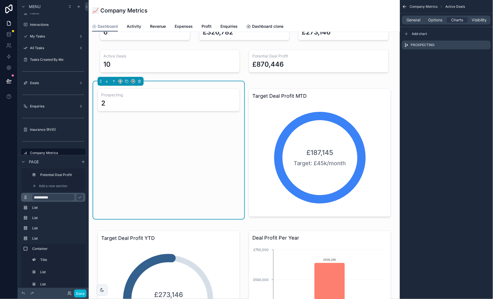
type input "**********"
click at [81, 197] on icon "scrollable content" at bounding box center [80, 197] width 4 height 4
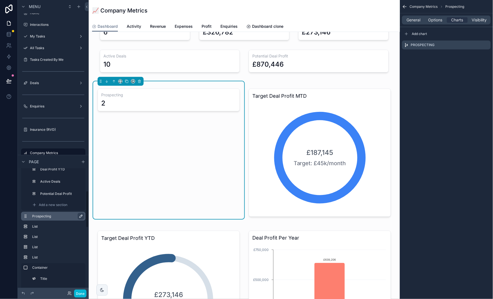
scroll to position [71, 0]
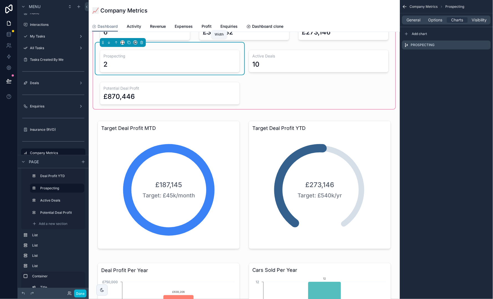
click at [121, 44] on icon "scrollable content" at bounding box center [123, 42] width 4 height 4
click at [131, 71] on span "33%" at bounding box center [129, 73] width 9 height 7
click at [236, 62] on div "scrollable content" at bounding box center [269, 58] width 149 height 32
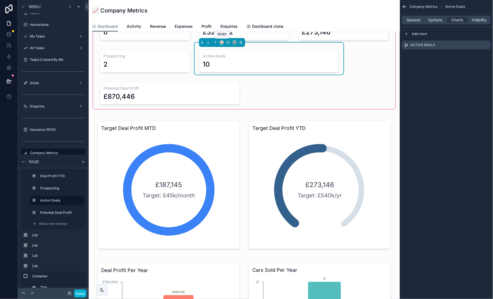
click at [222, 41] on icon "scrollable content" at bounding box center [222, 42] width 4 height 4
click at [233, 70] on span "33%" at bounding box center [229, 73] width 9 height 7
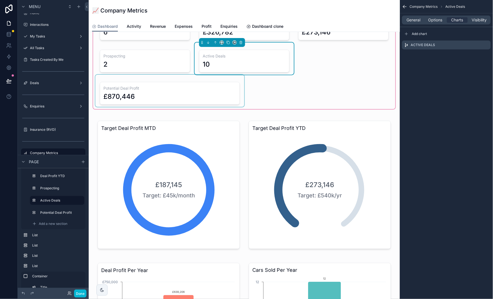
click at [178, 87] on div "scrollable content" at bounding box center [169, 91] width 149 height 32
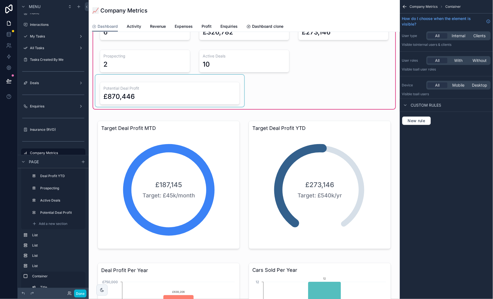
click at [178, 87] on div "scrollable content" at bounding box center [169, 91] width 149 height 32
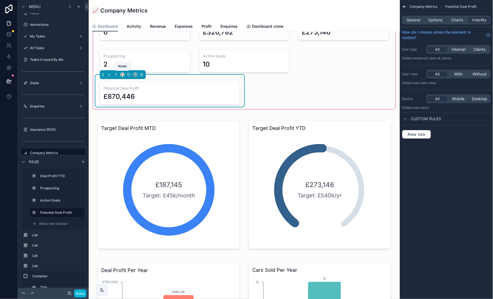
click at [121, 73] on icon "scrollable content" at bounding box center [123, 75] width 4 height 4
click at [130, 105] on span "33%" at bounding box center [129, 105] width 9 height 7
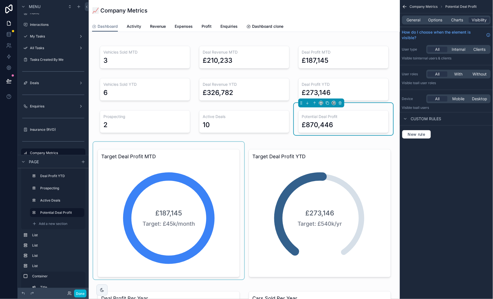
scroll to position [0, 0]
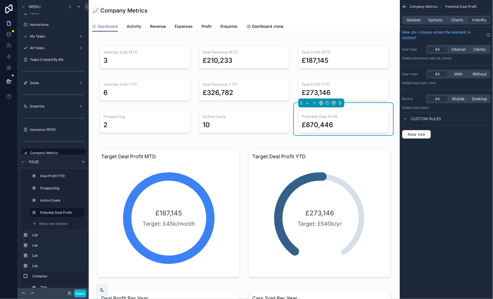
click at [343, 17] on div "📈 Company Metrics" at bounding box center [244, 10] width 304 height 21
click at [64, 222] on span "Add a new section" at bounding box center [53, 223] width 29 height 4
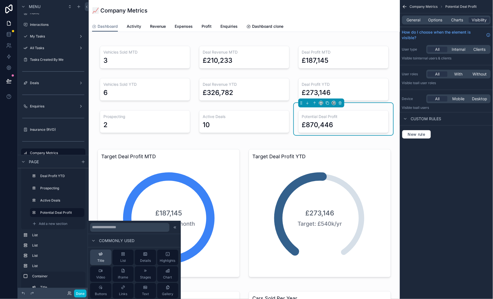
click at [95, 254] on button "Title" at bounding box center [100, 257] width 21 height 16
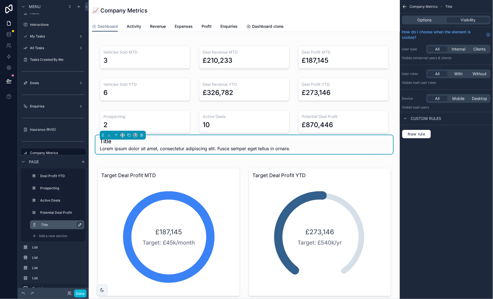
click at [80, 224] on icon "scrollable content" at bounding box center [79, 224] width 3 height 3
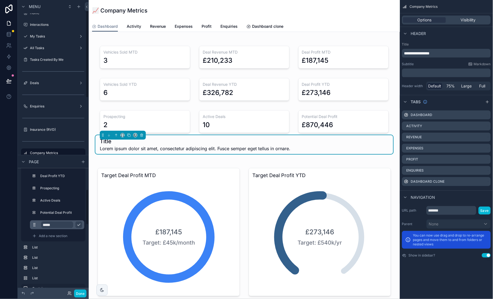
click at [64, 225] on input "*****" at bounding box center [57, 224] width 32 height 7
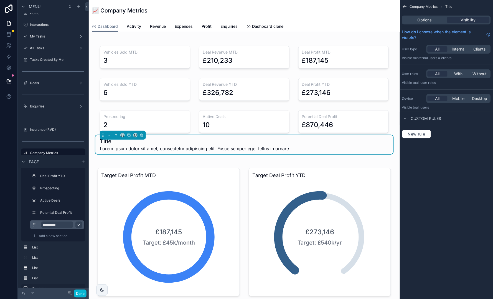
type input "**********"
click at [79, 225] on icon "scrollable content" at bounding box center [79, 224] width 4 height 4
click at [37, 224] on button "scrollable content" at bounding box center [36, 224] width 9 height 4
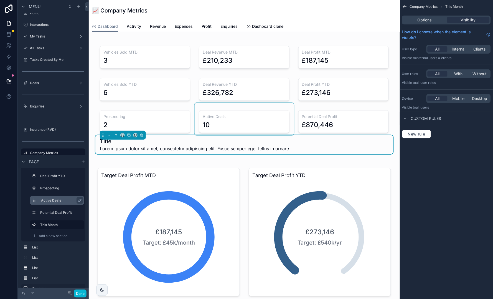
drag, startPoint x: 37, startPoint y: 224, endPoint x: 46, endPoint y: 201, distance: 25.0
click at [46, 201] on div "Container Vehicles Sold MTD Deal Revenue MTD Deal Profit MTD Vehicles Sold YTD …" at bounding box center [53, 170] width 64 height 142
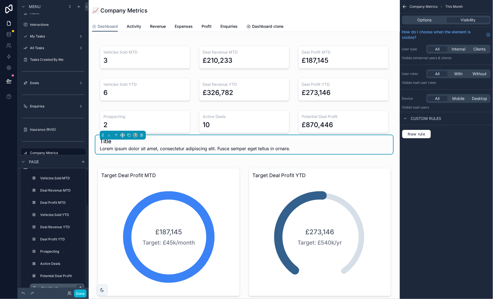
scroll to position [9, 0]
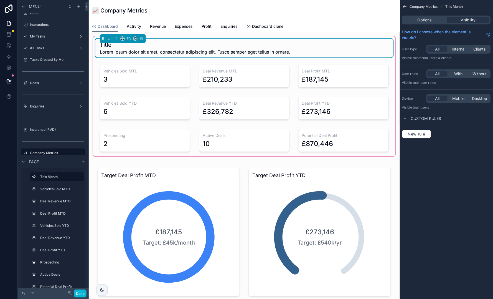
click at [277, 47] on h1 "Title" at bounding box center [195, 45] width 190 height 8
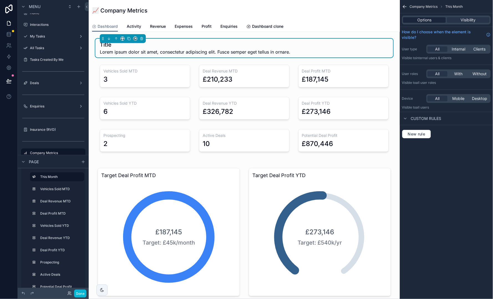
click at [430, 18] on span "Options" at bounding box center [424, 20] width 14 height 6
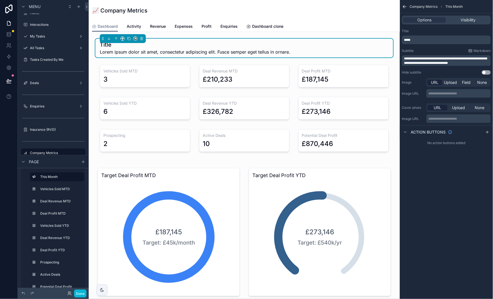
click at [434, 39] on p "*****" at bounding box center [446, 40] width 85 height 4
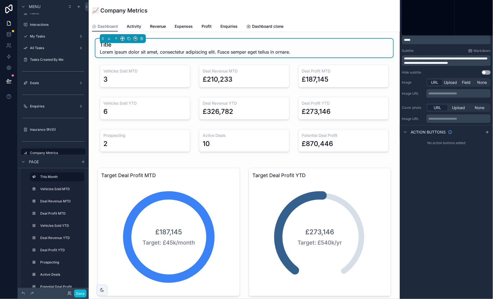
click at [434, 39] on p "*****" at bounding box center [446, 40] width 85 height 4
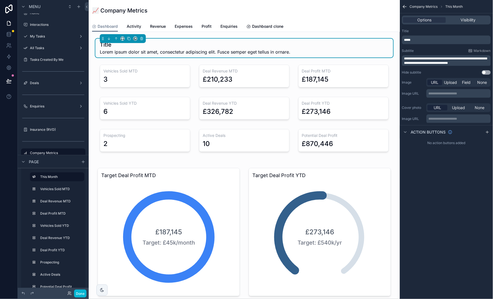
click at [434, 39] on p "*****" at bounding box center [446, 40] width 85 height 4
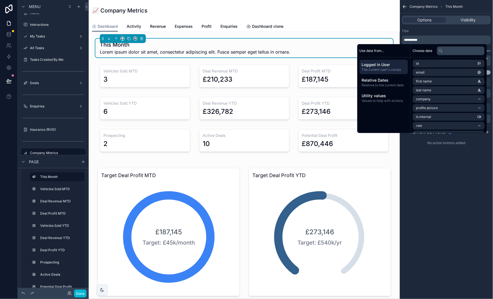
click at [453, 182] on div "**********" at bounding box center [446, 149] width 93 height 299
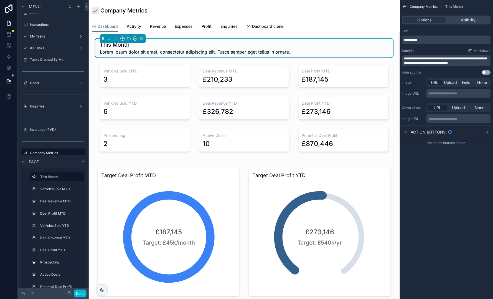
click at [449, 57] on span "**********" at bounding box center [445, 61] width 83 height 8
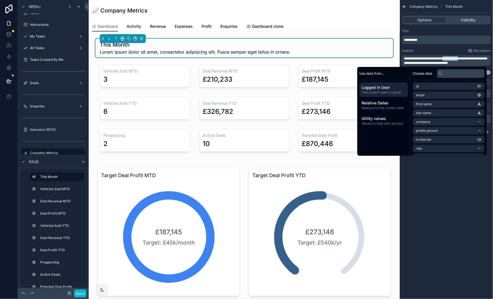
click at [449, 57] on span "**********" at bounding box center [445, 61] width 83 height 8
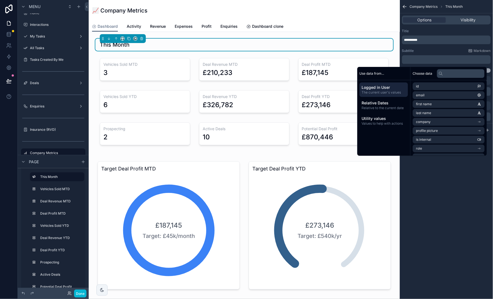
click at [366, 22] on div "Dashboard Activity Revenue Expenses Profit Enquiries Dashboard clone" at bounding box center [244, 26] width 304 height 11
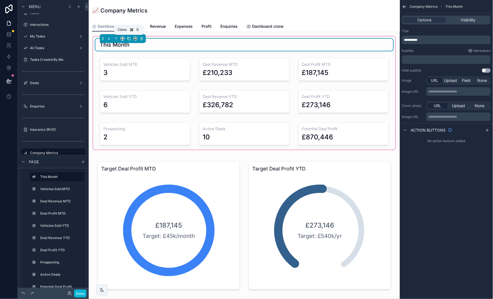
click at [127, 39] on icon "scrollable content" at bounding box center [129, 39] width 4 height 4
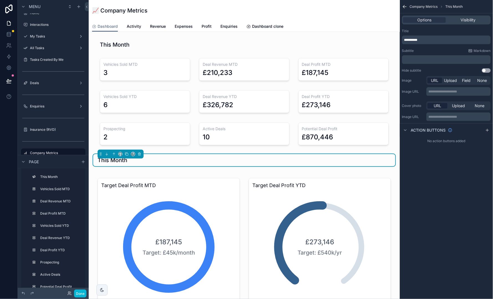
click at [292, 157] on div "This Month" at bounding box center [244, 160] width 293 height 8
click at [424, 38] on p "**********" at bounding box center [446, 40] width 85 height 4
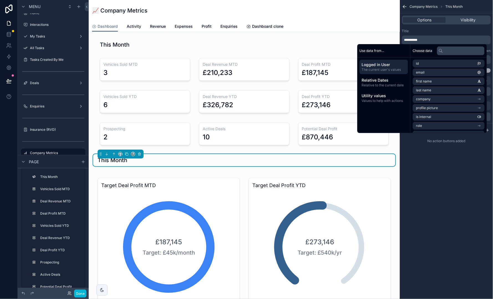
click at [424, 38] on p "**********" at bounding box center [446, 40] width 85 height 4
click at [414, 38] on span "**********" at bounding box center [410, 39] width 13 height 3
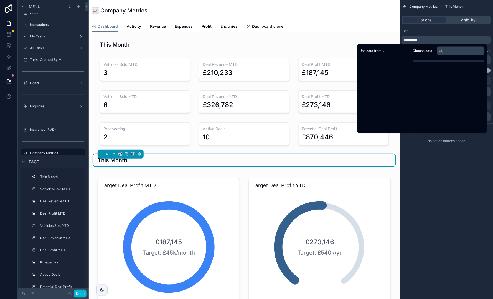
click at [414, 38] on span "**********" at bounding box center [410, 39] width 13 height 3
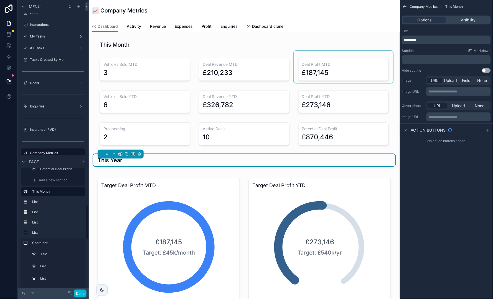
scroll to position [128, 0]
click at [155, 160] on div "This Year" at bounding box center [244, 160] width 293 height 8
click at [82, 189] on icon "scrollable content" at bounding box center [81, 190] width 4 height 4
click at [49, 189] on input "**********" at bounding box center [53, 190] width 42 height 7
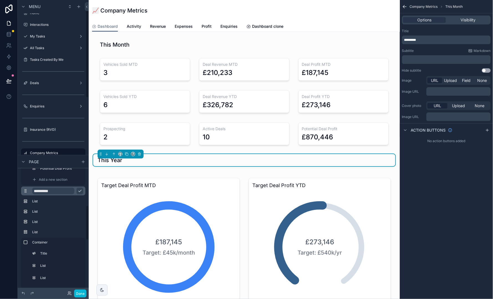
scroll to position [10, 0]
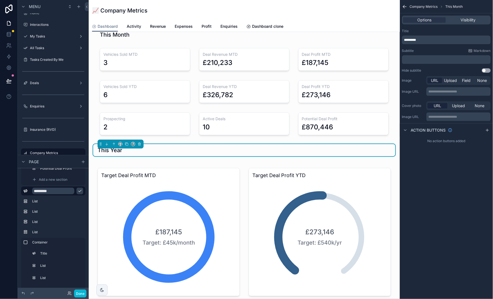
type input "*********"
click at [80, 191] on icon "scrollable content" at bounding box center [79, 191] width 3 height 2
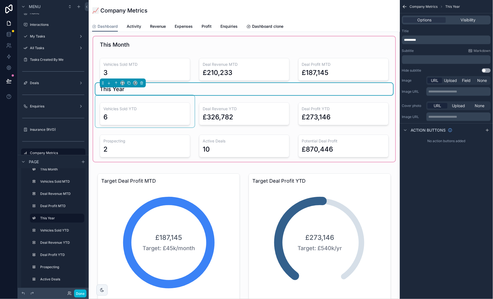
scroll to position [0, 0]
click at [129, 82] on icon "scrollable content" at bounding box center [129, 83] width 4 height 4
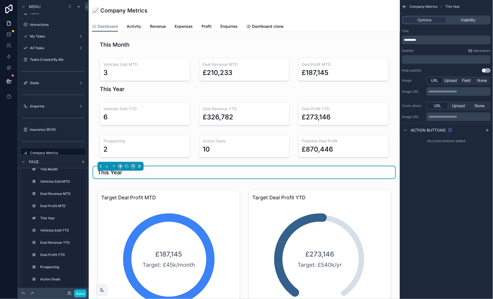
click at [414, 39] on span "*********" at bounding box center [410, 39] width 12 height 3
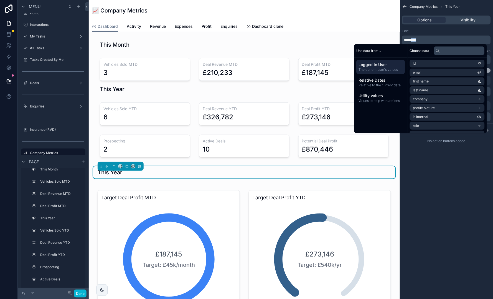
click at [414, 39] on span "*********" at bounding box center [410, 39] width 12 height 3
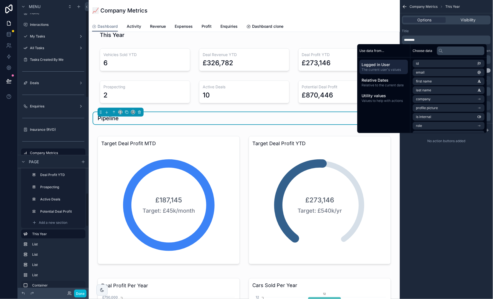
scroll to position [101, 0]
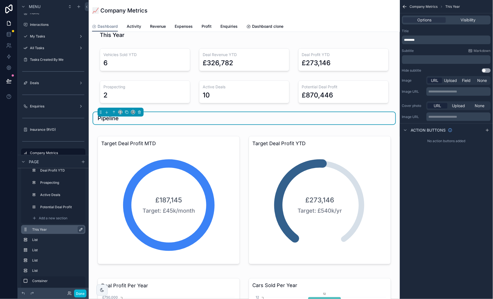
click at [82, 230] on icon "scrollable content" at bounding box center [81, 229] width 4 height 4
click at [55, 229] on input "*********" at bounding box center [53, 229] width 42 height 7
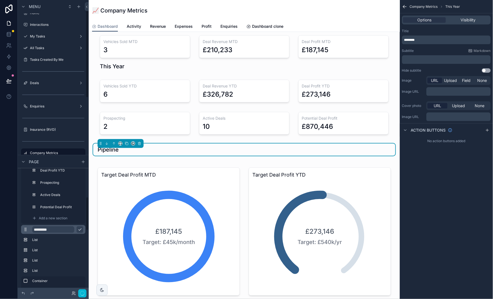
scroll to position [22, 0]
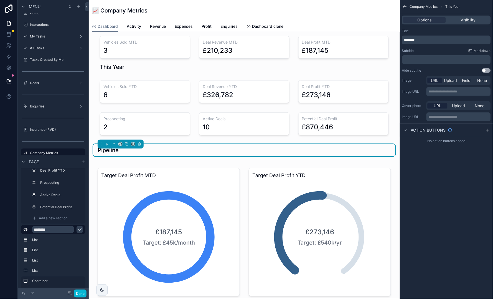
type input "********"
click at [80, 228] on icon "scrollable content" at bounding box center [80, 229] width 4 height 4
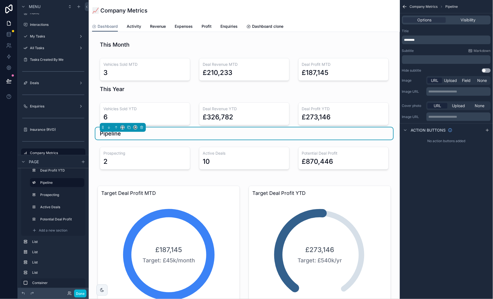
scroll to position [0, 0]
click at [78, 294] on button "Done" at bounding box center [80, 293] width 12 height 8
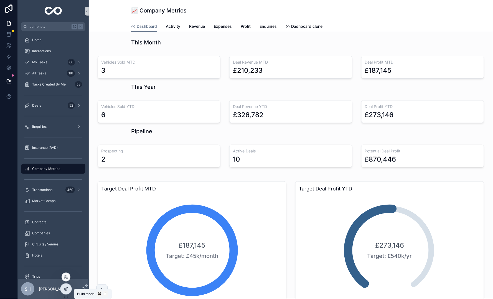
click at [65, 291] on icon at bounding box center [66, 288] width 4 height 4
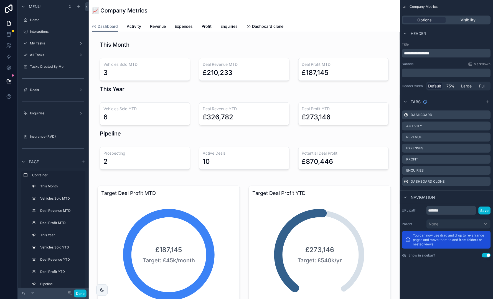
scroll to position [7, 0]
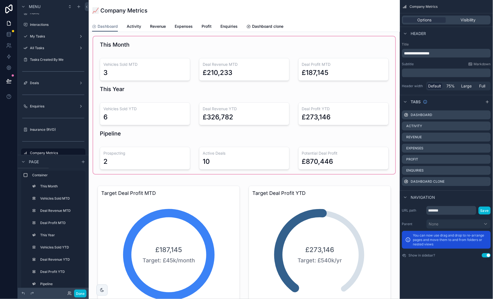
click at [174, 40] on div "scrollable content" at bounding box center [244, 104] width 302 height 137
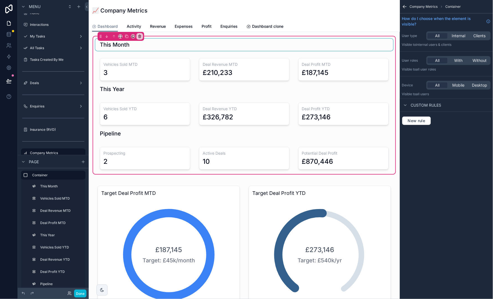
click at [138, 42] on div "scrollable content" at bounding box center [244, 45] width 298 height 12
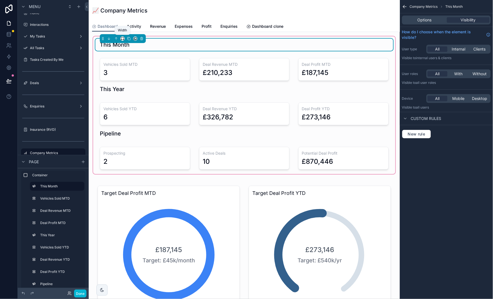
click at [123, 38] on icon "scrollable content" at bounding box center [123, 39] width 4 height 4
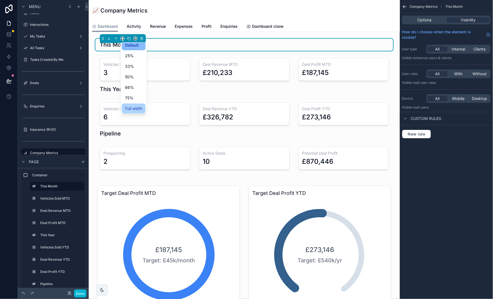
scroll to position [3, 0]
click at [137, 108] on span "Full width" at bounding box center [133, 108] width 17 height 7
click at [421, 21] on span "Options" at bounding box center [424, 20] width 14 height 6
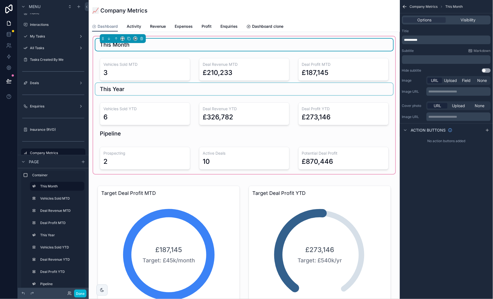
click at [199, 88] on div "scrollable content" at bounding box center [244, 89] width 298 height 12
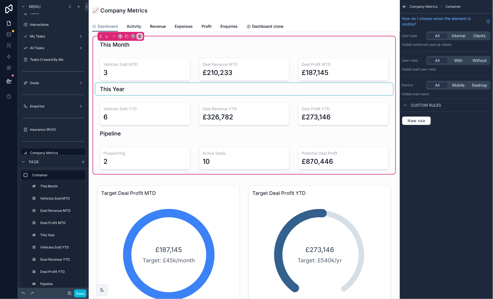
click at [135, 89] on div "scrollable content" at bounding box center [244, 89] width 298 height 12
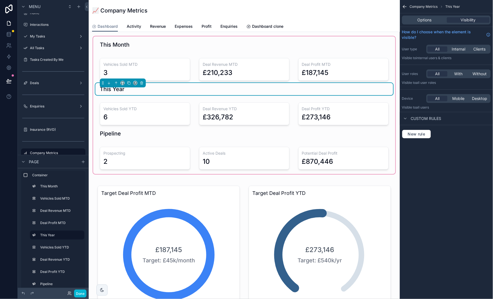
click at [122, 80] on div "scrollable content" at bounding box center [123, 82] width 46 height 9
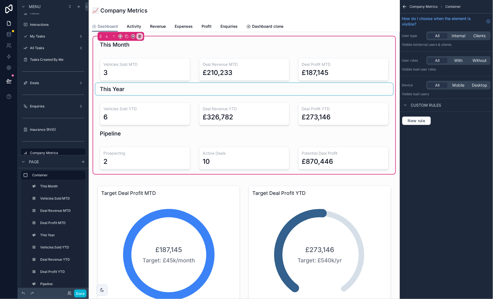
click at [126, 91] on div "scrollable content" at bounding box center [244, 89] width 298 height 12
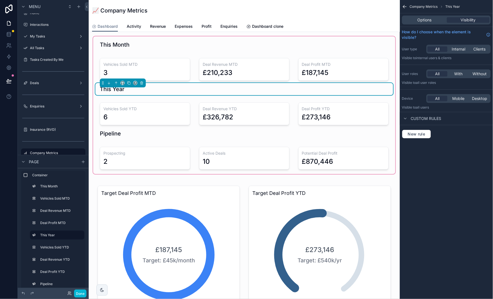
click at [126, 91] on div "This Year" at bounding box center [244, 89] width 289 height 8
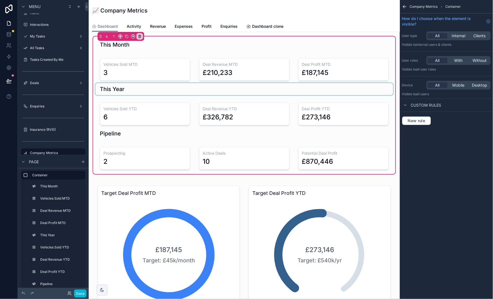
click at [126, 91] on div "scrollable content" at bounding box center [244, 89] width 298 height 12
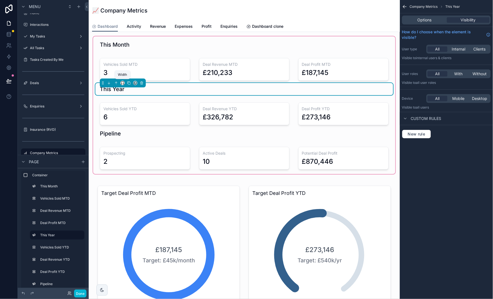
click at [123, 84] on icon "scrollable content" at bounding box center [123, 83] width 4 height 4
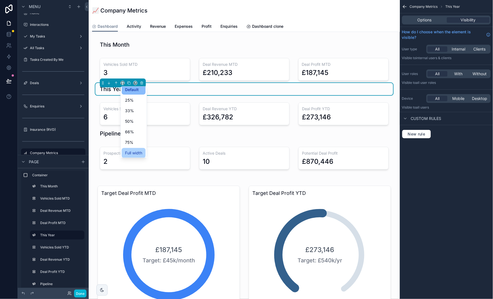
click at [137, 151] on span "Full width" at bounding box center [133, 152] width 17 height 7
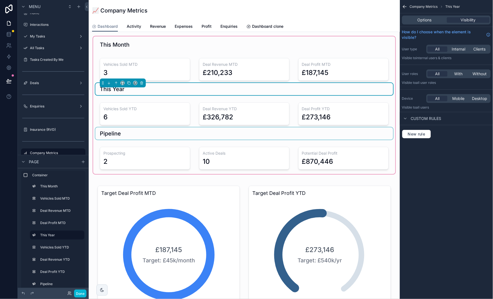
click at [136, 131] on div "scrollable content" at bounding box center [244, 133] width 298 height 12
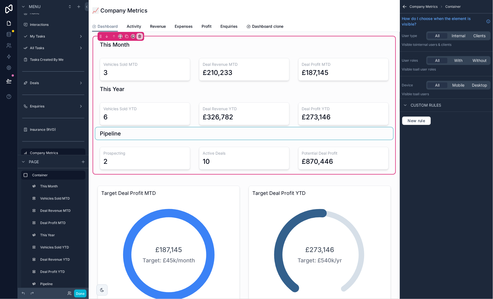
click at [136, 131] on div "scrollable content" at bounding box center [244, 133] width 298 height 12
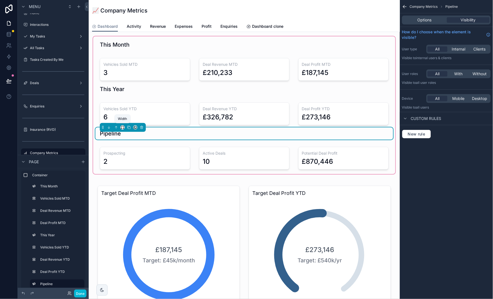
click at [121, 127] on icon "scrollable content" at bounding box center [123, 127] width 4 height 4
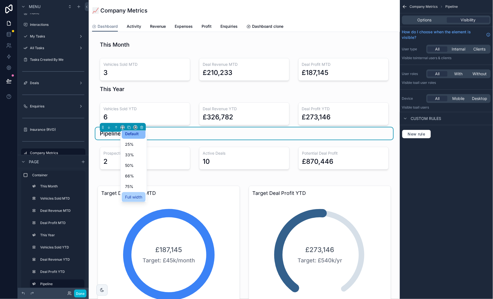
click at [136, 194] on span "Full width" at bounding box center [133, 196] width 17 height 7
click at [81, 294] on button "Done" at bounding box center [80, 293] width 12 height 8
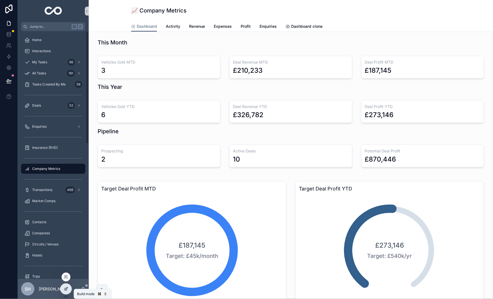
click at [66, 289] on icon at bounding box center [66, 288] width 2 height 2
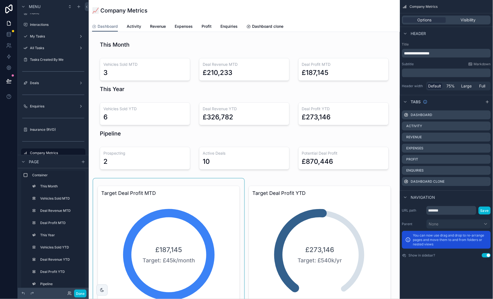
scroll to position [0, 0]
click at [121, 212] on div "scrollable content" at bounding box center [168, 246] width 151 height 137
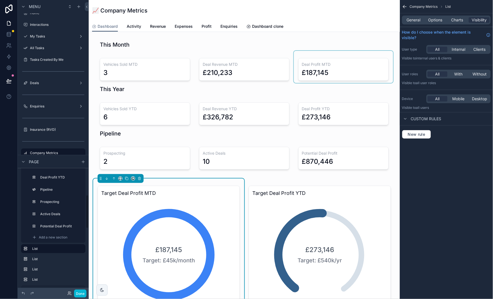
scroll to position [95, 0]
click at [121, 241] on div "£187,145 Target: £45k/month" at bounding box center [168, 254] width 111 height 111
click at [81, 247] on icon "scrollable content" at bounding box center [81, 248] width 4 height 4
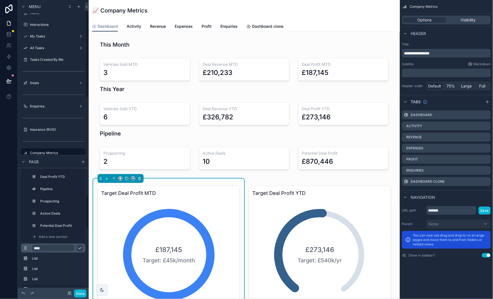
click at [57, 248] on input "****" at bounding box center [53, 247] width 42 height 7
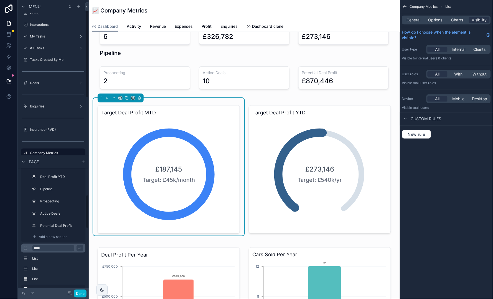
scroll to position [96, 0]
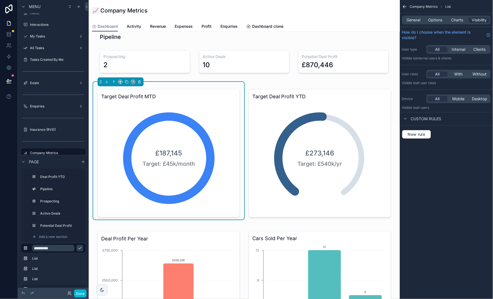
type input "**********"
click at [81, 247] on icon "scrollable content" at bounding box center [80, 248] width 4 height 4
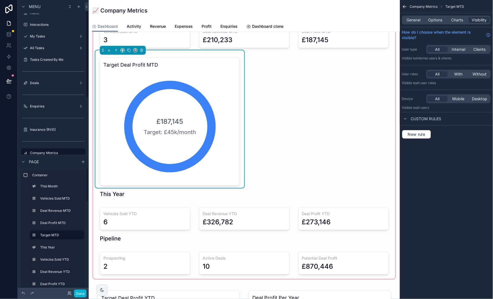
scroll to position [16, 0]
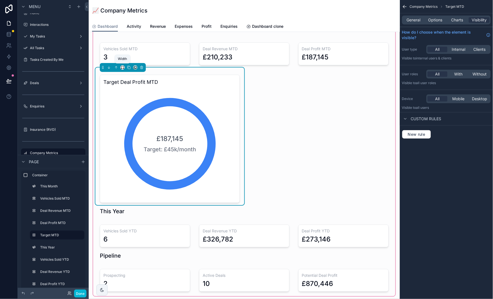
click at [121, 66] on icon "scrollable content" at bounding box center [123, 67] width 4 height 4
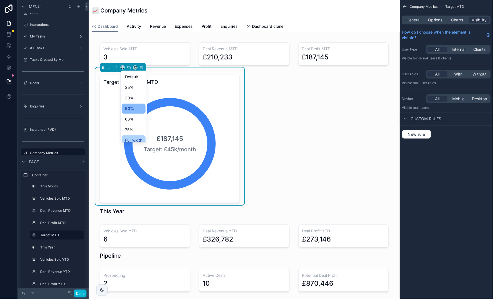
click at [136, 137] on span "Full width" at bounding box center [133, 140] width 17 height 7
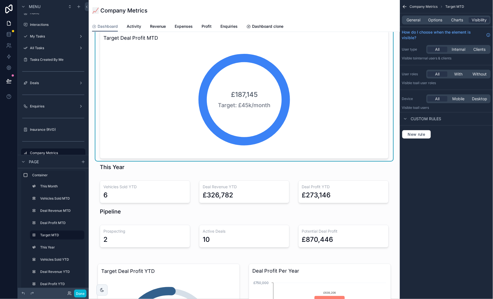
scroll to position [60, 0]
click at [82, 292] on button "Done" at bounding box center [80, 293] width 12 height 8
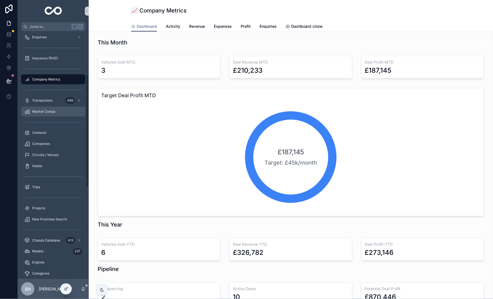
scroll to position [101, 0]
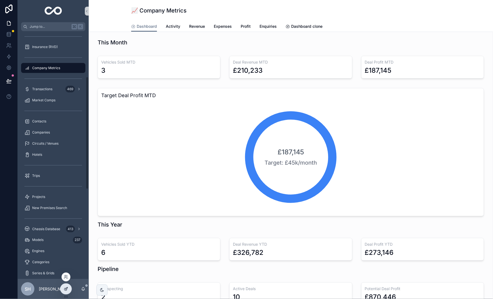
click at [66, 291] on div at bounding box center [65, 288] width 11 height 11
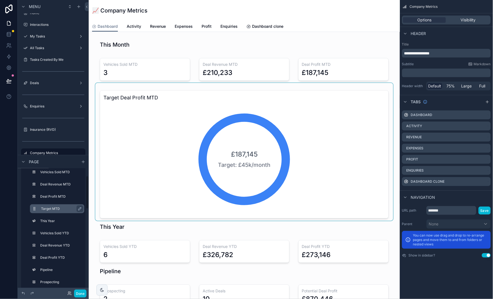
scroll to position [25, 0]
click at [65, 210] on label "Target MTD" at bounding box center [60, 209] width 39 height 4
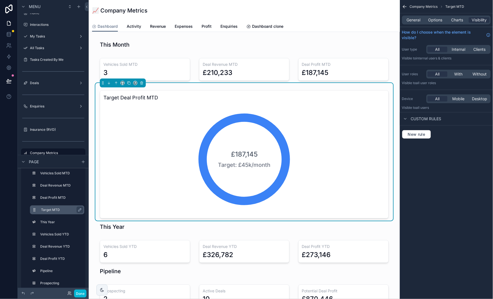
click at [34, 208] on icon "scrollable content" at bounding box center [34, 209] width 4 height 4
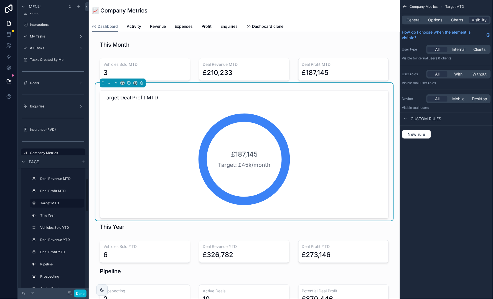
scroll to position [29, 0]
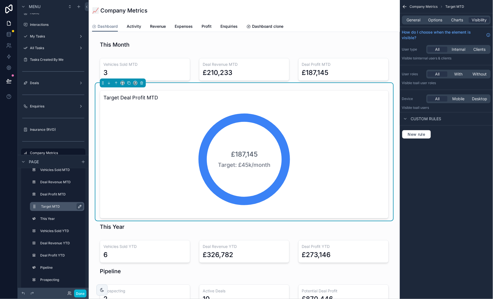
click at [79, 207] on icon "scrollable content" at bounding box center [80, 206] width 4 height 4
click at [77, 206] on icon "scrollable content" at bounding box center [79, 206] width 4 height 4
click at [36, 204] on icon "scrollable content" at bounding box center [34, 206] width 4 height 4
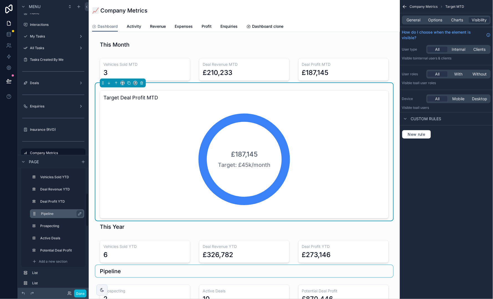
scroll to position [104, 0]
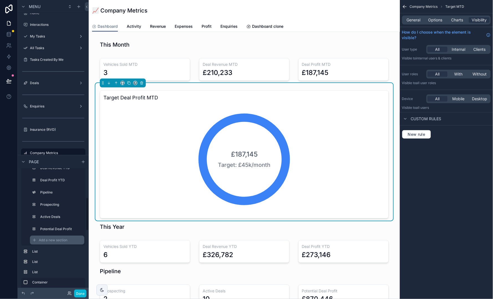
click at [55, 239] on span "Add a new section" at bounding box center [53, 240] width 29 height 4
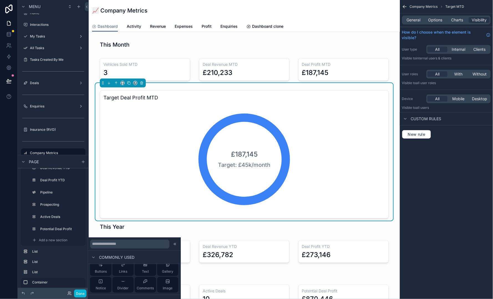
scroll to position [40, 0]
click at [125, 279] on icon at bounding box center [123, 280] width 4 height 4
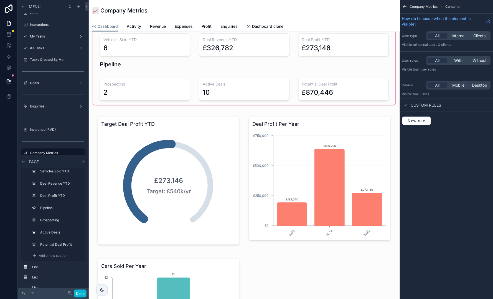
scroll to position [226, 0]
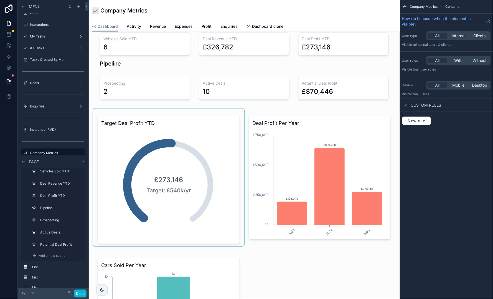
click at [186, 160] on div "scrollable content" at bounding box center [168, 176] width 151 height 137
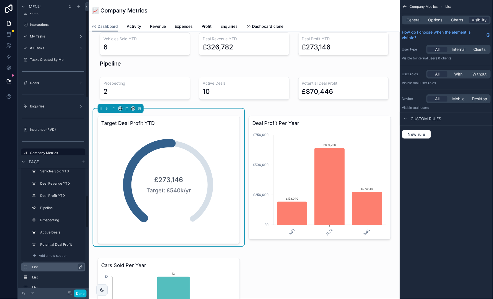
click at [82, 266] on icon "scrollable content" at bounding box center [81, 266] width 1 height 1
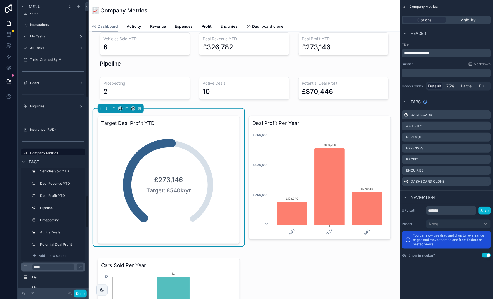
click at [62, 266] on input "****" at bounding box center [53, 266] width 42 height 7
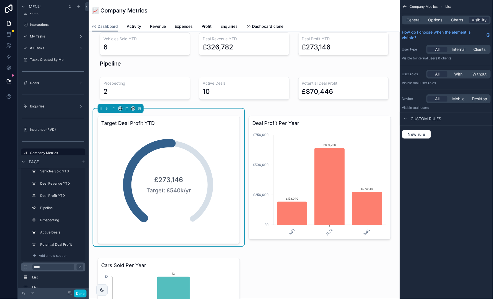
scroll to position [252, 0]
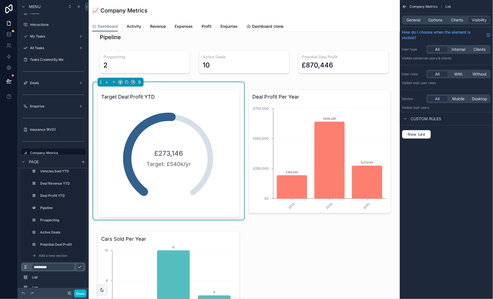
type input "**********"
click at [81, 264] on icon "scrollable content" at bounding box center [80, 266] width 4 height 4
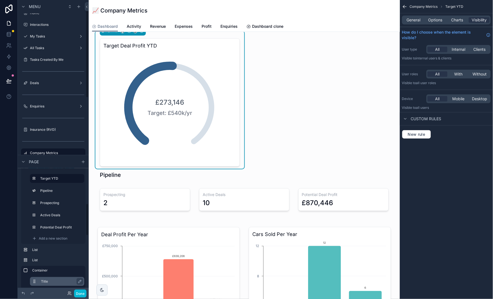
scroll to position [130, 0]
click at [64, 238] on span "Add a new section" at bounding box center [53, 237] width 29 height 4
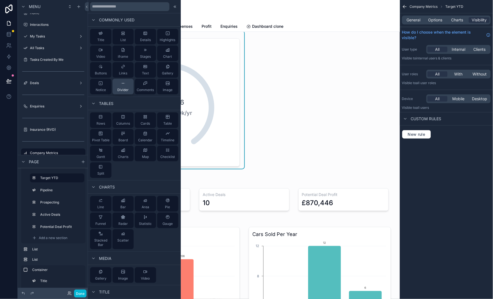
click at [126, 86] on div "Divider" at bounding box center [122, 86] width 11 height 11
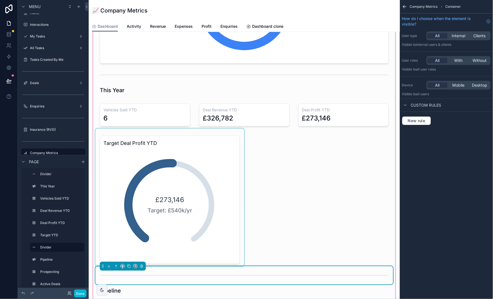
scroll to position [156, 0]
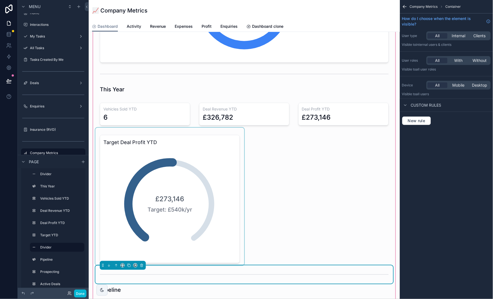
click at [161, 167] on div "scrollable content" at bounding box center [169, 196] width 149 height 137
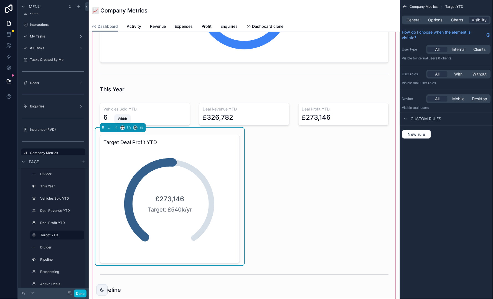
click at [123, 126] on icon "scrollable content" at bounding box center [123, 128] width 4 height 4
click at [138, 195] on div "Full width" at bounding box center [134, 200] width 24 height 10
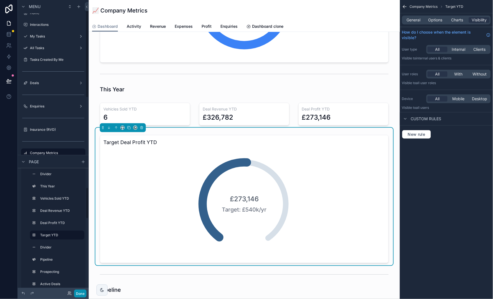
click at [82, 293] on button "Done" at bounding box center [80, 293] width 12 height 8
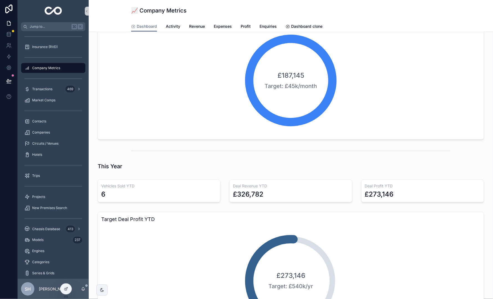
scroll to position [78, 0]
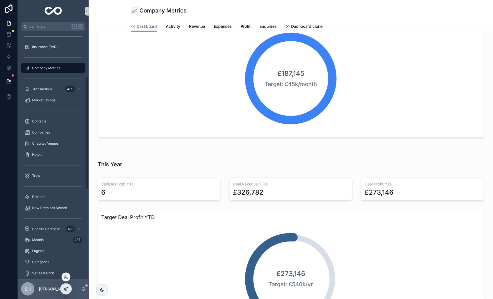
click at [67, 286] on icon at bounding box center [66, 288] width 4 height 4
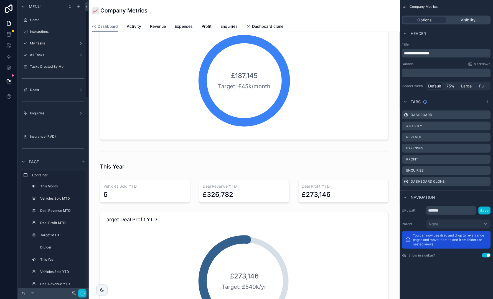
scroll to position [7, 0]
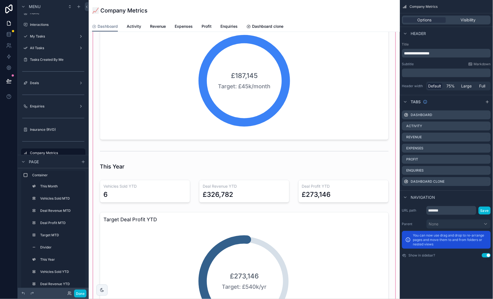
click at [205, 150] on div "scrollable content" at bounding box center [244, 182] width 302 height 449
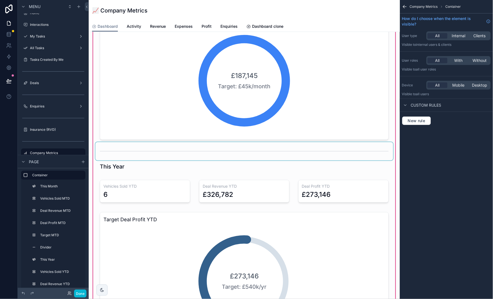
click at [177, 153] on div "scrollable content" at bounding box center [244, 151] width 298 height 18
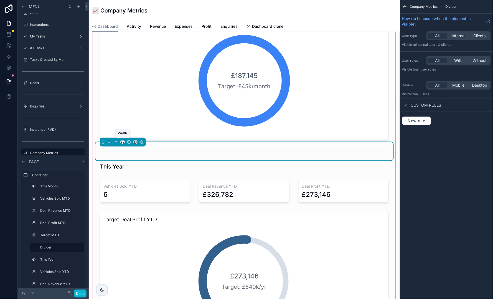
click at [124, 142] on icon "scrollable content" at bounding box center [123, 142] width 4 height 4
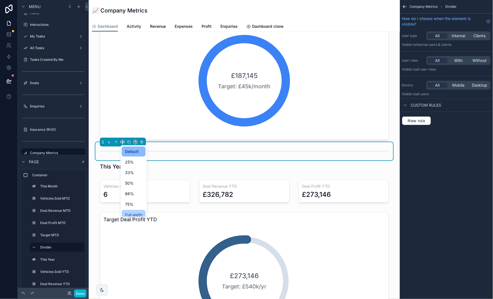
click at [140, 214] on span "Full width" at bounding box center [133, 214] width 17 height 7
click at [140, 214] on div "scrollable content" at bounding box center [244, 273] width 298 height 137
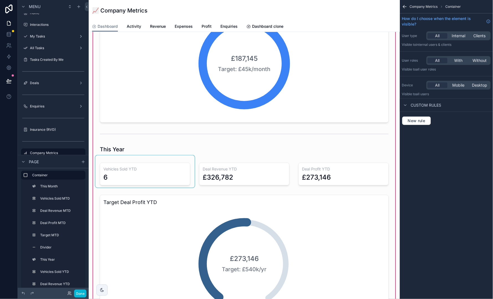
scroll to position [306, 0]
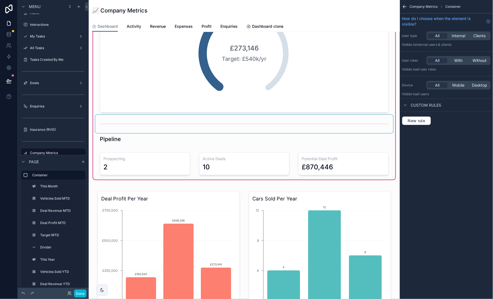
click at [167, 124] on div "scrollable content" at bounding box center [244, 123] width 298 height 18
click at [123, 114] on icon "scrollable content" at bounding box center [123, 115] width 4 height 4
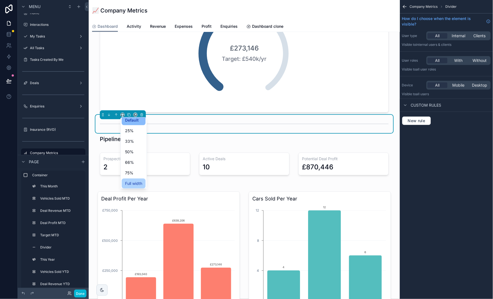
scroll to position [3, 0]
click at [134, 183] on span "Full width" at bounding box center [133, 183] width 17 height 7
click at [82, 293] on button "Done" at bounding box center [80, 293] width 12 height 8
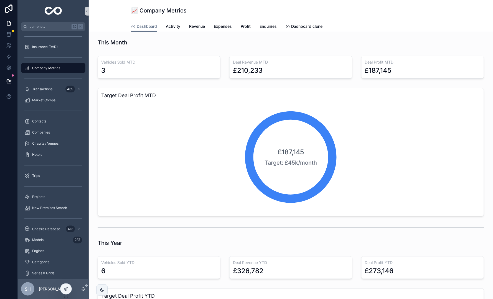
scroll to position [0, 0]
click at [88, 9] on icon "scrollable content" at bounding box center [87, 11] width 4 height 4
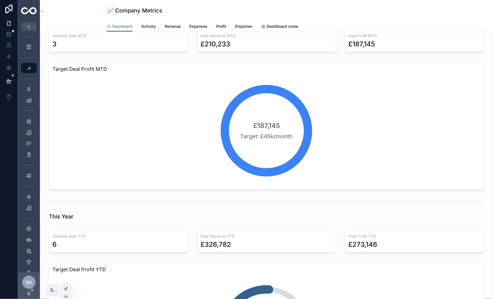
scroll to position [22, 0]
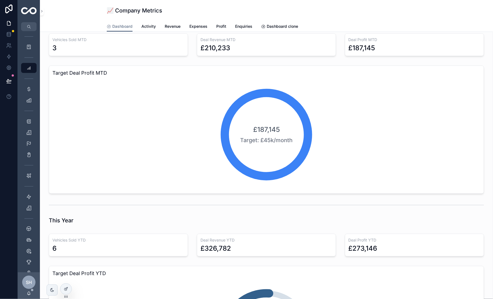
click at [27, 280] on span "SH" at bounding box center [29, 282] width 6 height 7
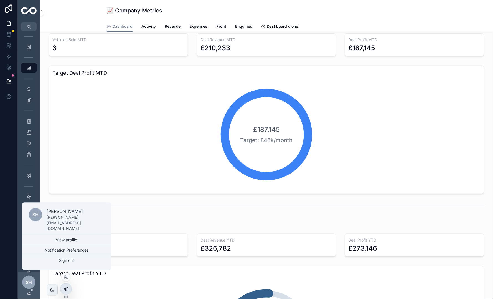
click at [66, 289] on icon at bounding box center [65, 289] width 2 height 2
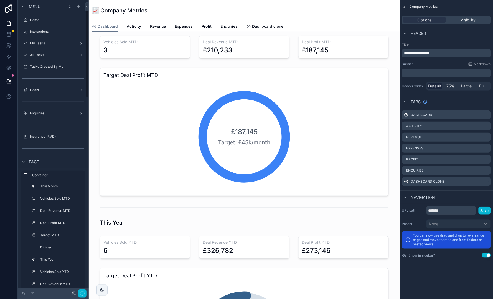
scroll to position [7, 0]
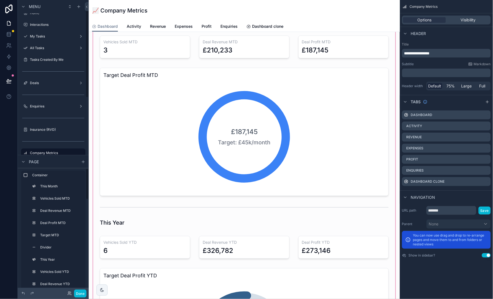
click at [146, 156] on div "scrollable content" at bounding box center [244, 238] width 302 height 449
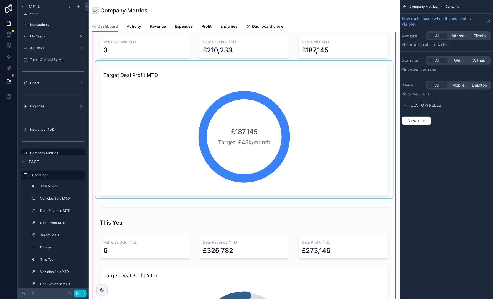
click at [317, 139] on div "scrollable content" at bounding box center [244, 128] width 298 height 137
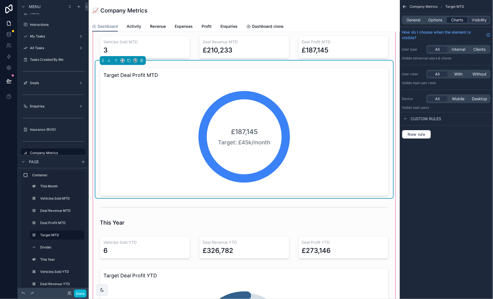
click at [456, 17] on span "Charts" at bounding box center [457, 20] width 12 height 6
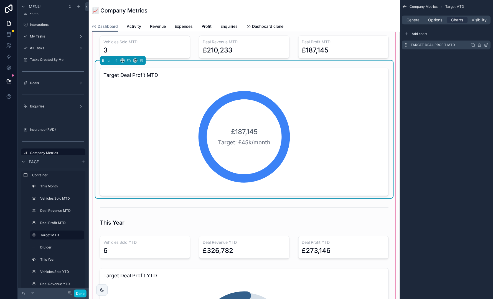
click at [486, 45] on icon "scrollable content" at bounding box center [486, 45] width 4 height 4
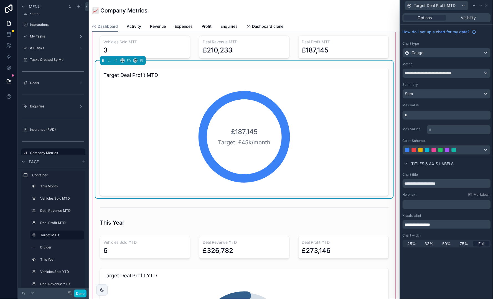
click at [465, 147] on div at bounding box center [440, 149] width 71 height 4
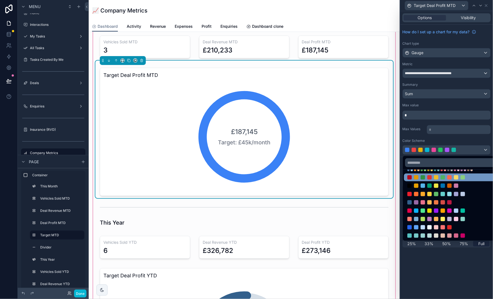
scroll to position [34, 0]
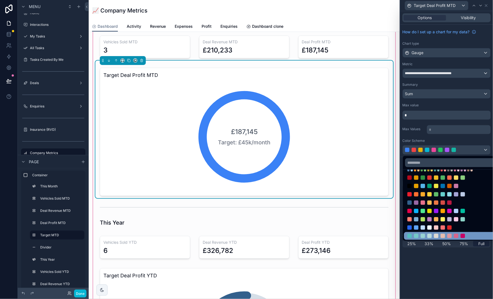
click at [455, 233] on div at bounding box center [456, 235] width 4 height 4
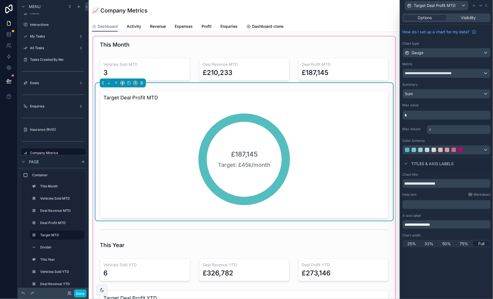
scroll to position [0, 0]
click at [356, 14] on div "📈 Company Metrics" at bounding box center [244, 11] width 304 height 8
click at [80, 292] on button "Done" at bounding box center [80, 293] width 12 height 8
